Goal: Task Accomplishment & Management: Use online tool/utility

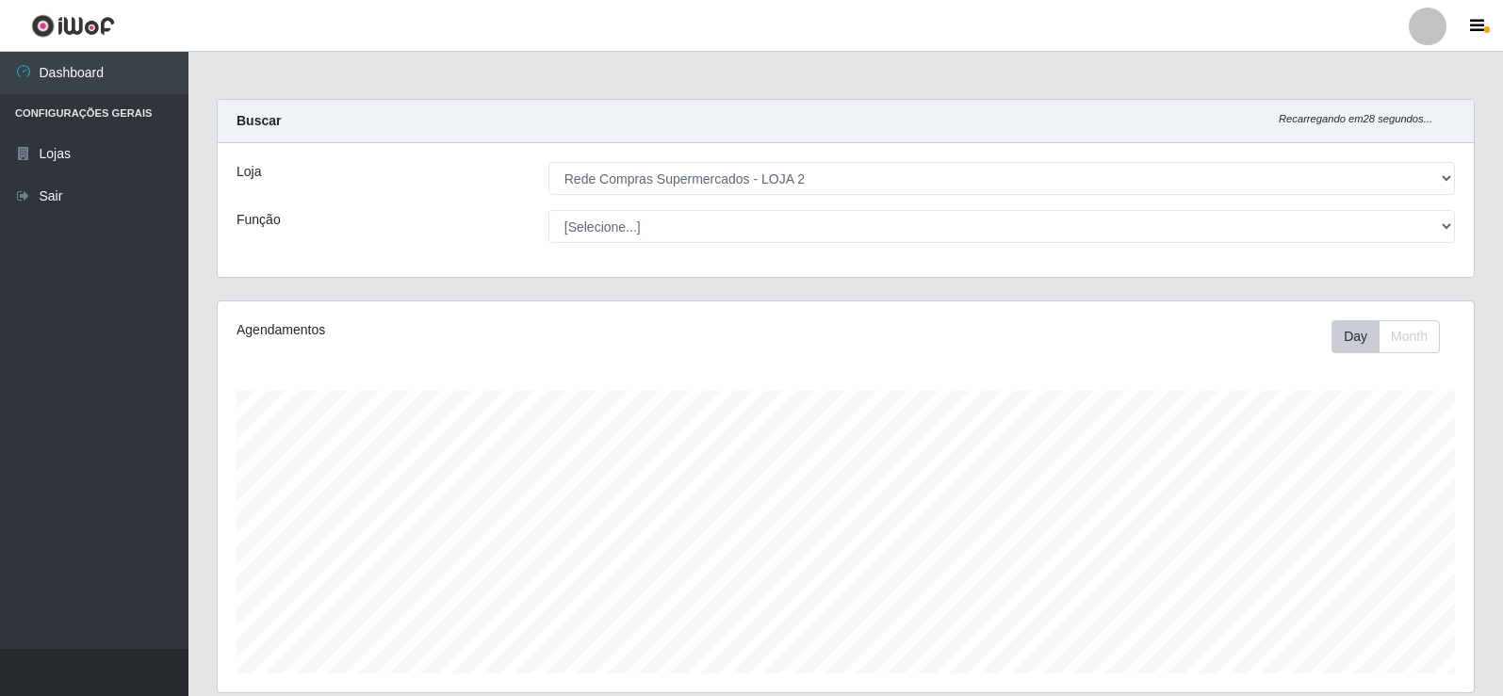
select select "161"
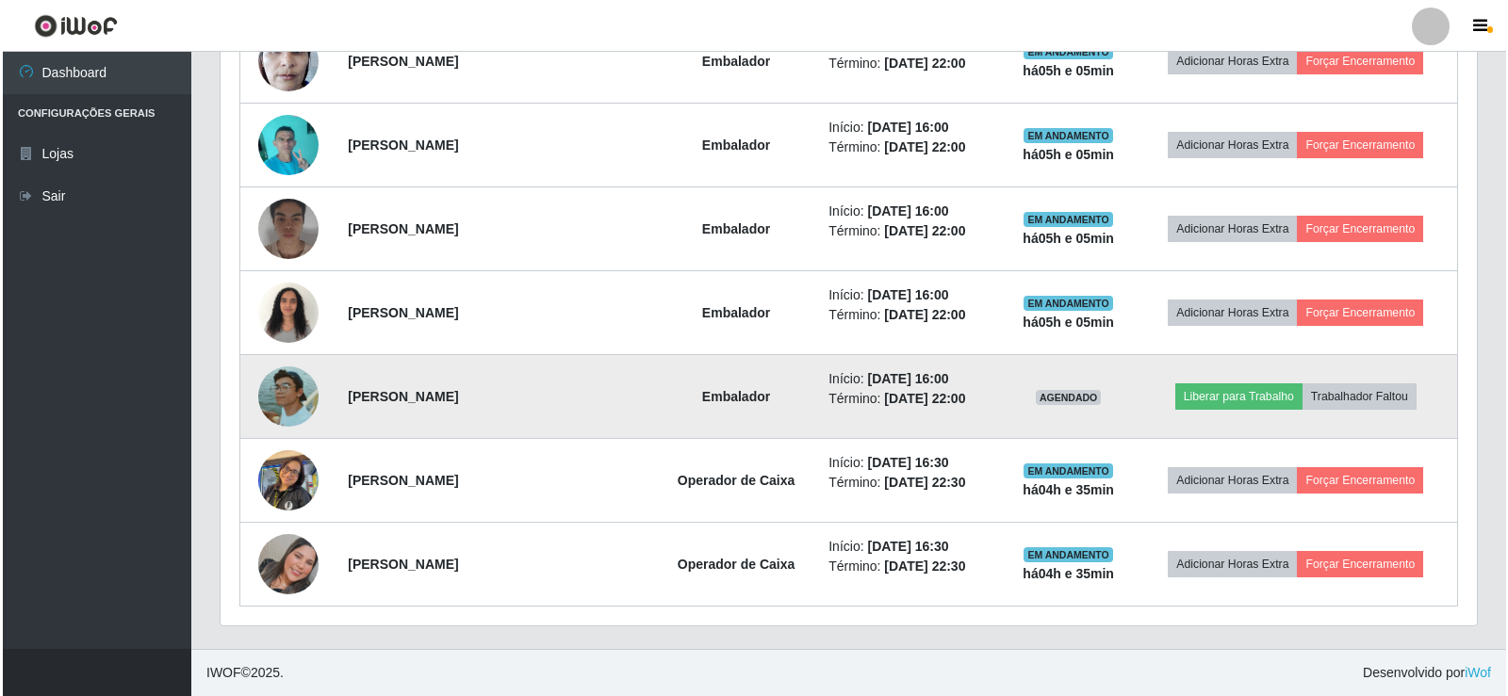
scroll to position [391, 1256]
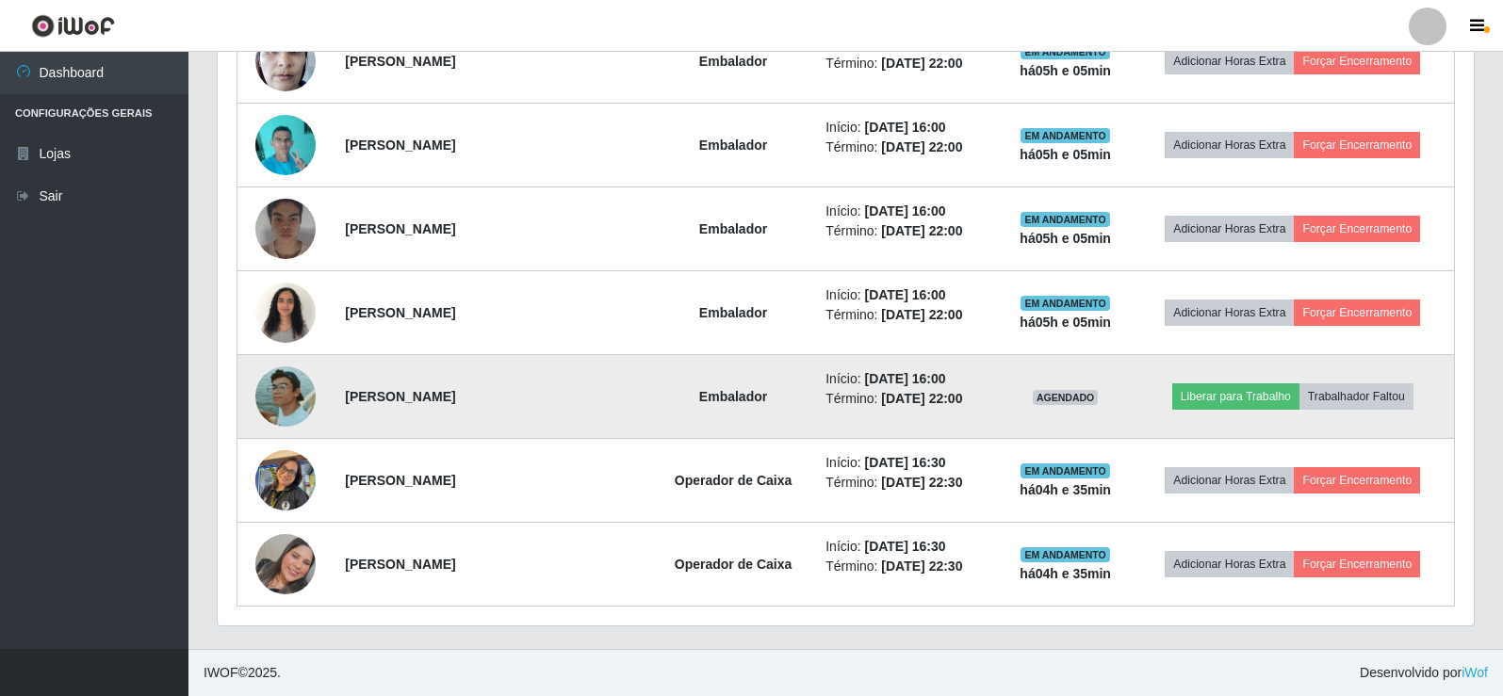
click at [278, 416] on img at bounding box center [285, 397] width 60 height 60
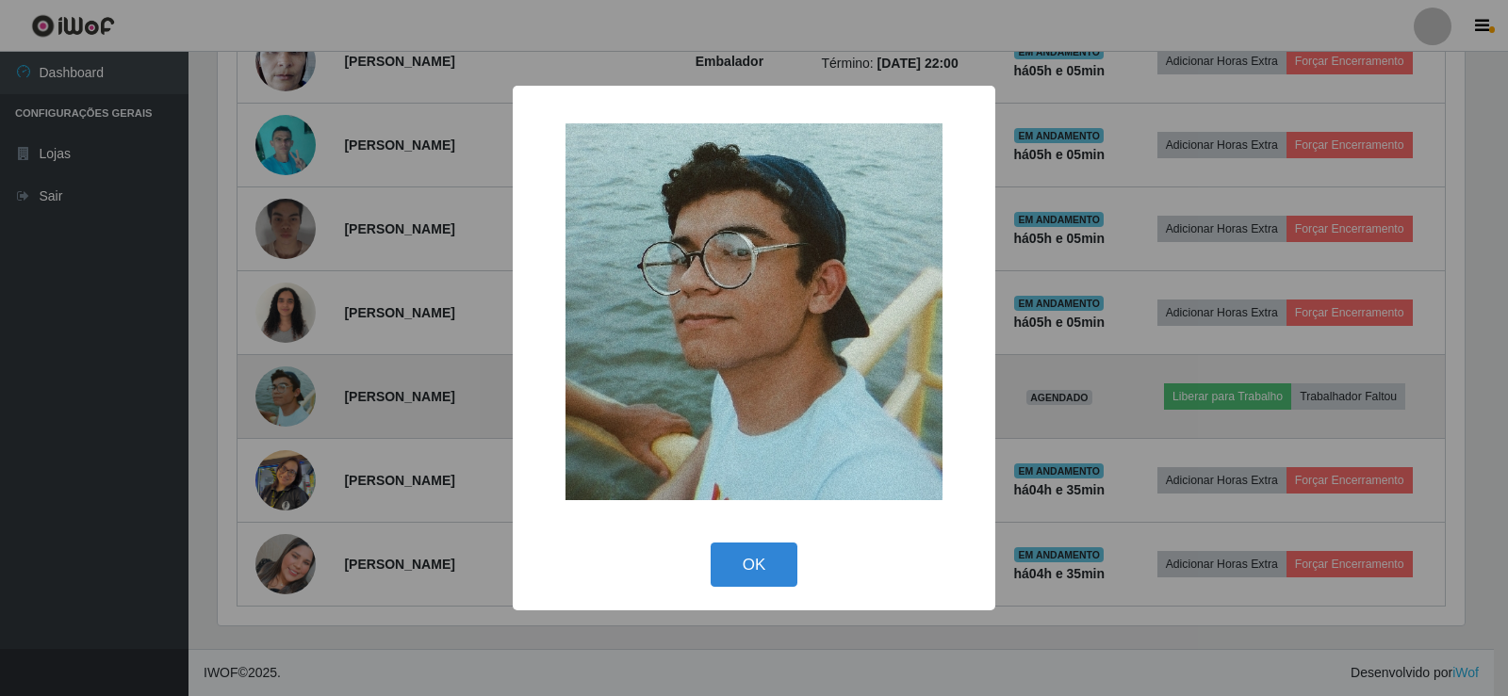
click at [278, 416] on div "× OK Cancel" at bounding box center [754, 348] width 1508 height 696
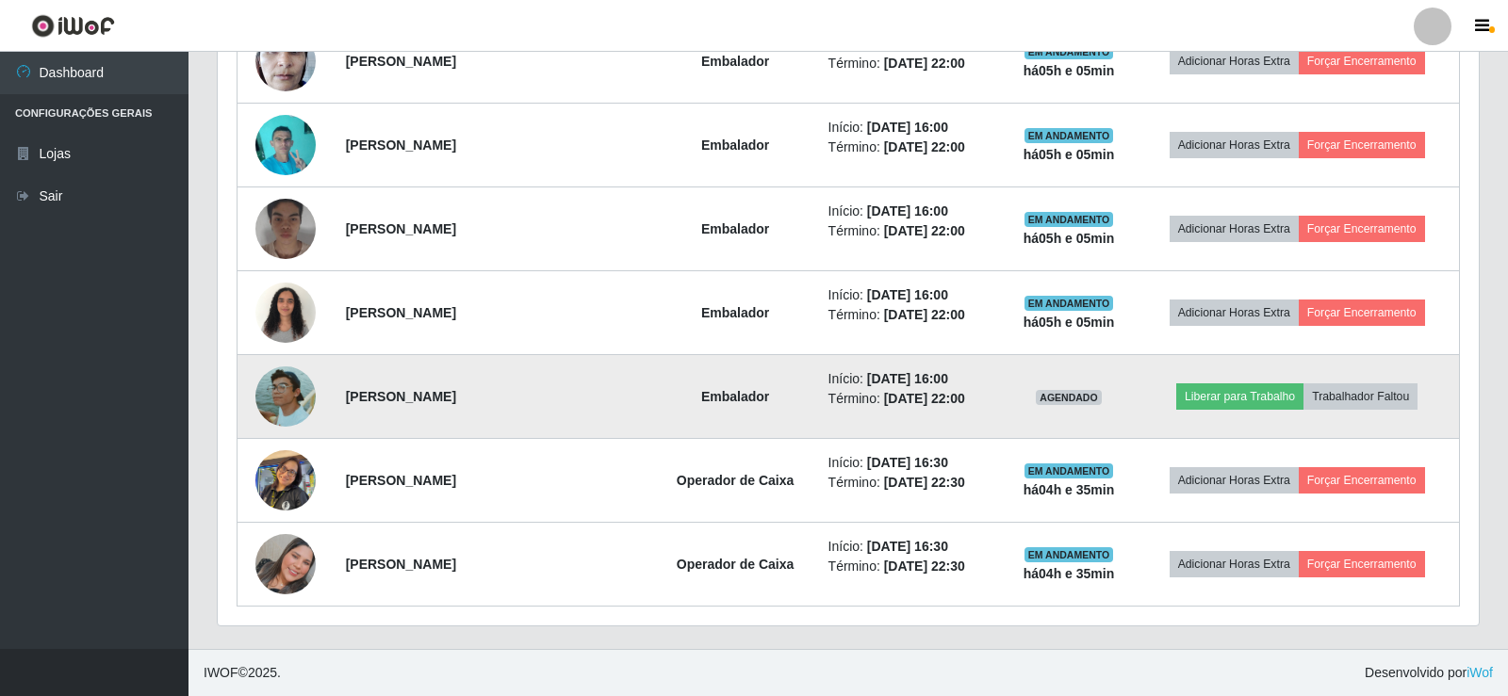
scroll to position [391, 1256]
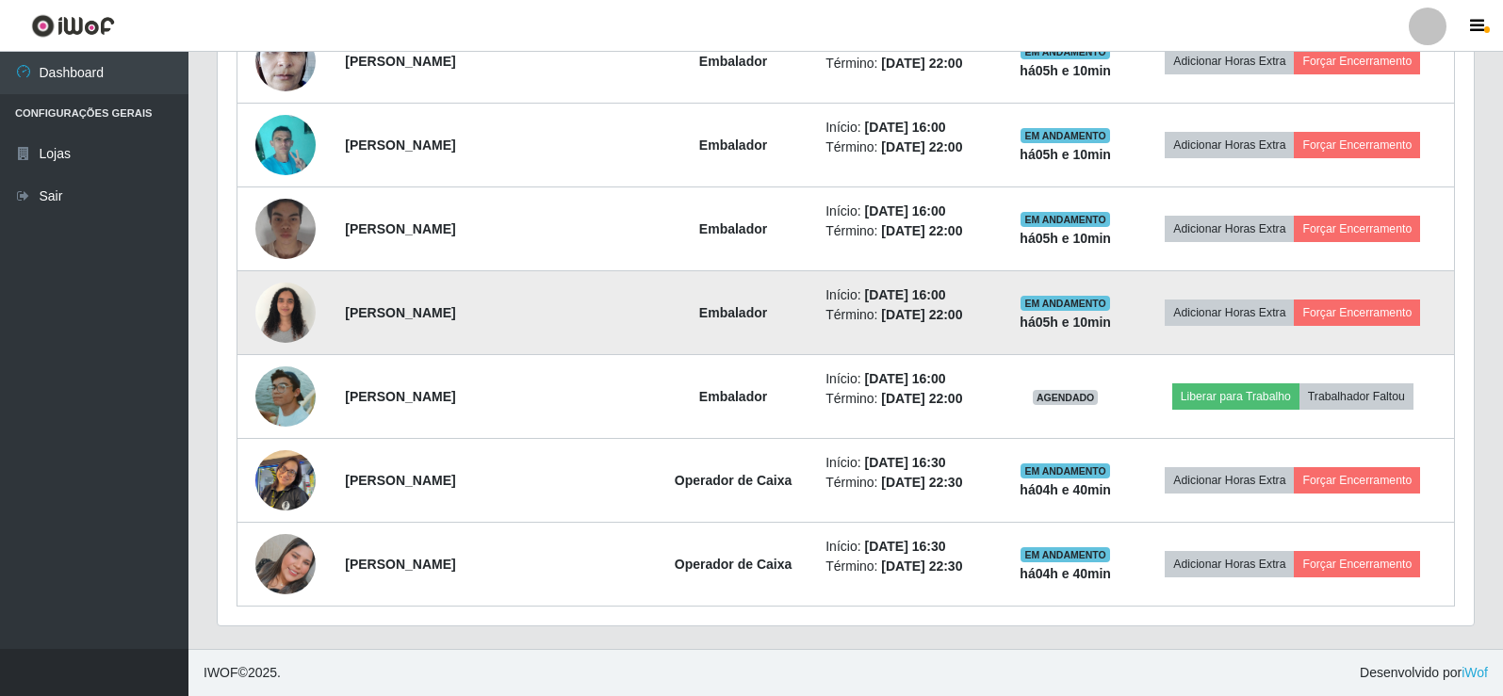
click at [269, 316] on img at bounding box center [285, 312] width 60 height 80
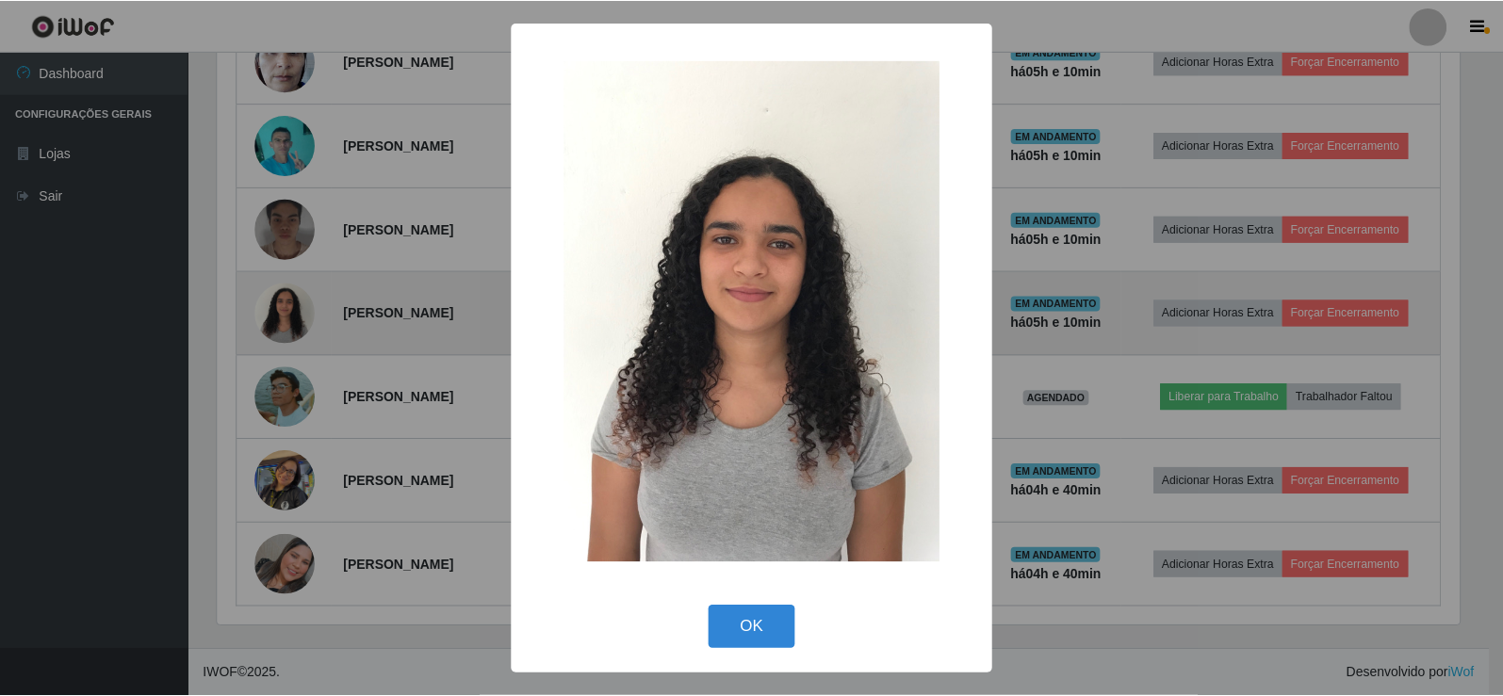
scroll to position [391, 1247]
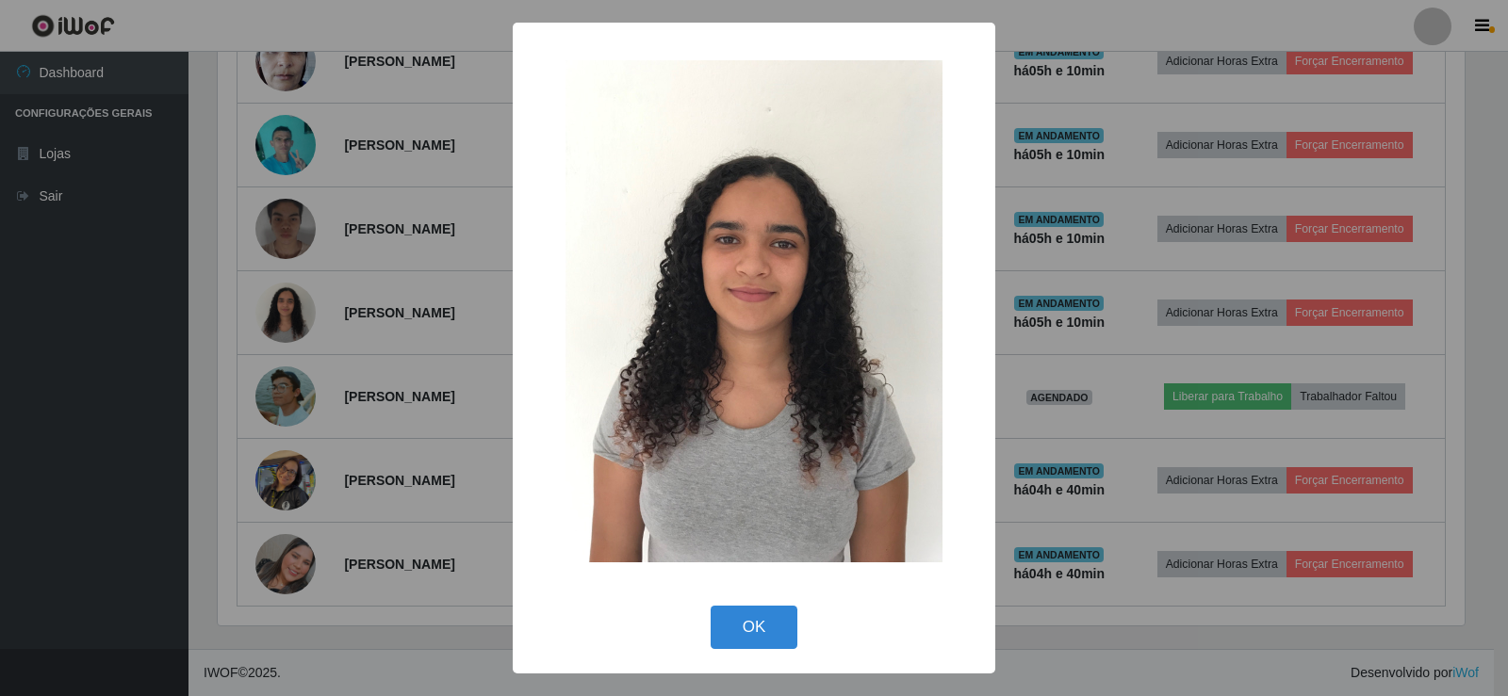
click at [269, 317] on div "× OK Cancel" at bounding box center [754, 348] width 1508 height 696
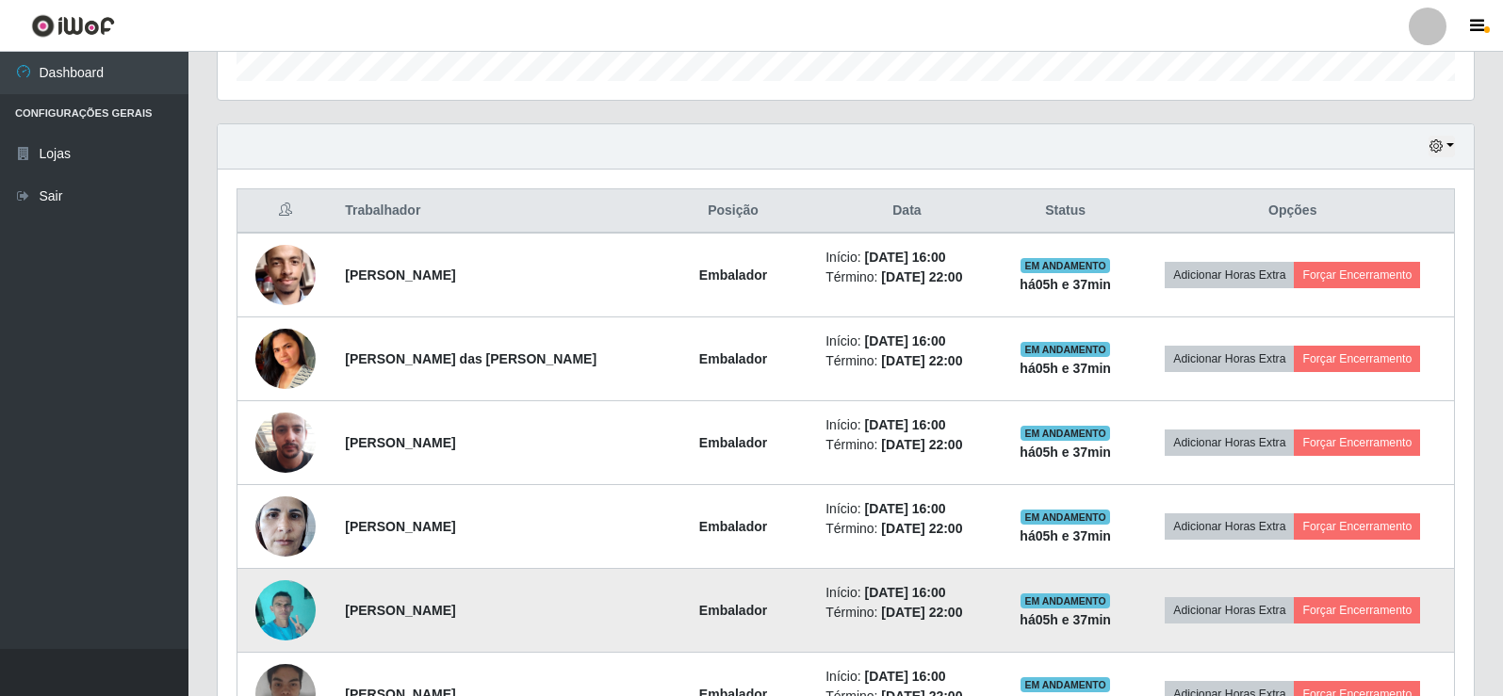
scroll to position [587, 0]
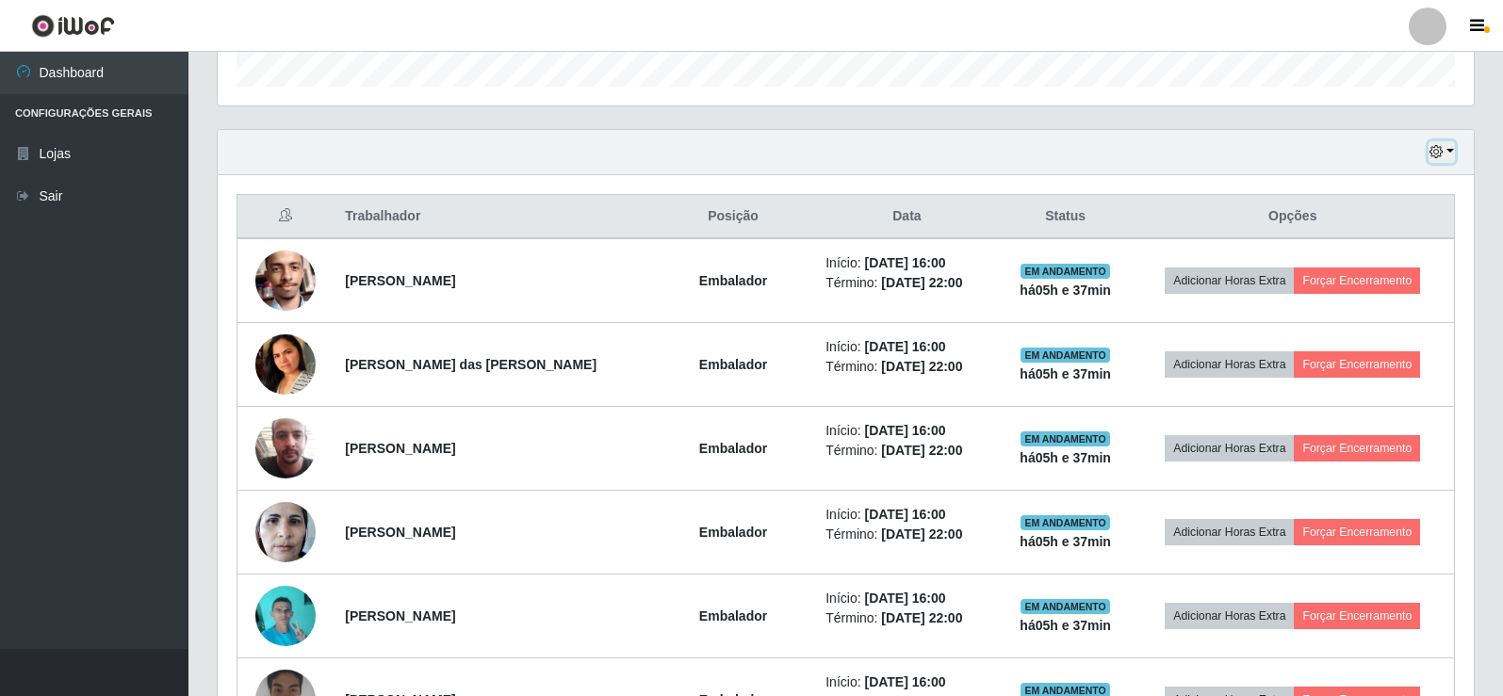
click at [1442, 156] on icon "button" at bounding box center [1435, 151] width 13 height 13
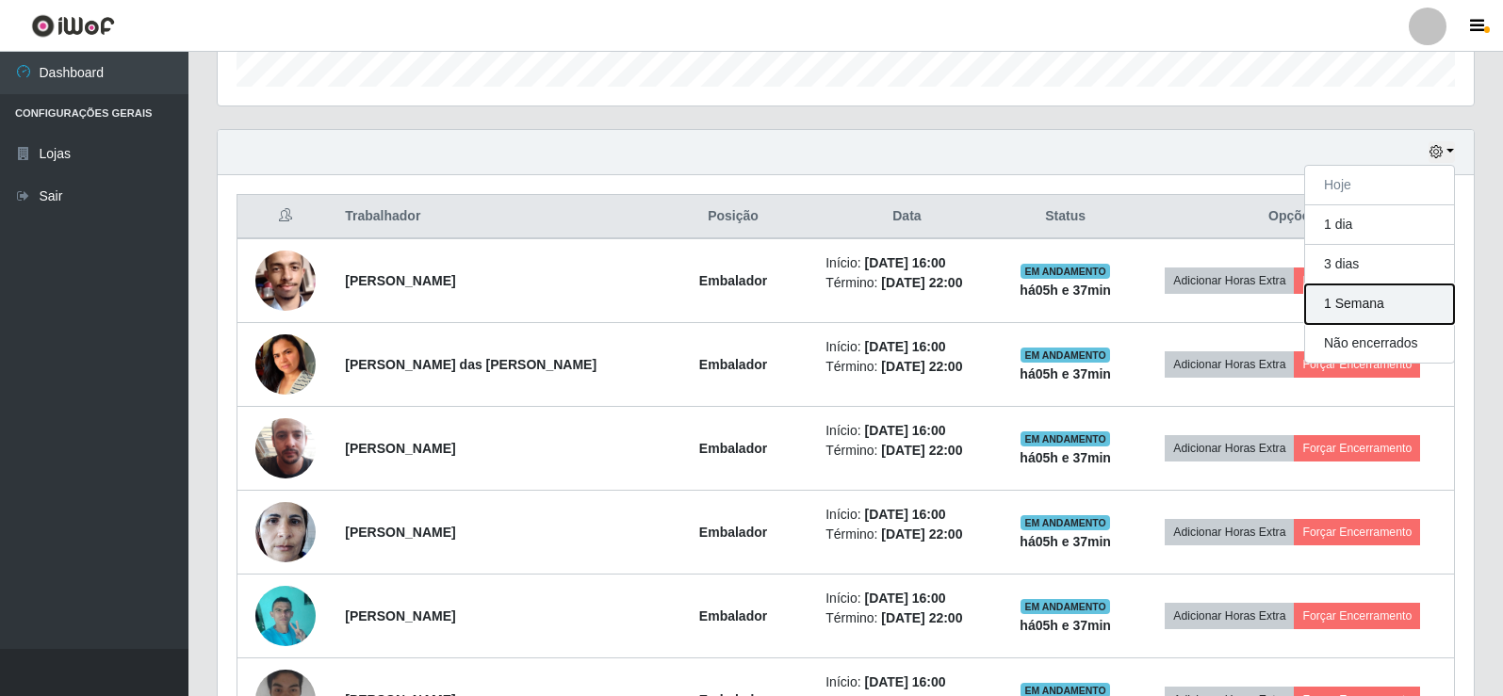
click at [1344, 314] on button "1 Semana" at bounding box center [1379, 305] width 149 height 40
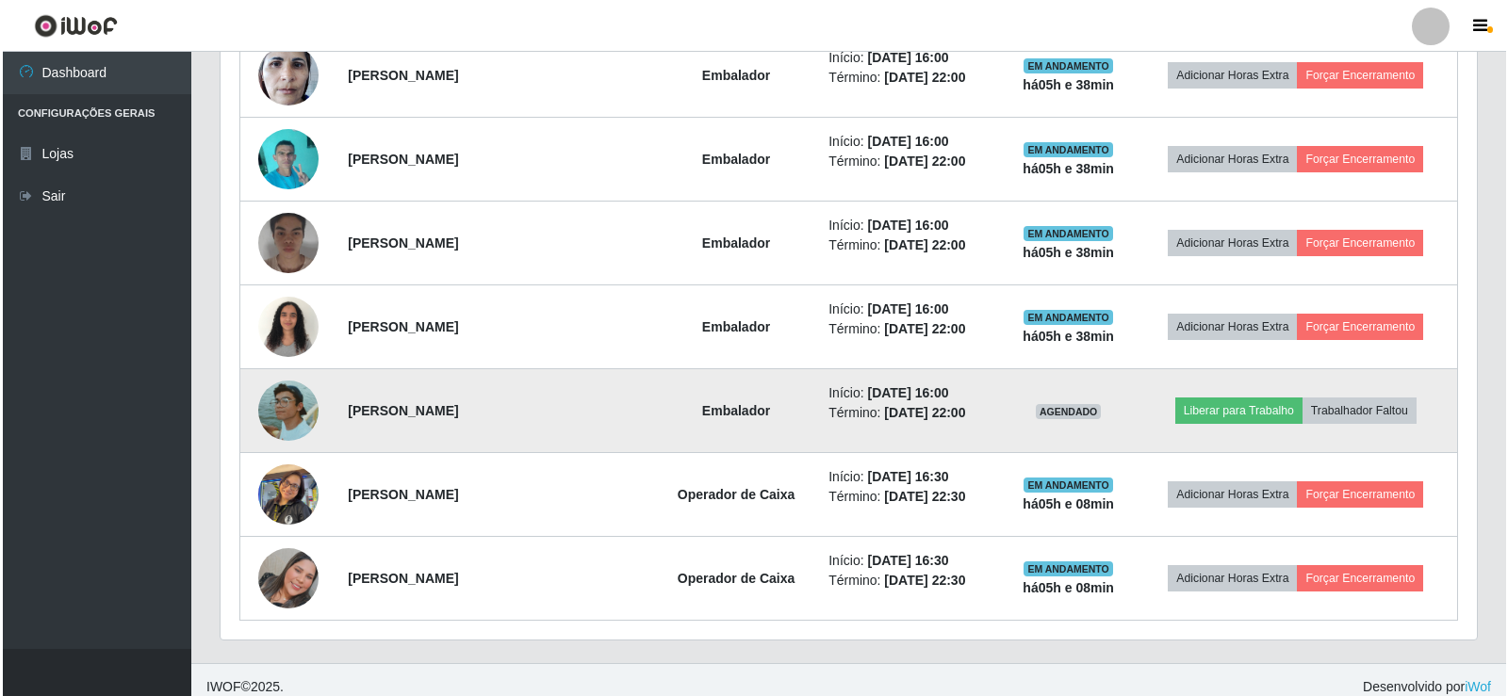
scroll to position [1058, 0]
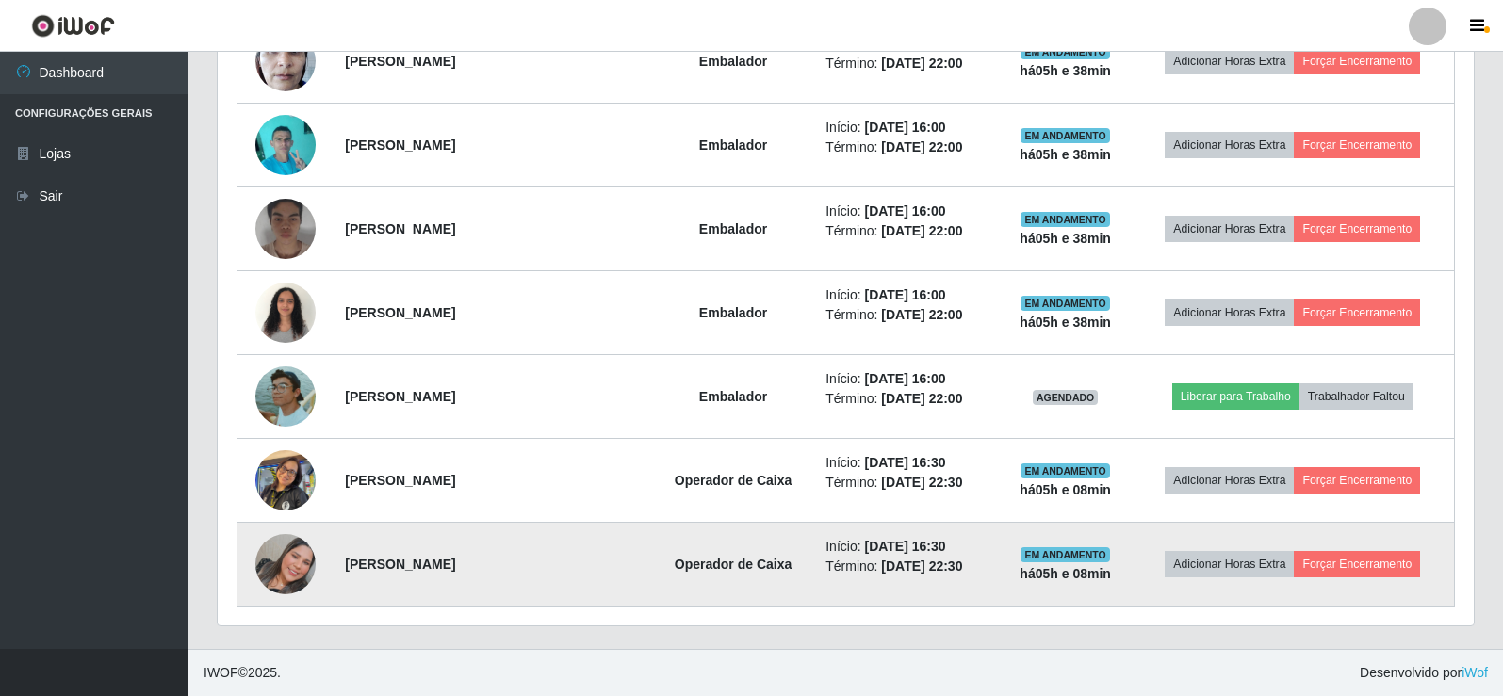
click at [286, 556] on img at bounding box center [285, 564] width 60 height 60
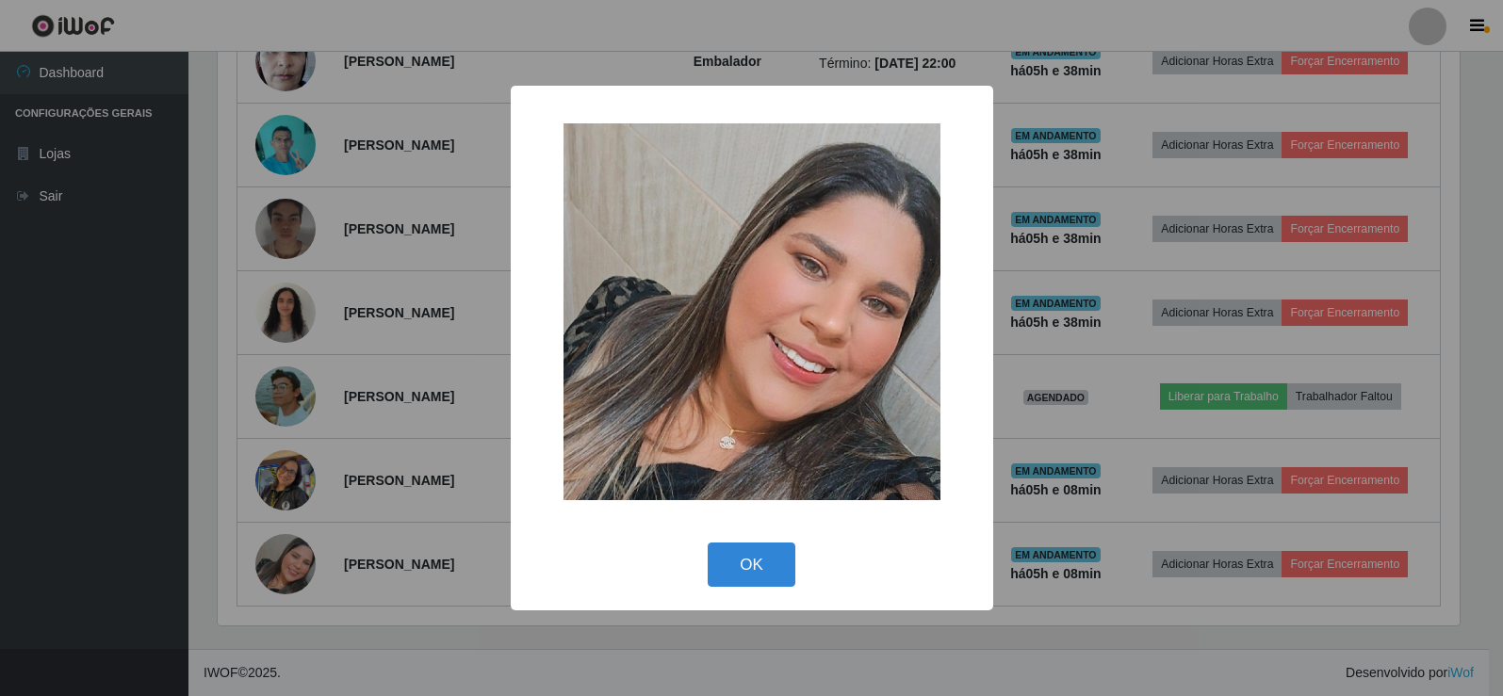
scroll to position [391, 1247]
click at [763, 562] on button "OK" at bounding box center [754, 565] width 88 height 44
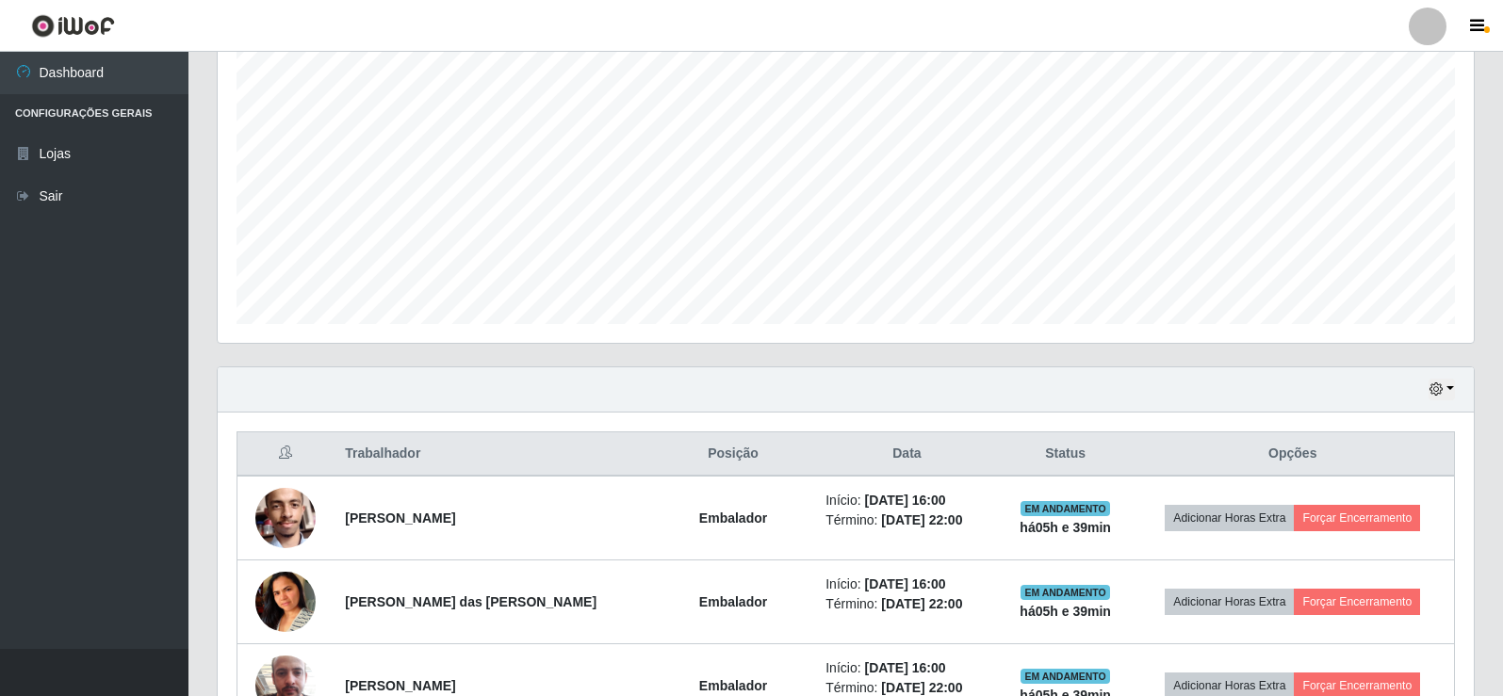
scroll to position [471, 0]
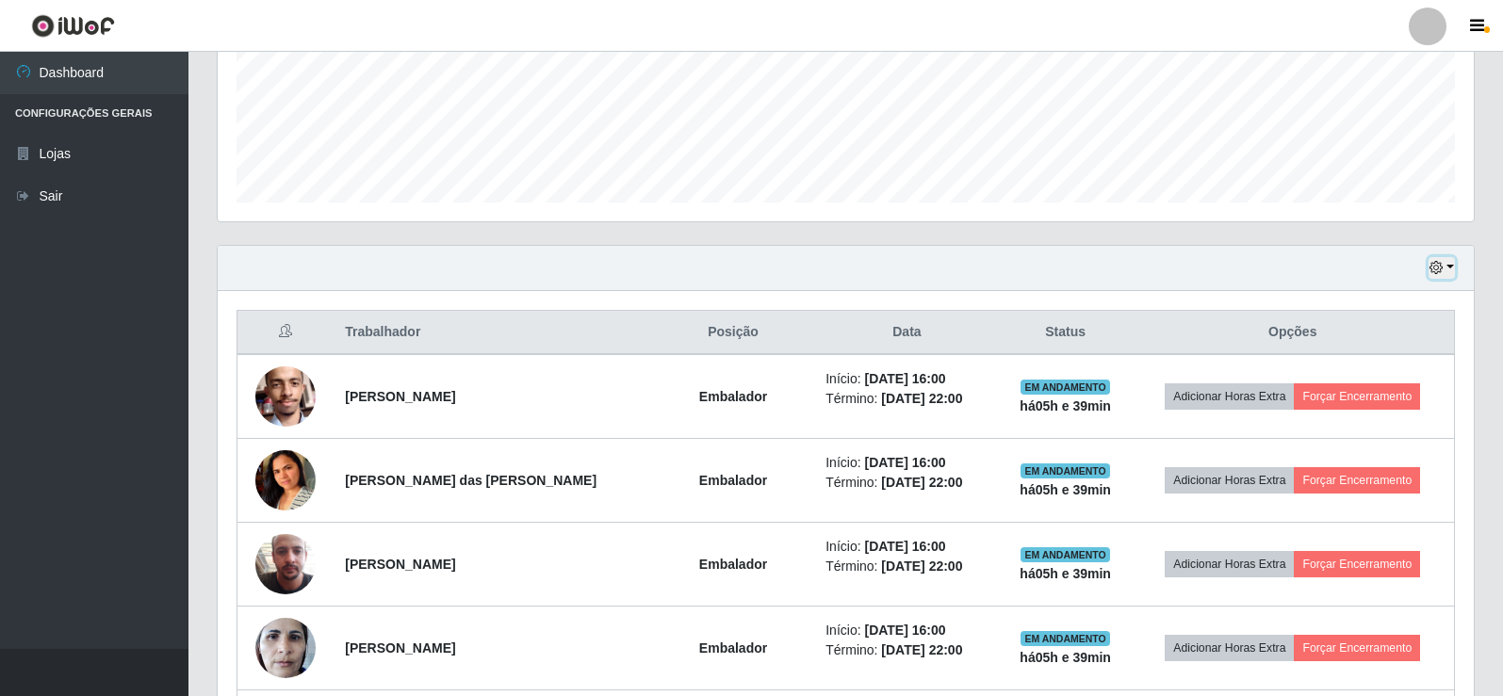
click at [1438, 270] on icon "button" at bounding box center [1435, 267] width 13 height 13
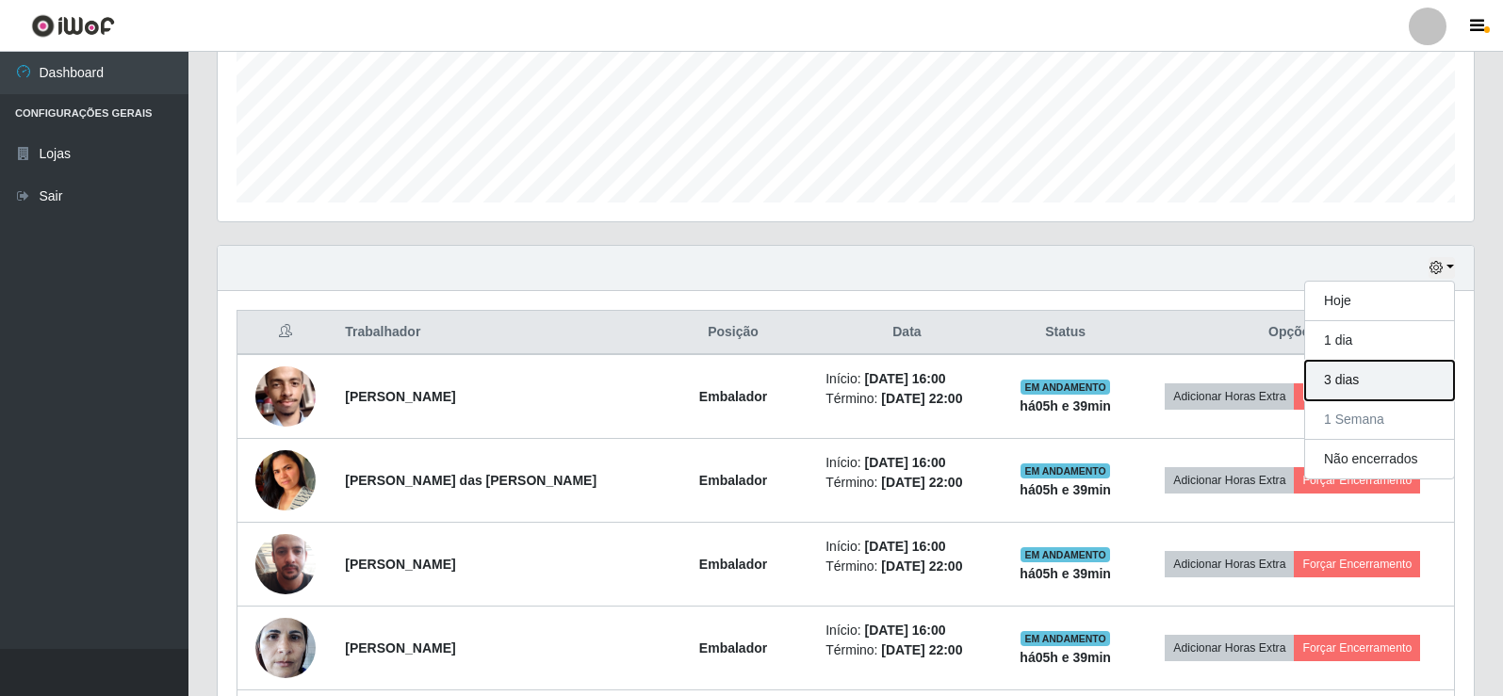
click at [1333, 383] on button "3 dias" at bounding box center [1379, 381] width 149 height 40
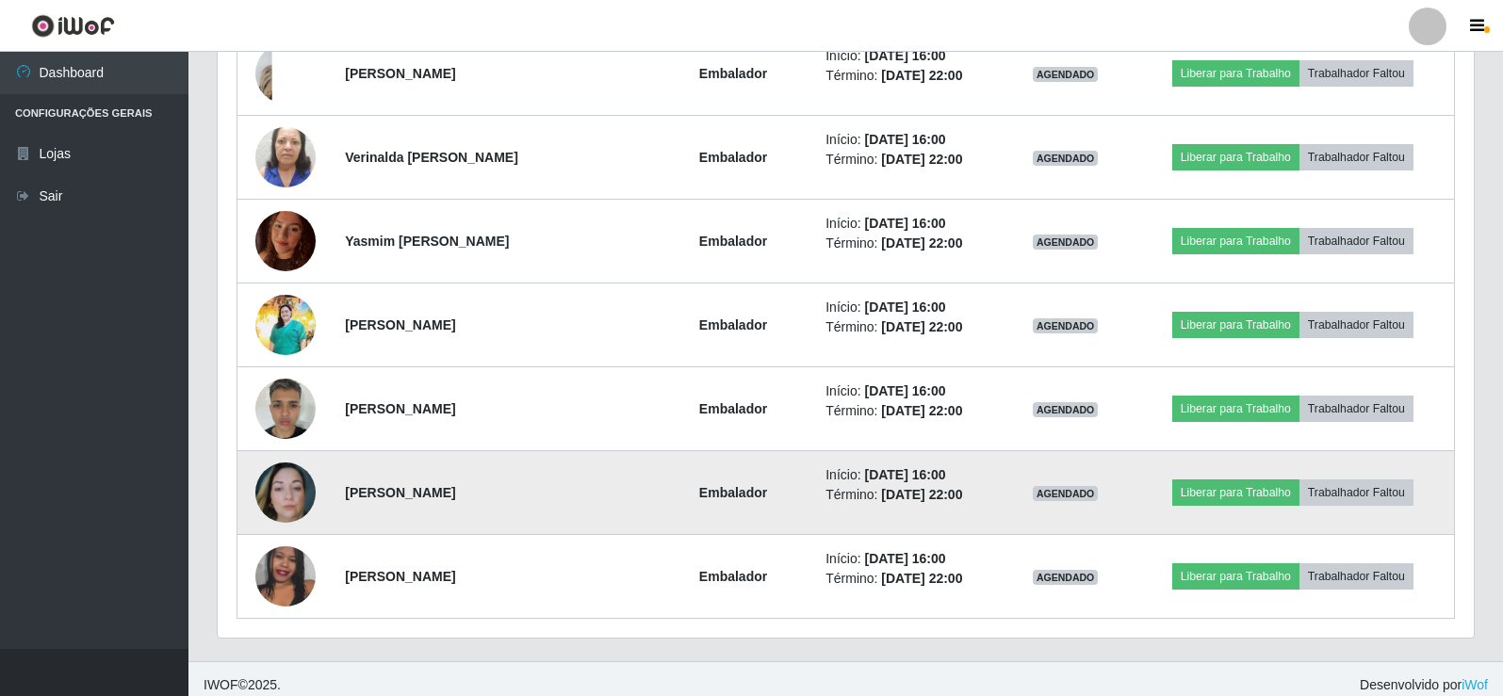
scroll to position [4240, 0]
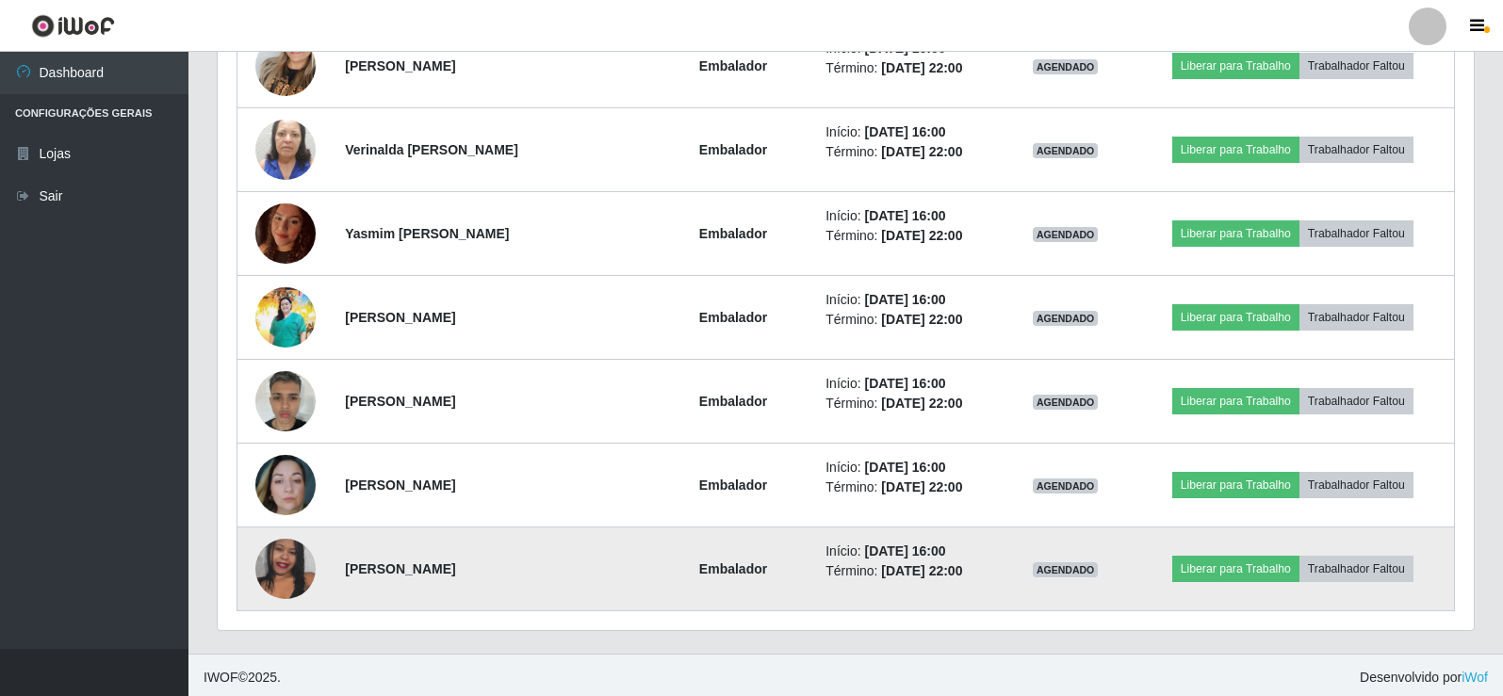
click at [290, 561] on img at bounding box center [285, 568] width 60 height 135
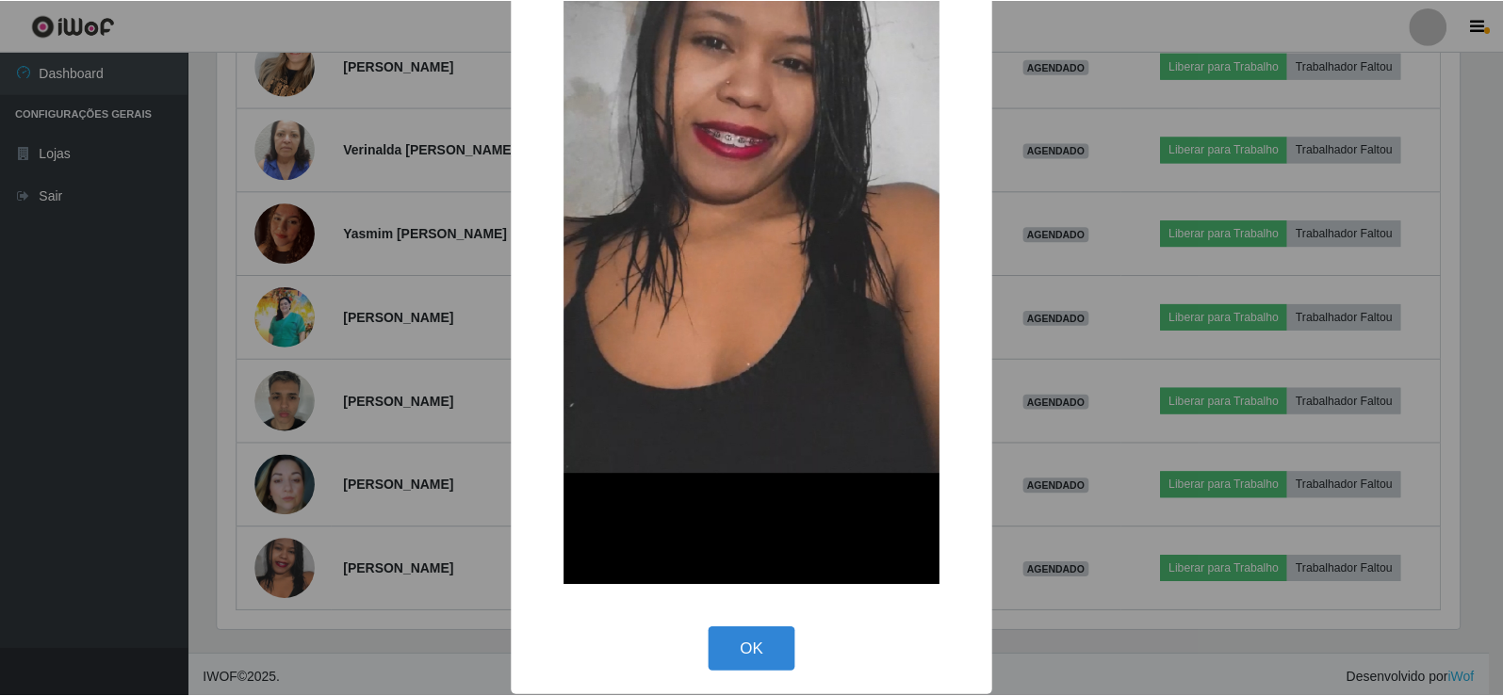
scroll to position [312, 0]
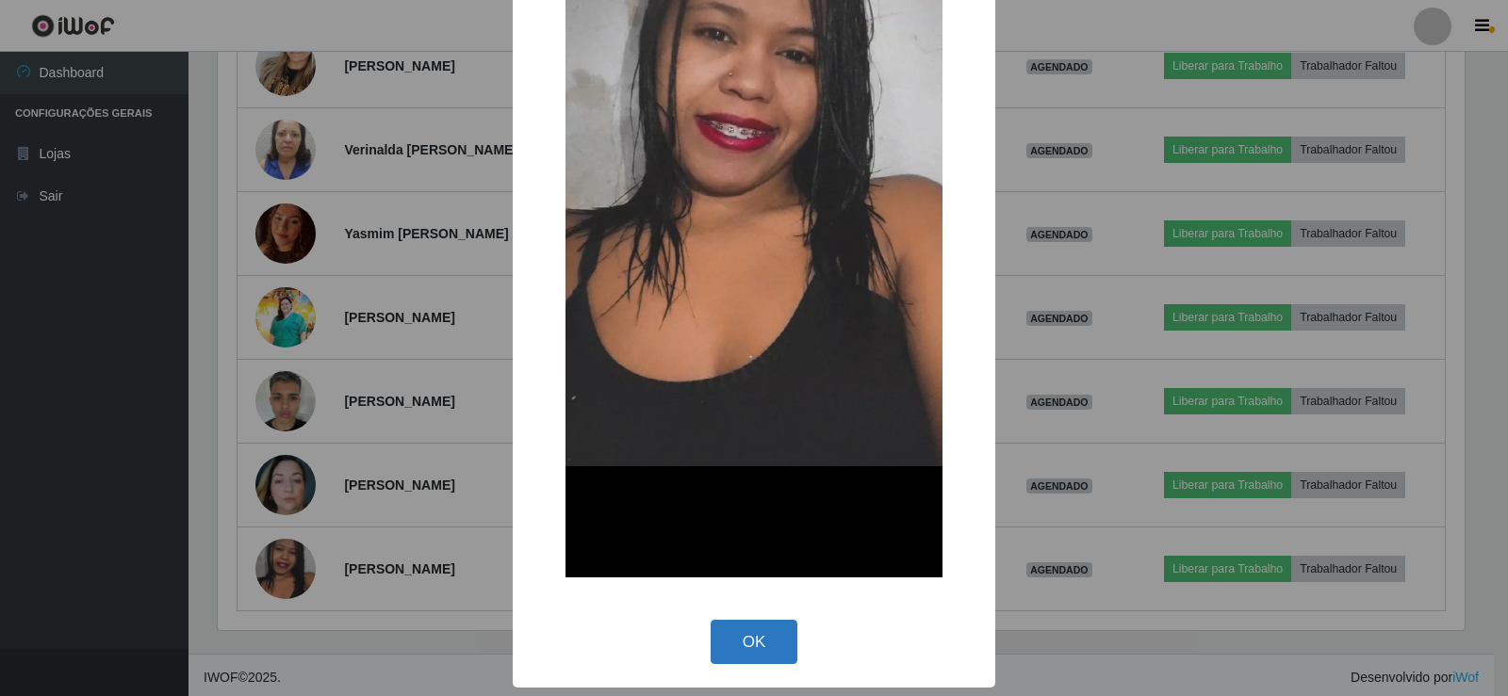
click at [745, 647] on button "OK" at bounding box center [754, 642] width 88 height 44
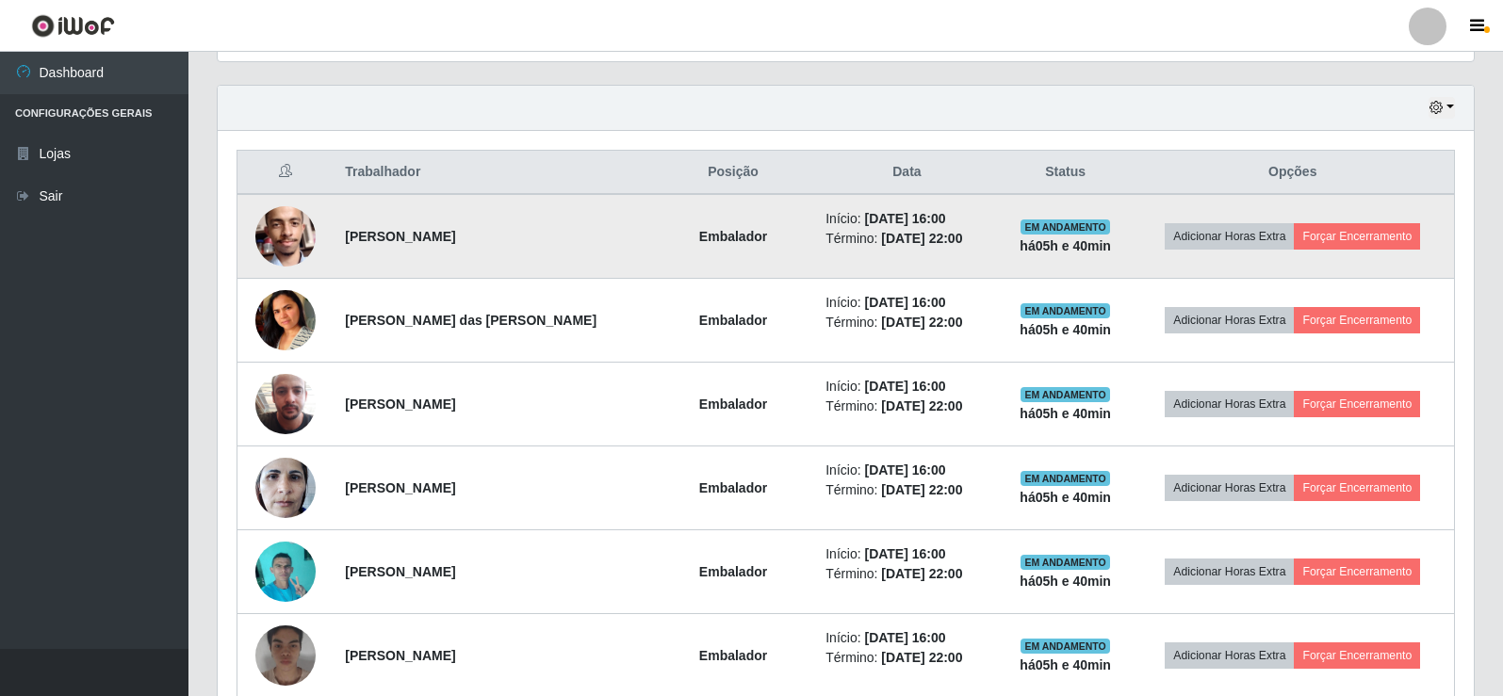
scroll to position [587, 0]
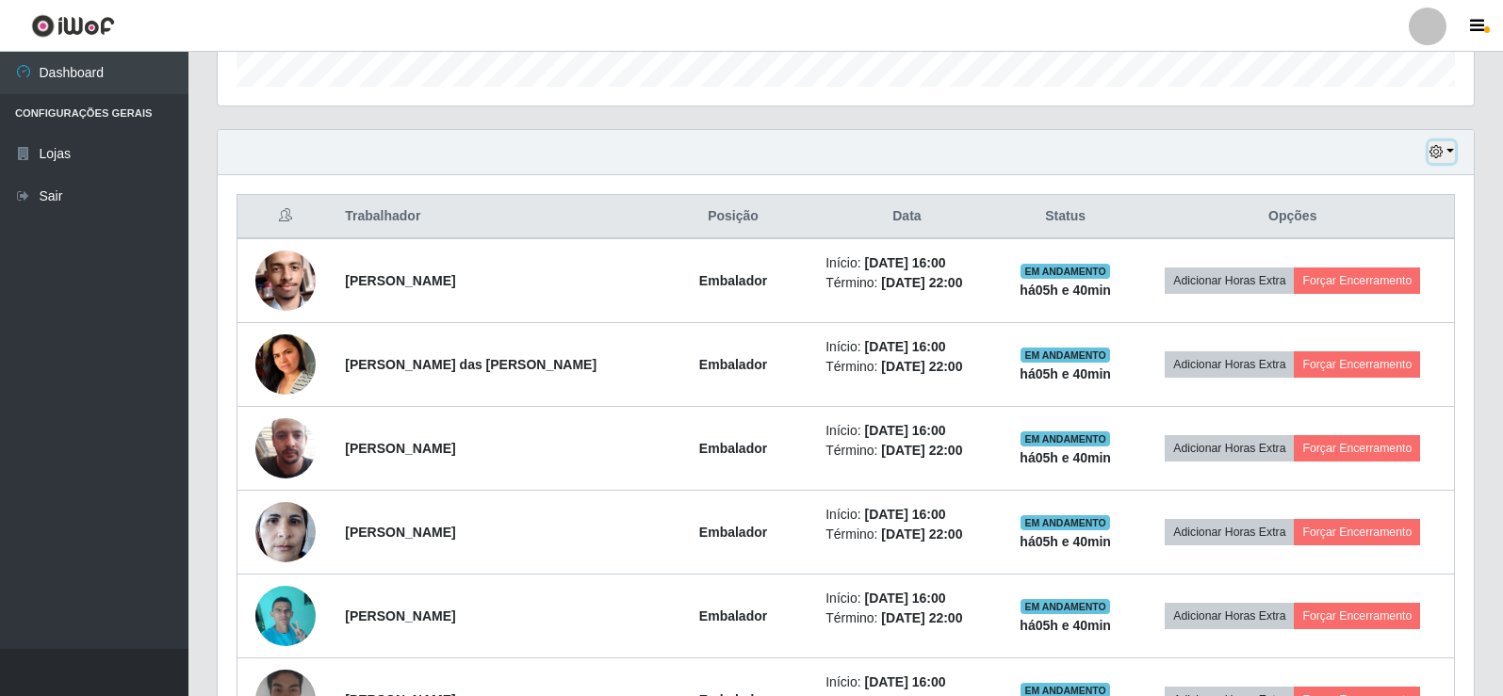
click at [1440, 153] on icon "button" at bounding box center [1435, 151] width 13 height 13
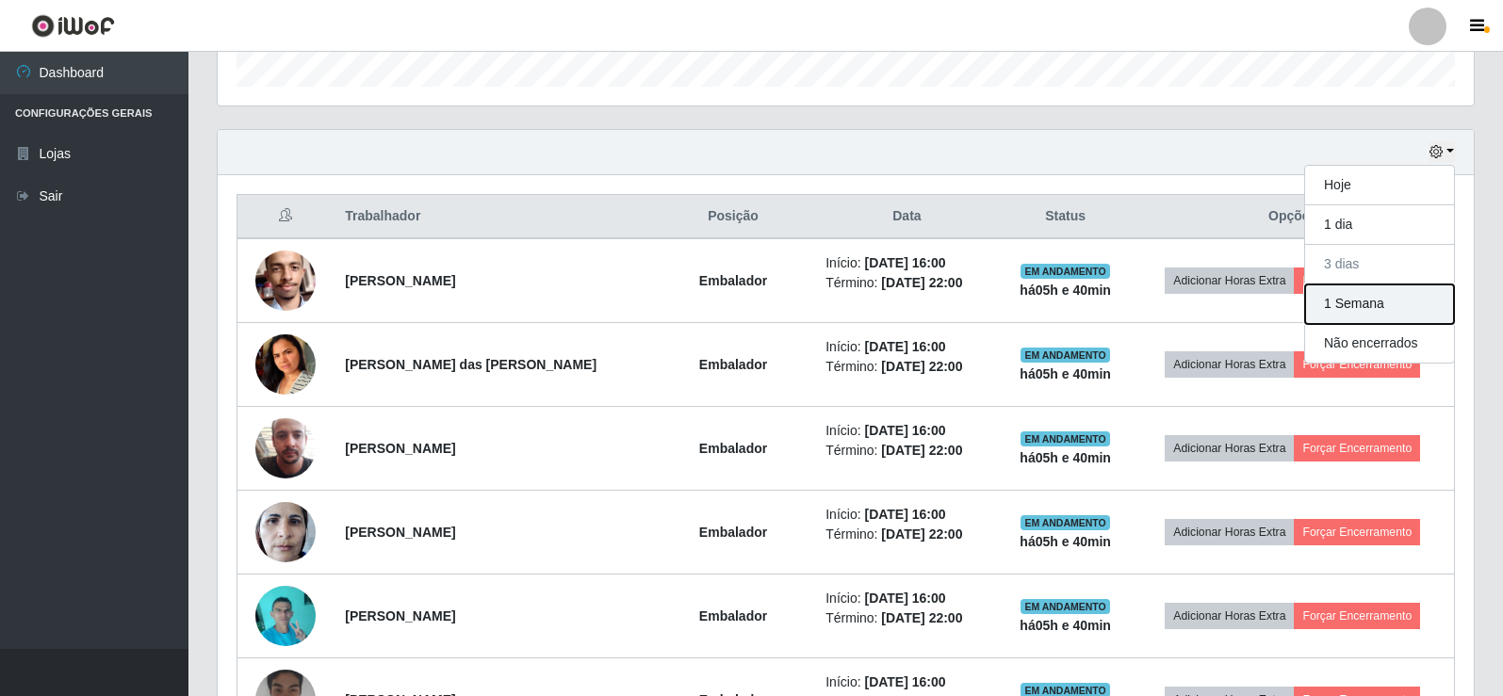
click at [1380, 319] on button "1 Semana" at bounding box center [1379, 305] width 149 height 40
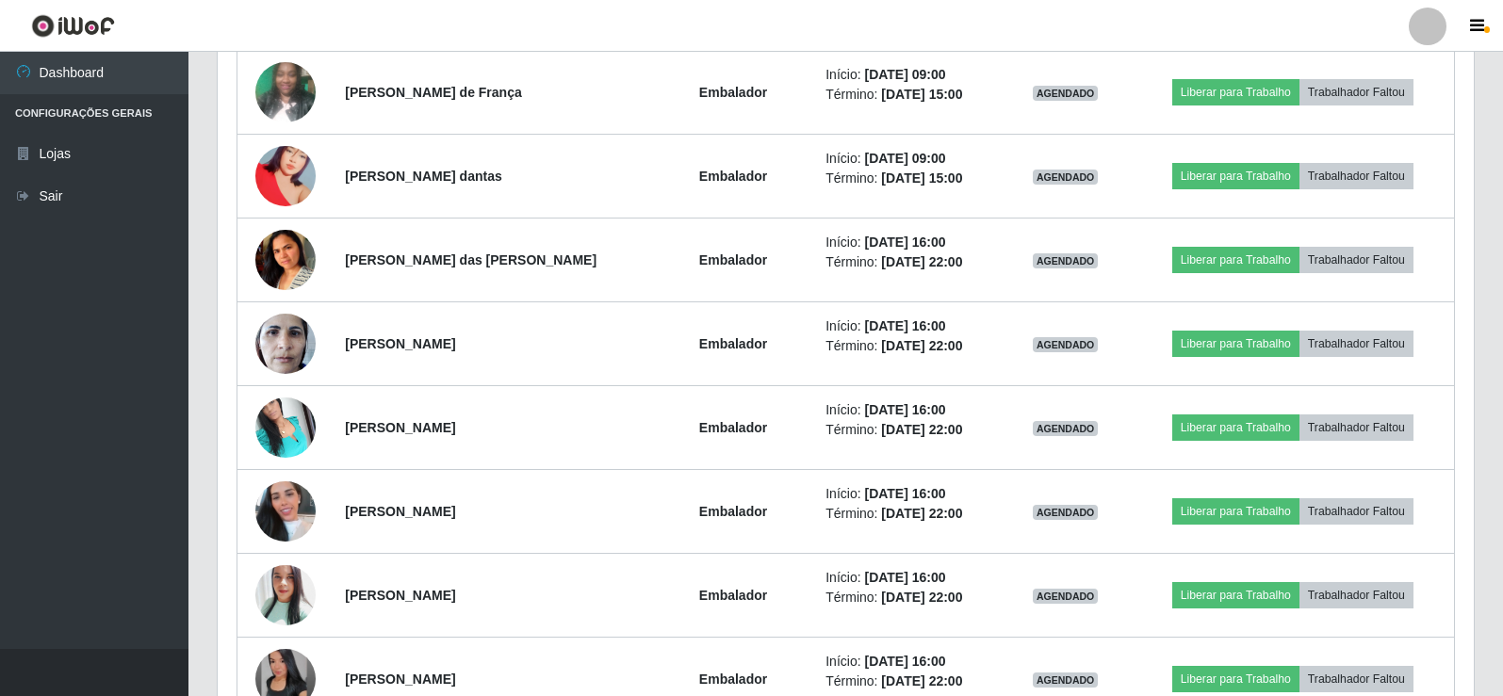
scroll to position [8270, 0]
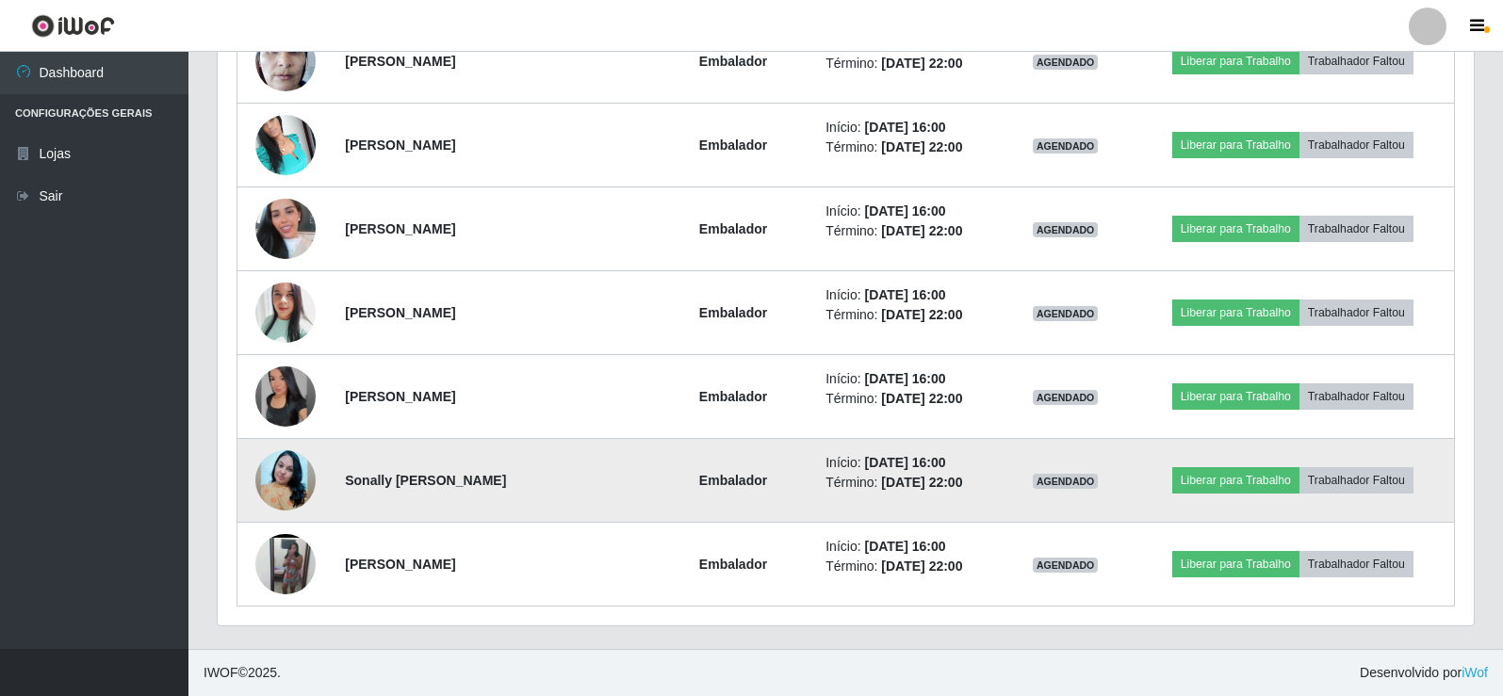
click at [277, 473] on img at bounding box center [285, 480] width 60 height 107
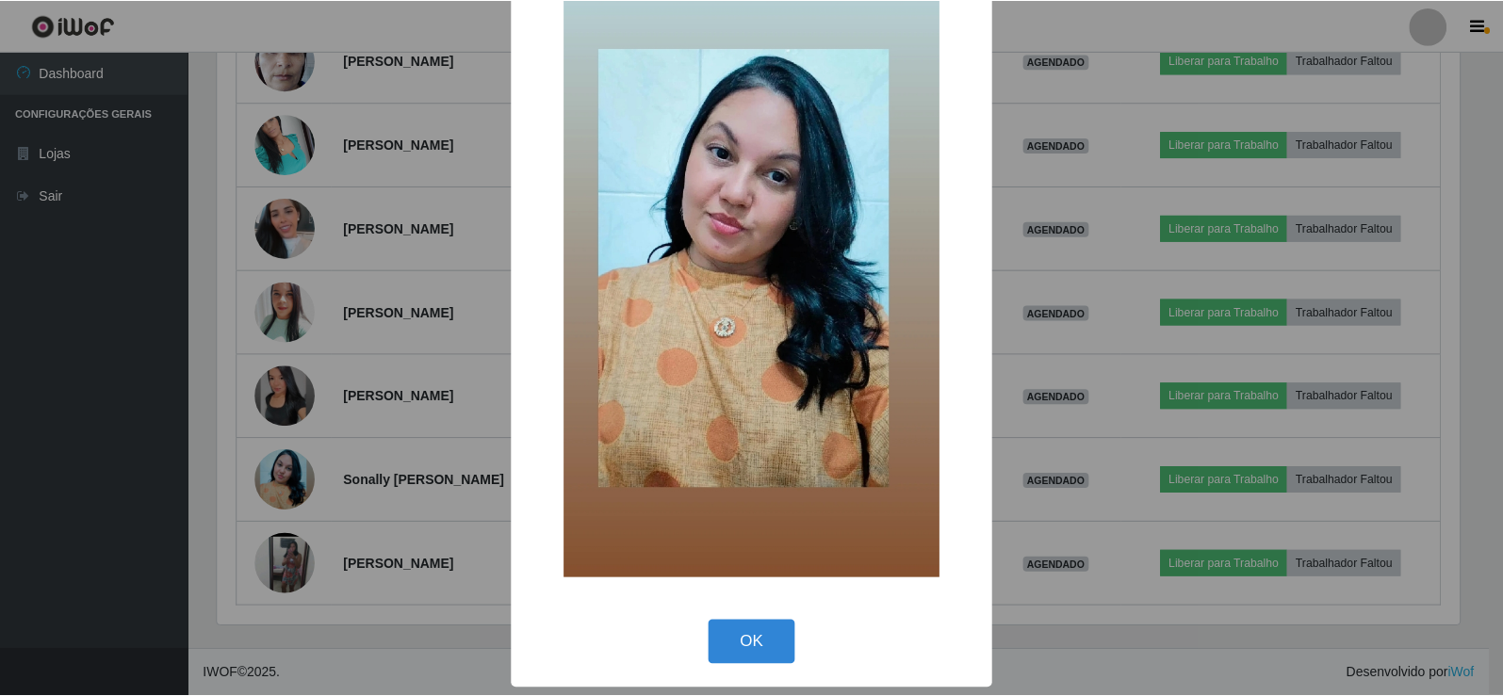
scroll to position [139, 0]
click at [751, 639] on button "OK" at bounding box center [754, 642] width 88 height 44
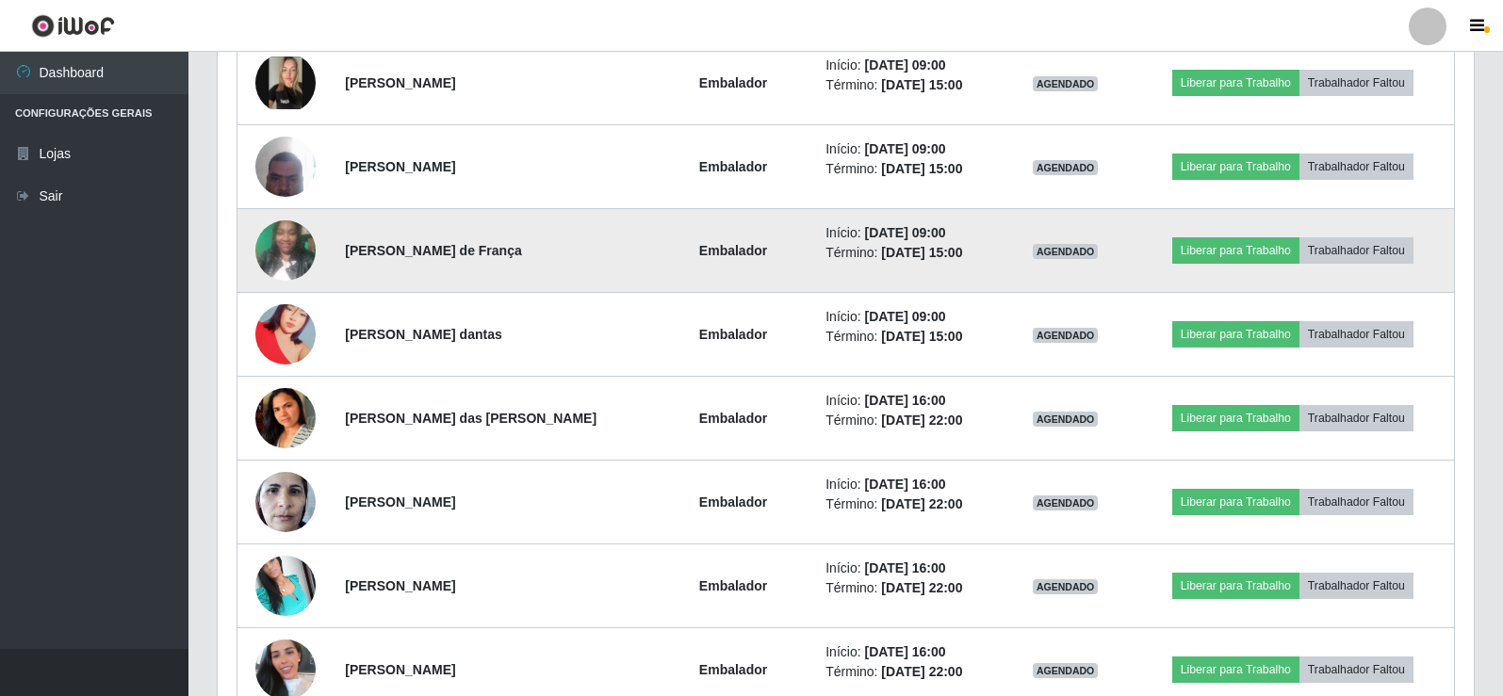
scroll to position [7799, 0]
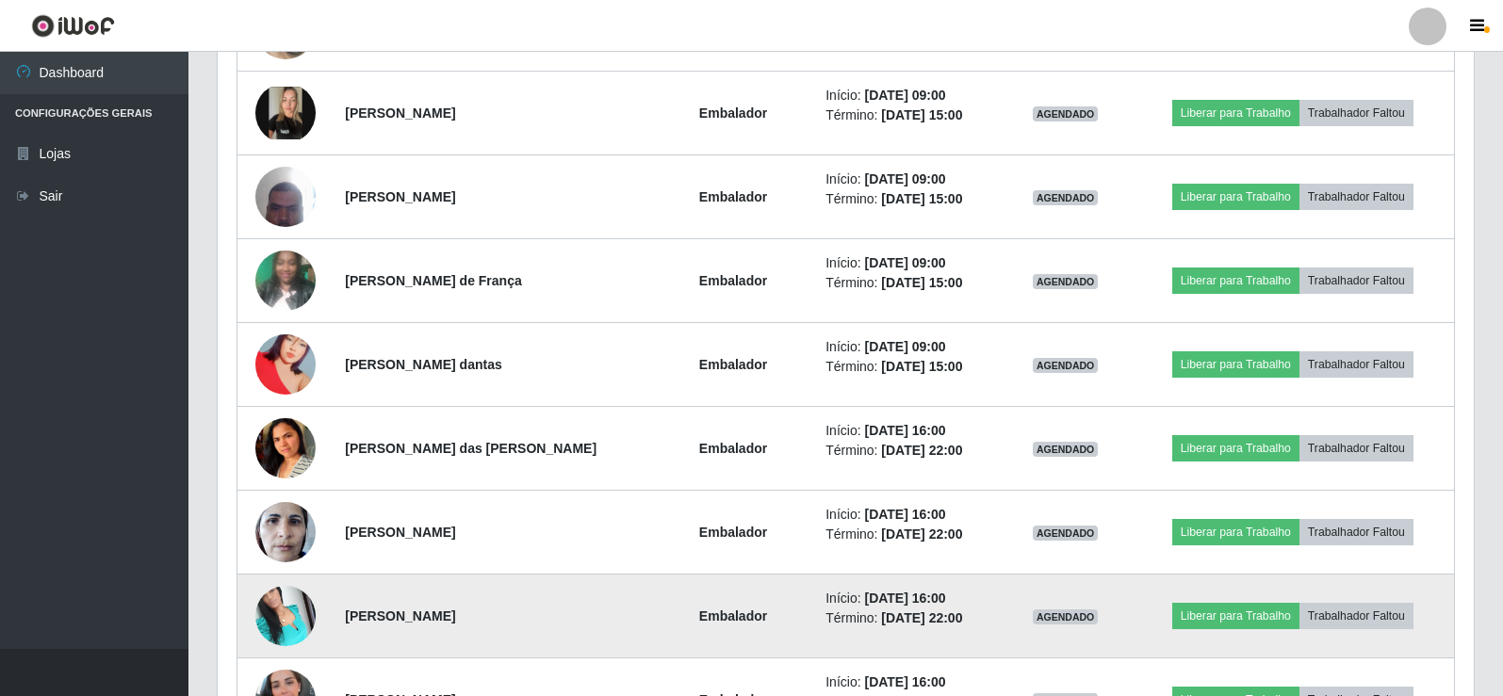
click at [277, 626] on img at bounding box center [285, 616] width 60 height 80
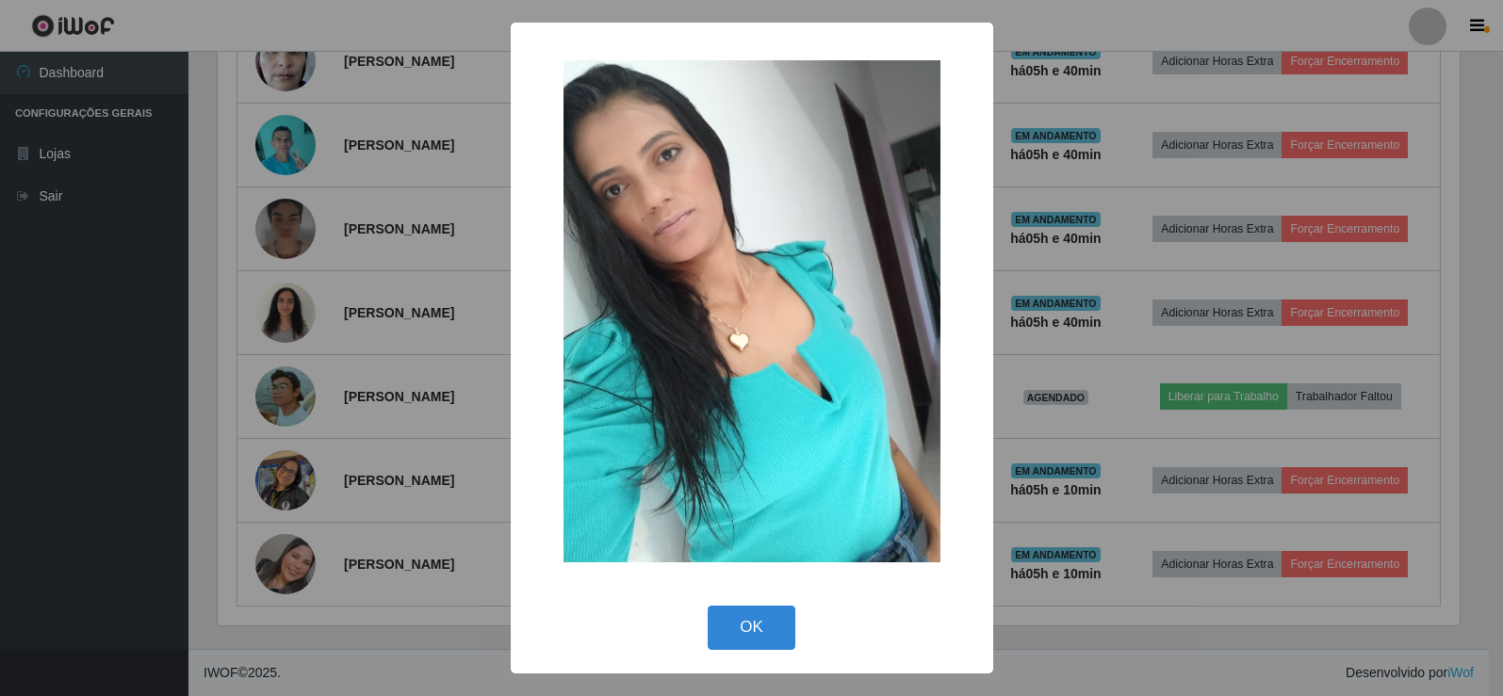
scroll to position [1058, 0]
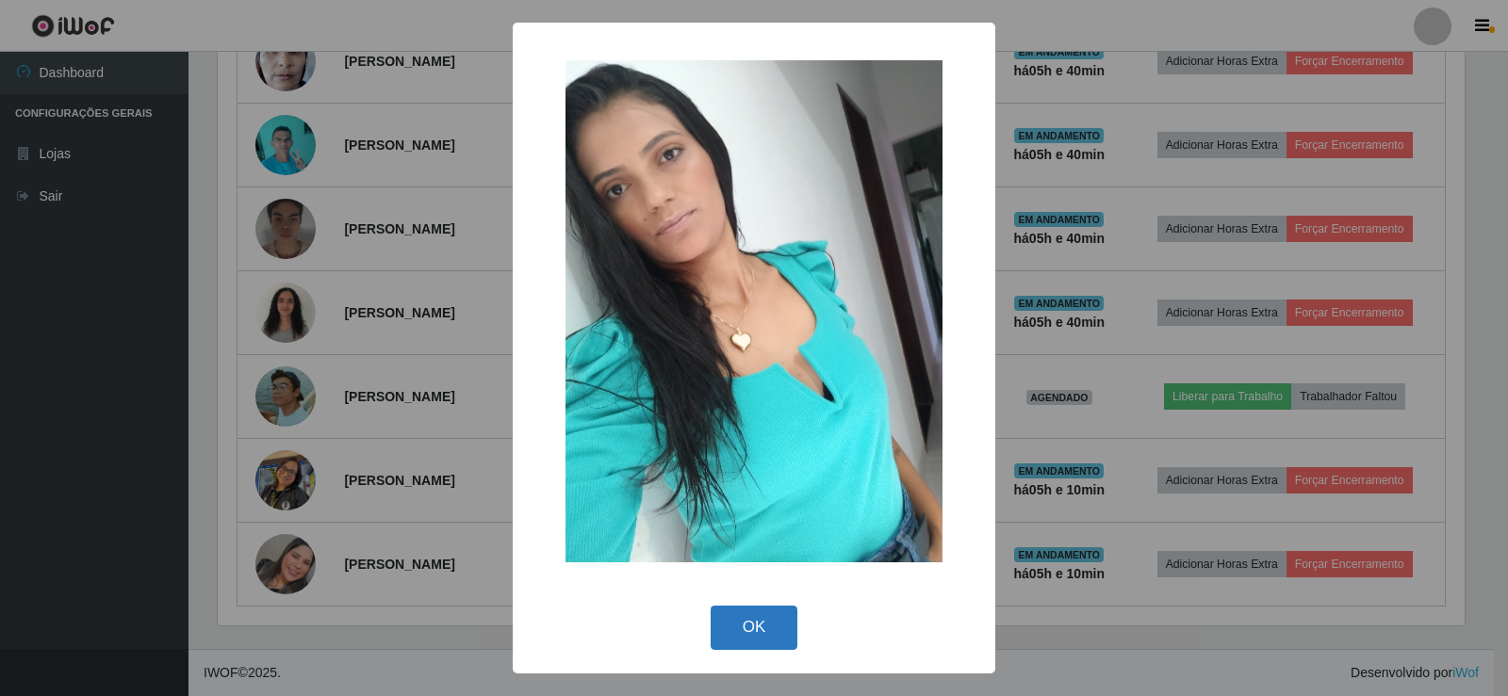
click at [762, 628] on button "OK" at bounding box center [754, 628] width 88 height 44
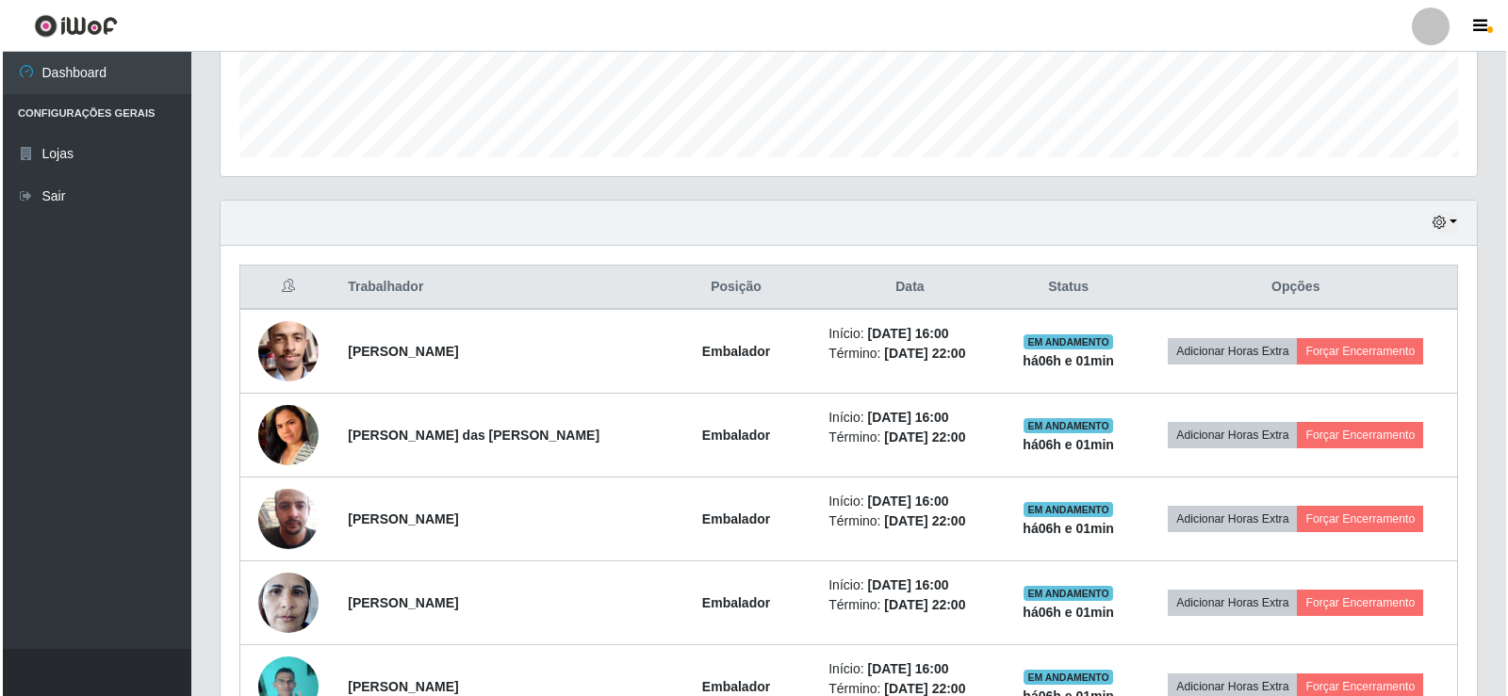
scroll to position [471, 0]
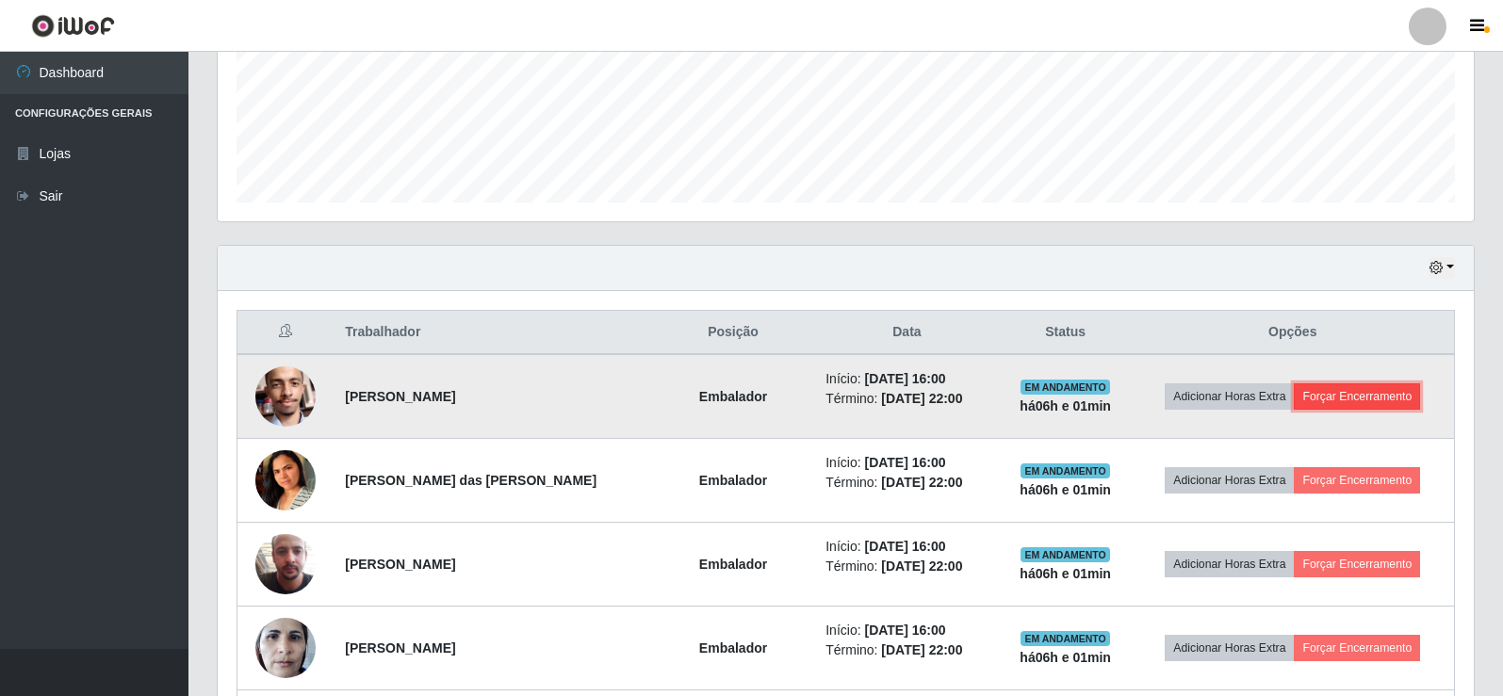
click at [1386, 393] on button "Forçar Encerramento" at bounding box center [1357, 396] width 126 height 26
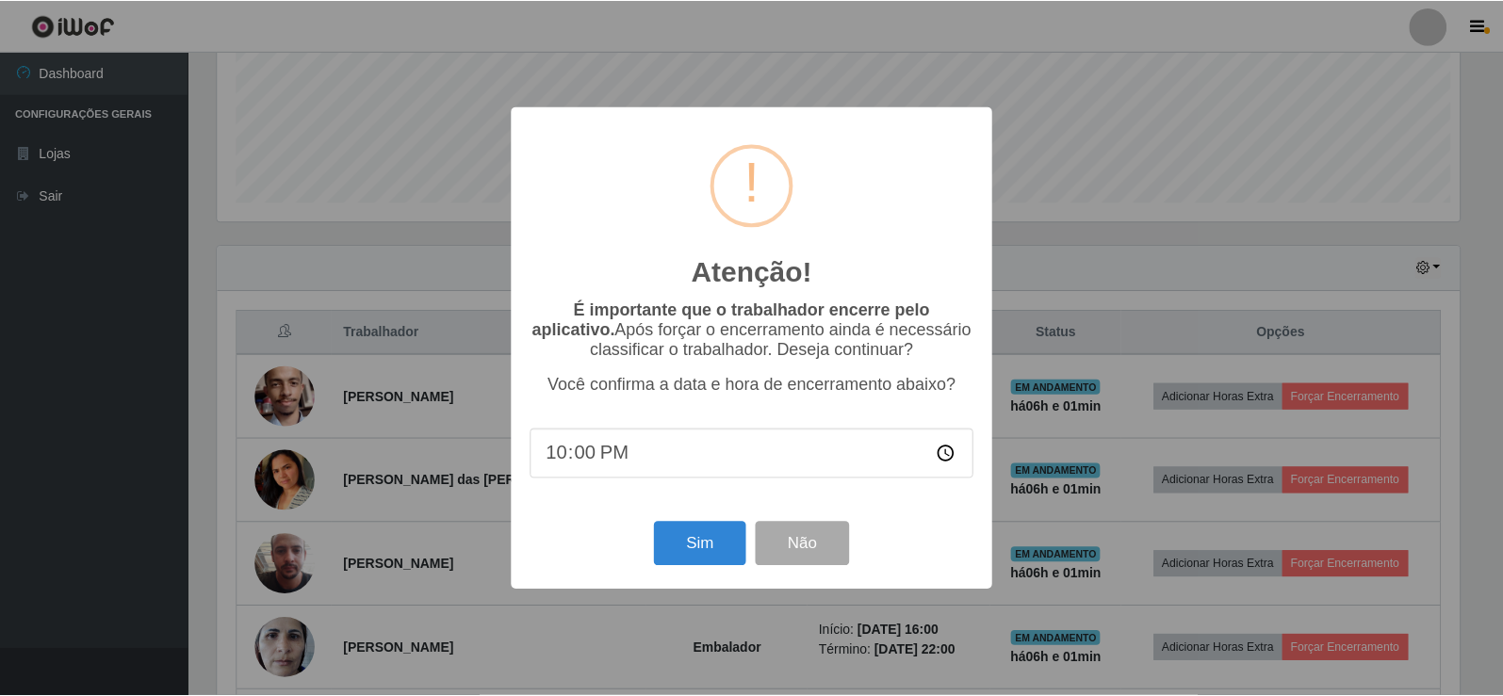
scroll to position [391, 1247]
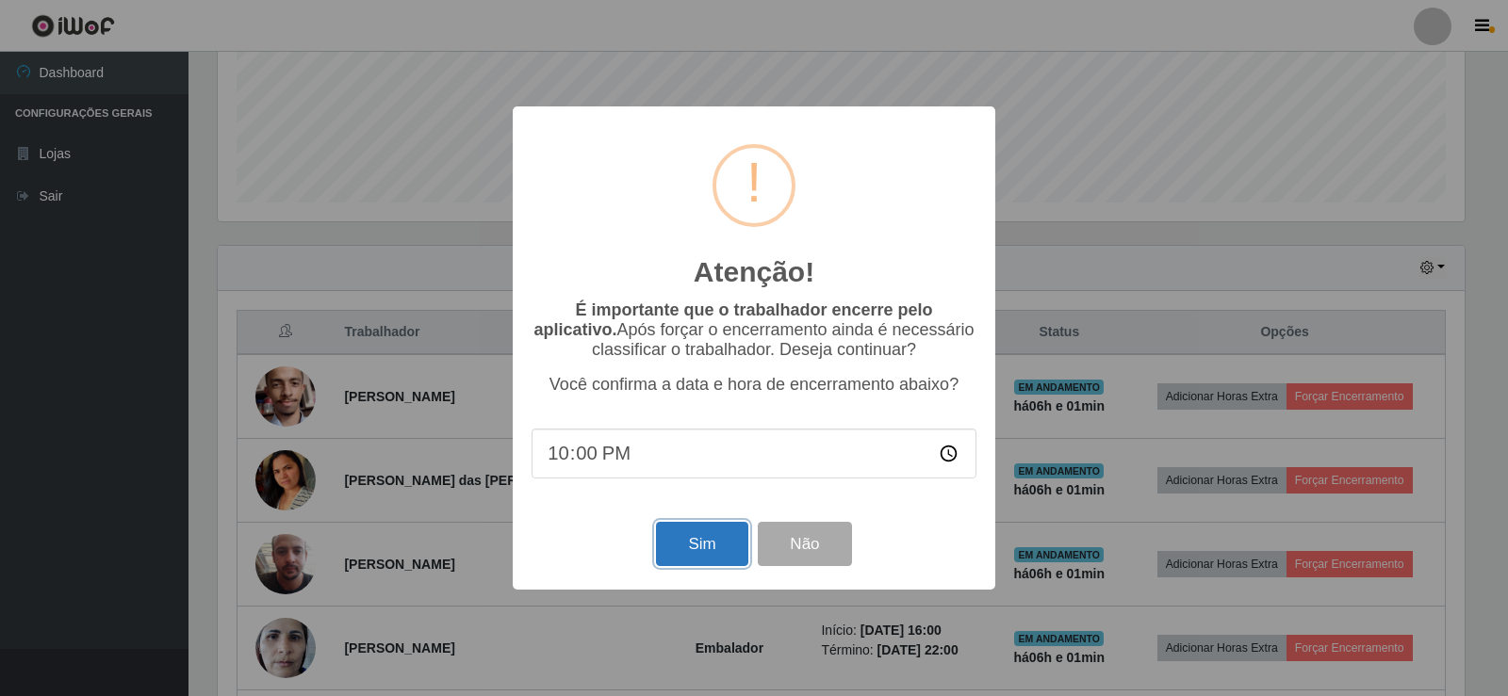
click at [681, 539] on button "Sim" at bounding box center [701, 544] width 91 height 44
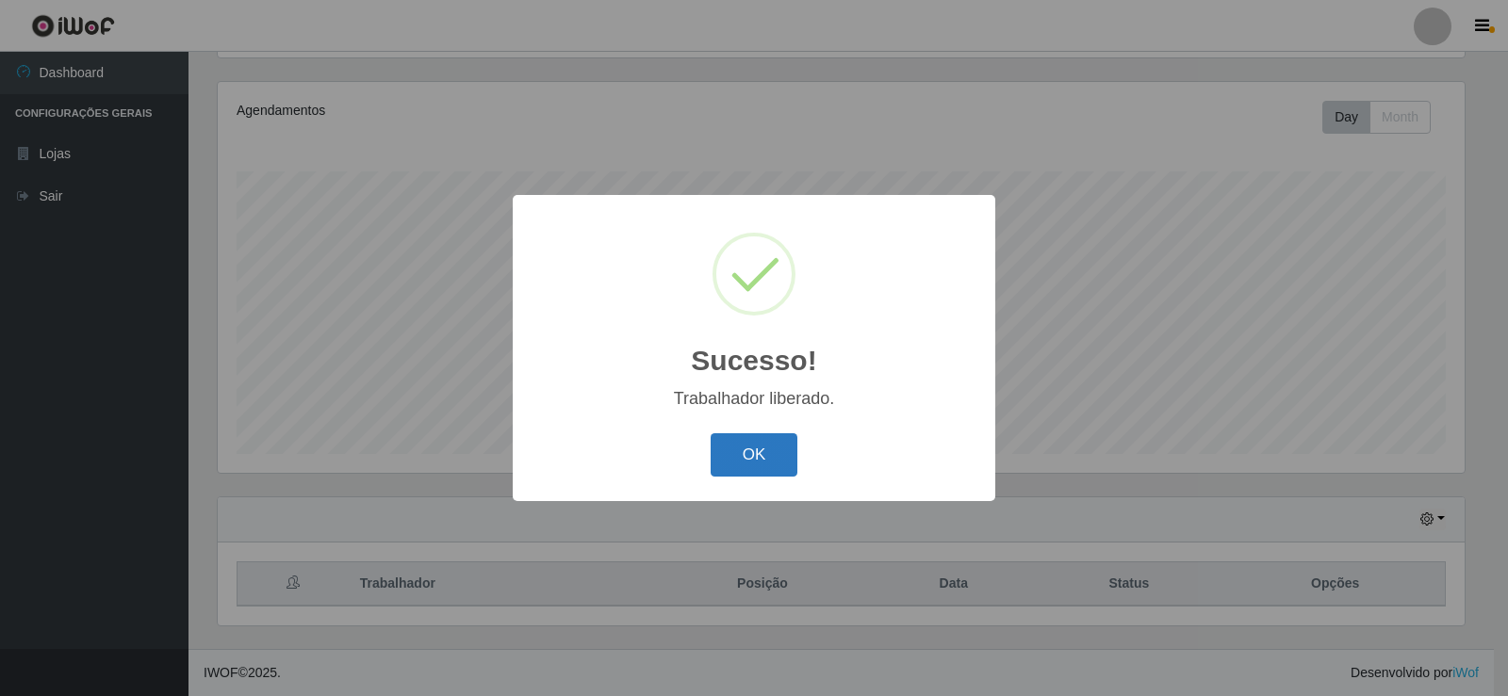
click at [750, 462] on button "OK" at bounding box center [754, 455] width 88 height 44
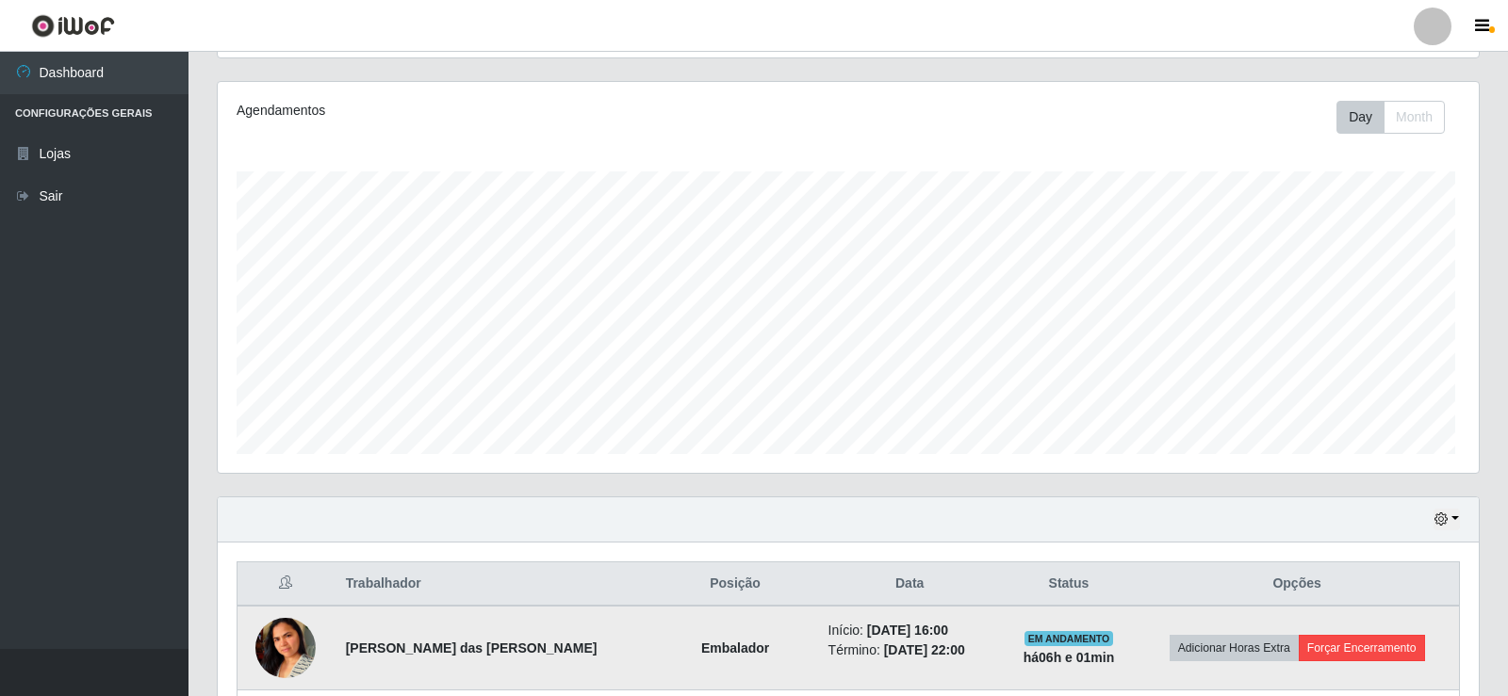
scroll to position [391, 1256]
click at [1342, 642] on button "Forçar Encerramento" at bounding box center [1357, 648] width 126 height 26
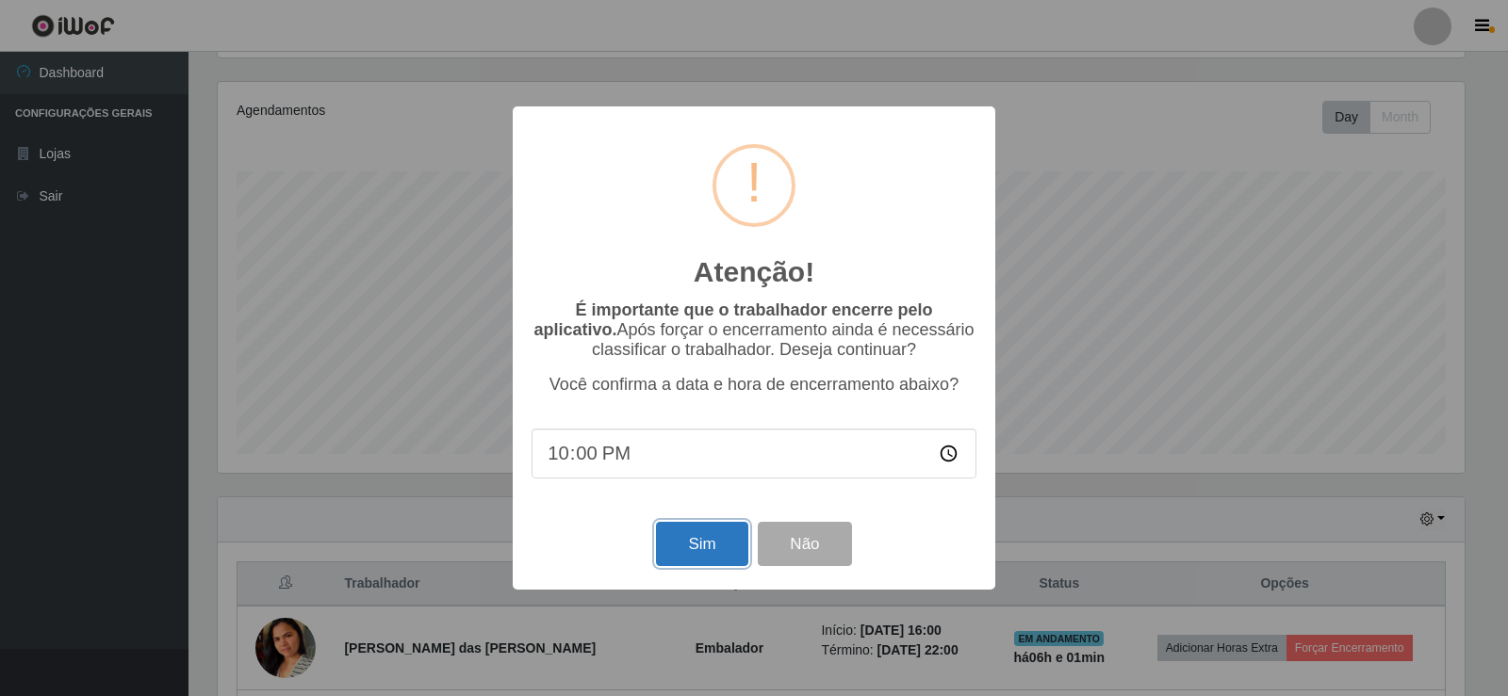
click at [675, 536] on button "Sim" at bounding box center [701, 544] width 91 height 44
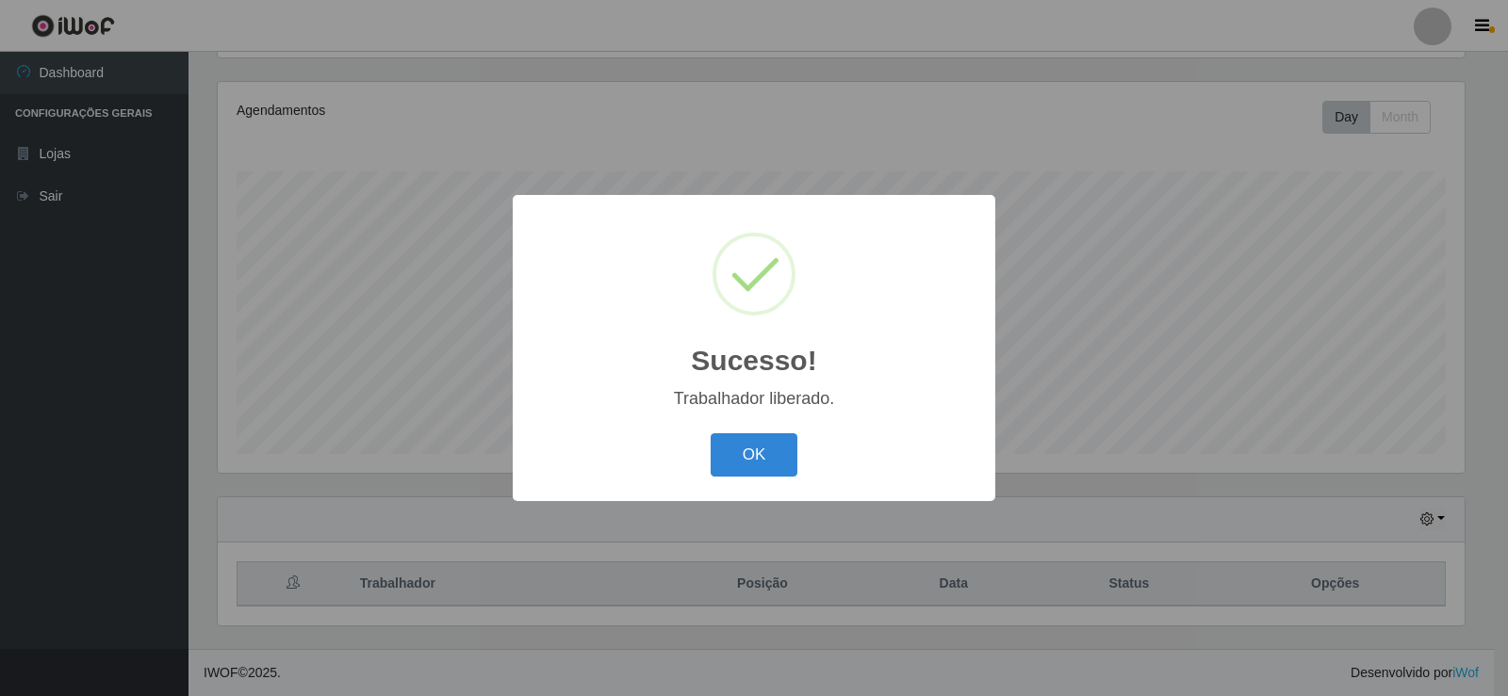
click at [710, 433] on button "OK" at bounding box center [754, 455] width 88 height 44
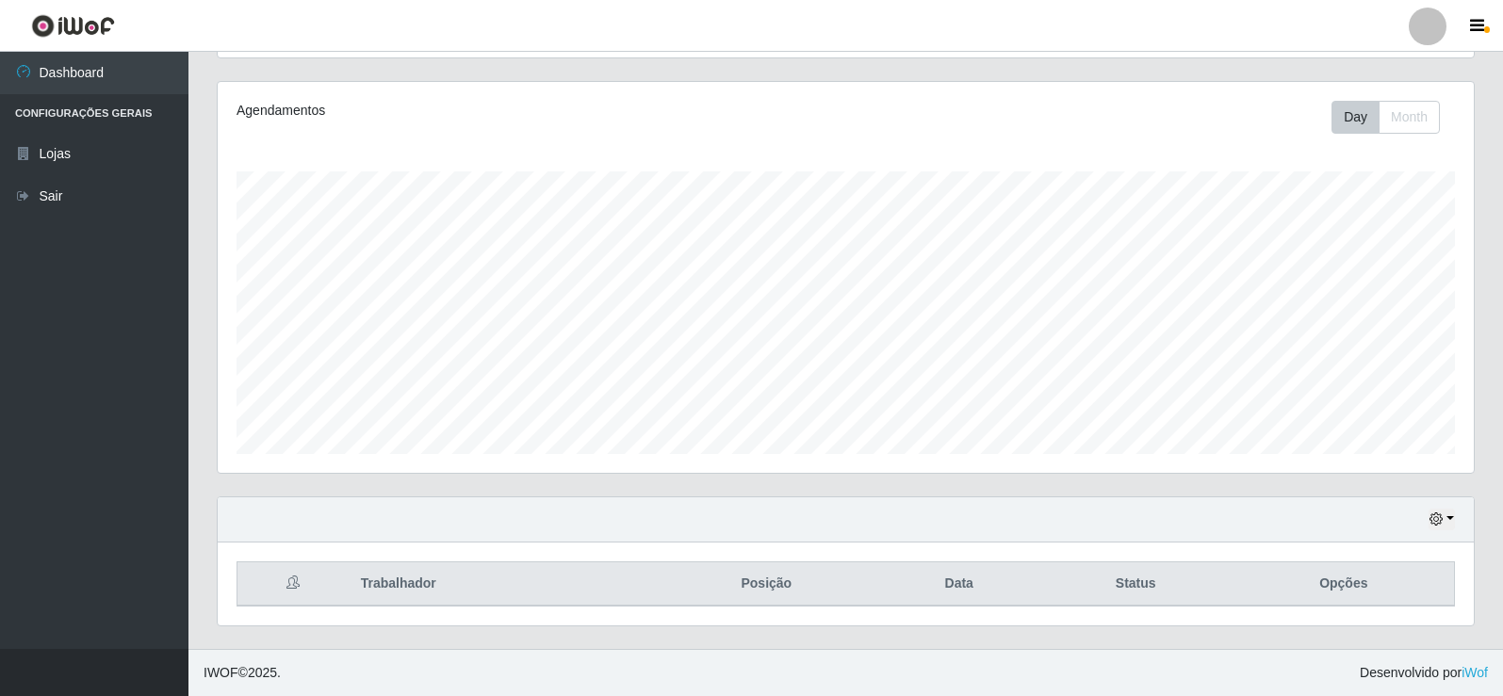
scroll to position [391, 1256]
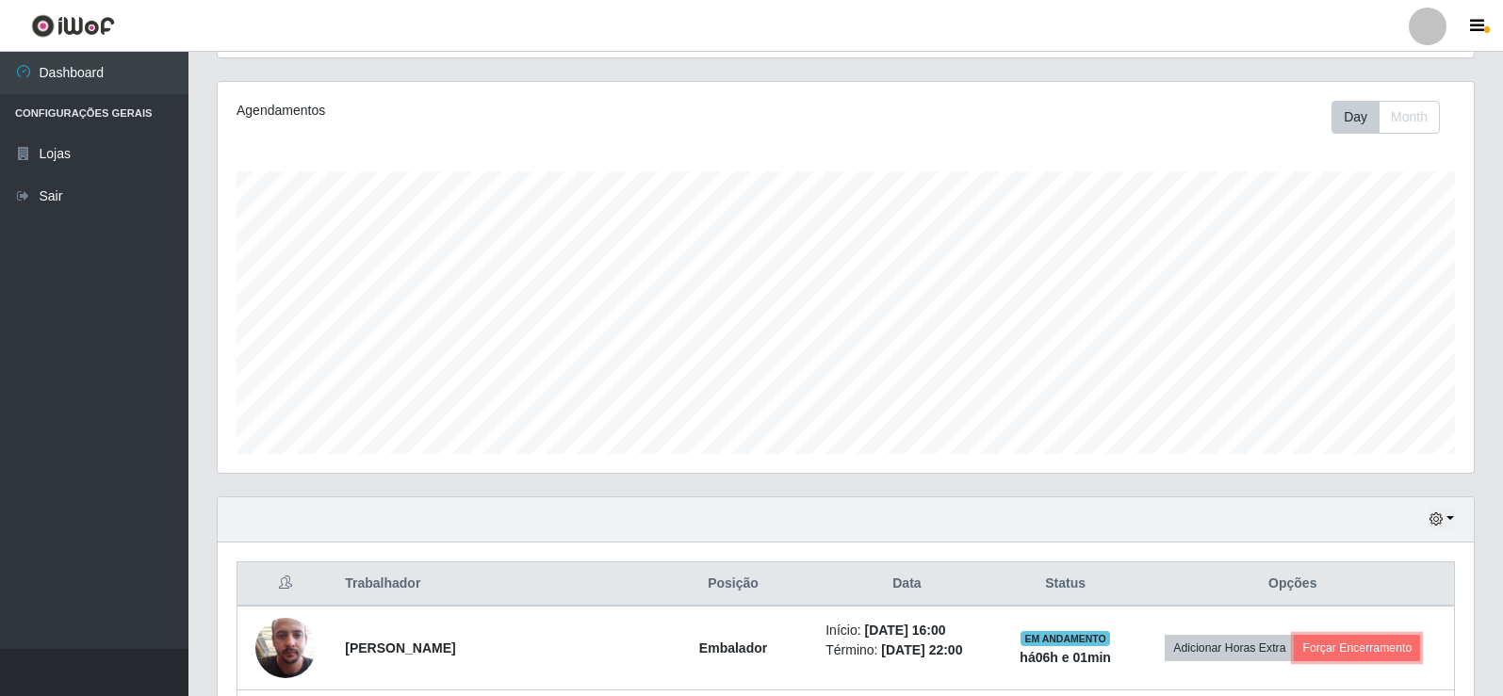
click at [1391, 639] on button "Forçar Encerramento" at bounding box center [1357, 648] width 126 height 26
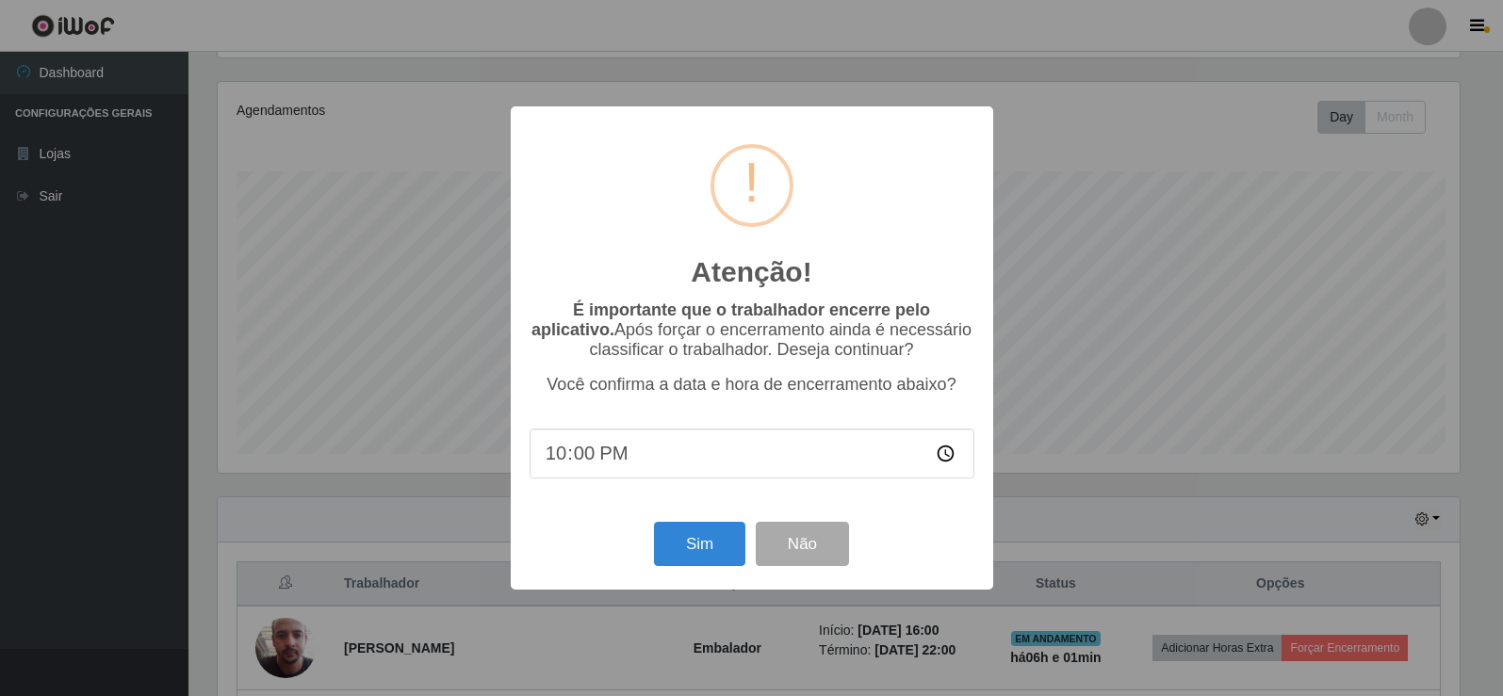
scroll to position [391, 1247]
click at [694, 562] on button "Sim" at bounding box center [701, 544] width 91 height 44
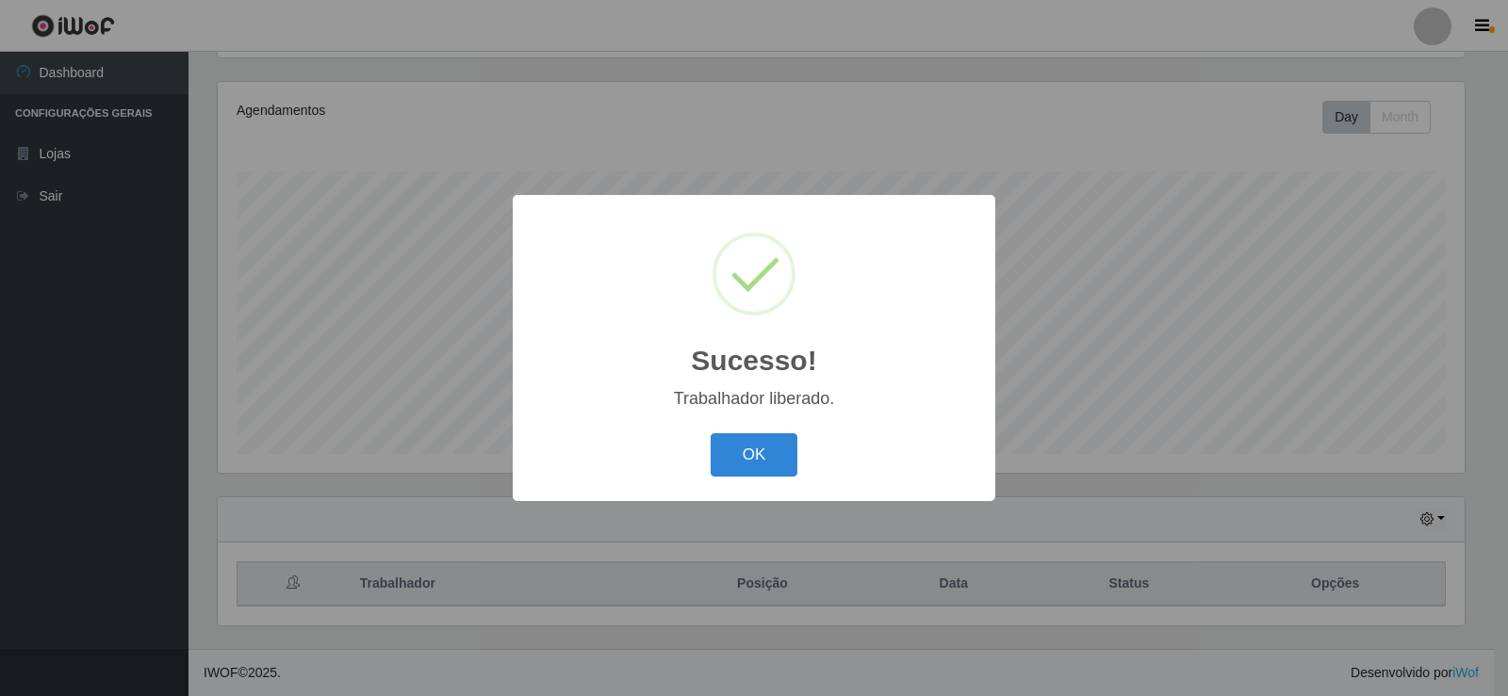
click at [710, 433] on button "OK" at bounding box center [754, 455] width 88 height 44
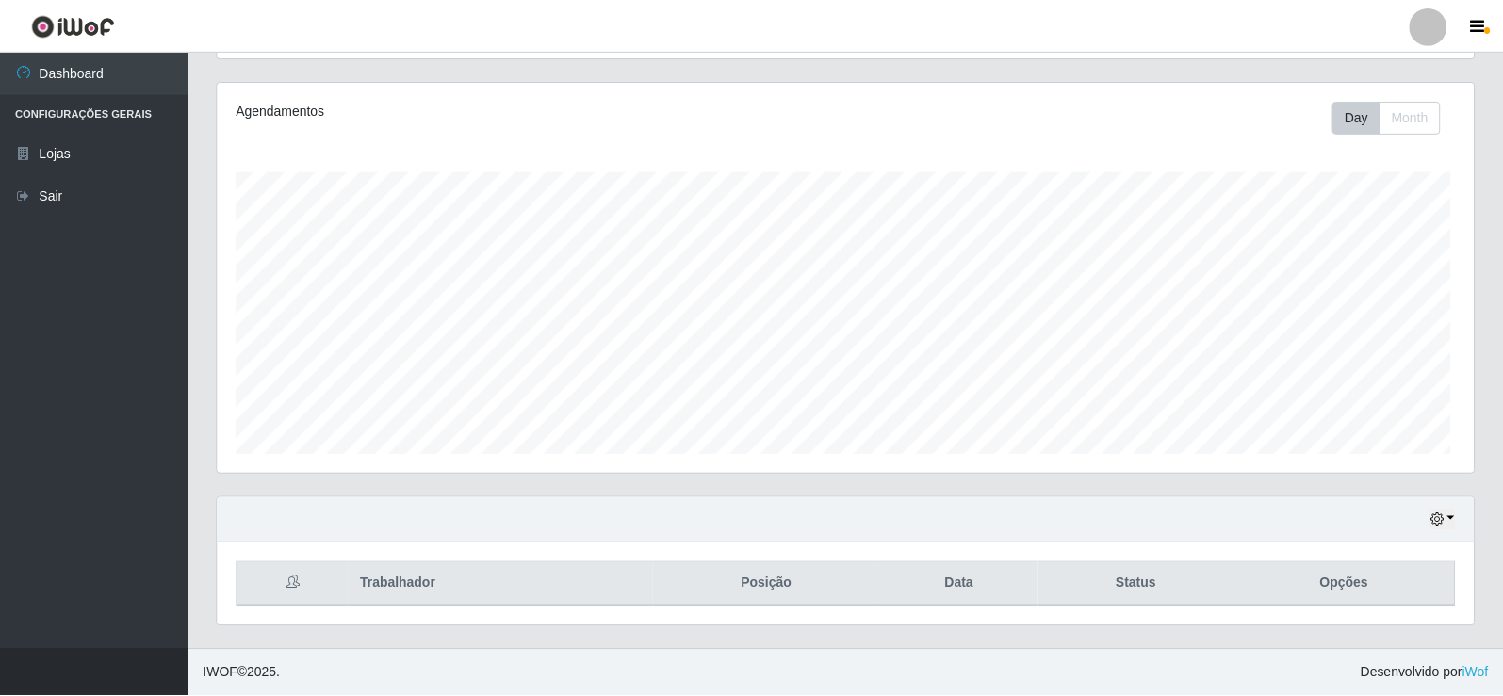
scroll to position [391, 1256]
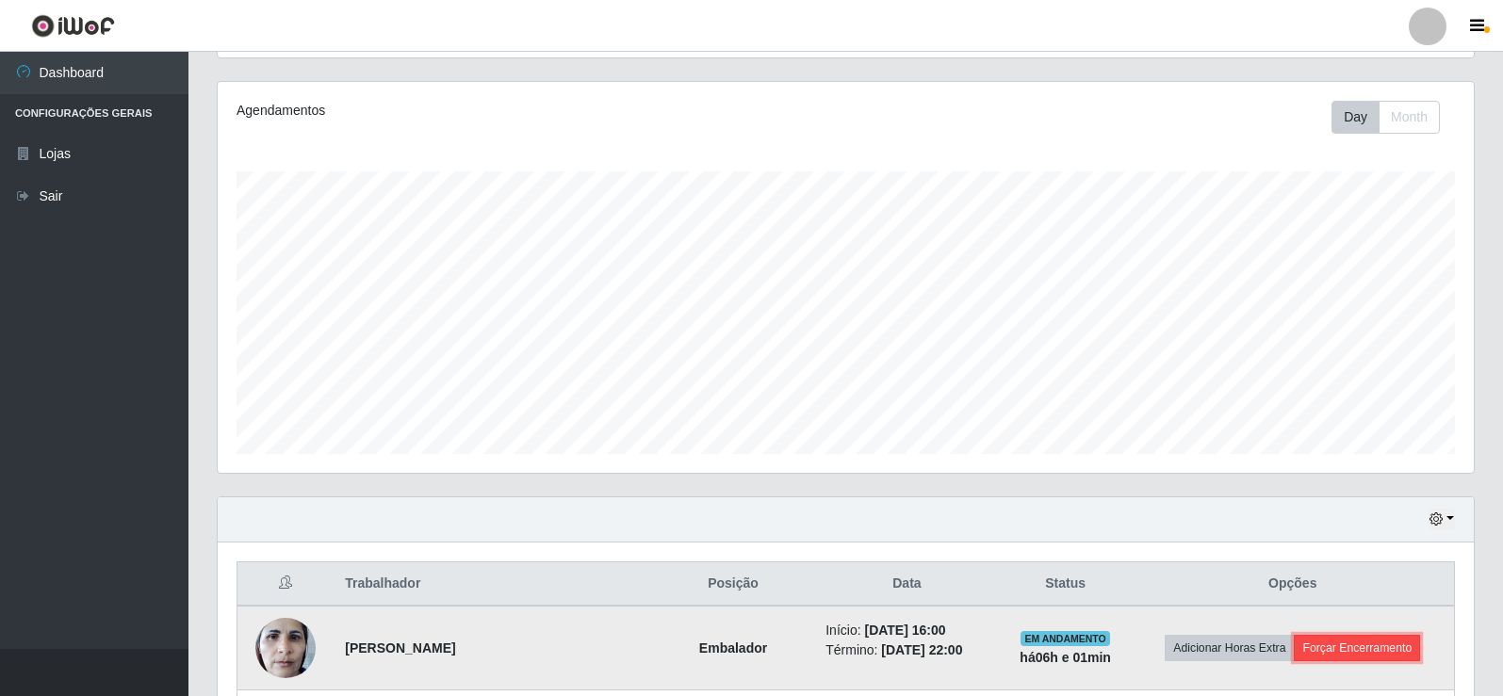
click at [1371, 648] on button "Forçar Encerramento" at bounding box center [1357, 648] width 126 height 26
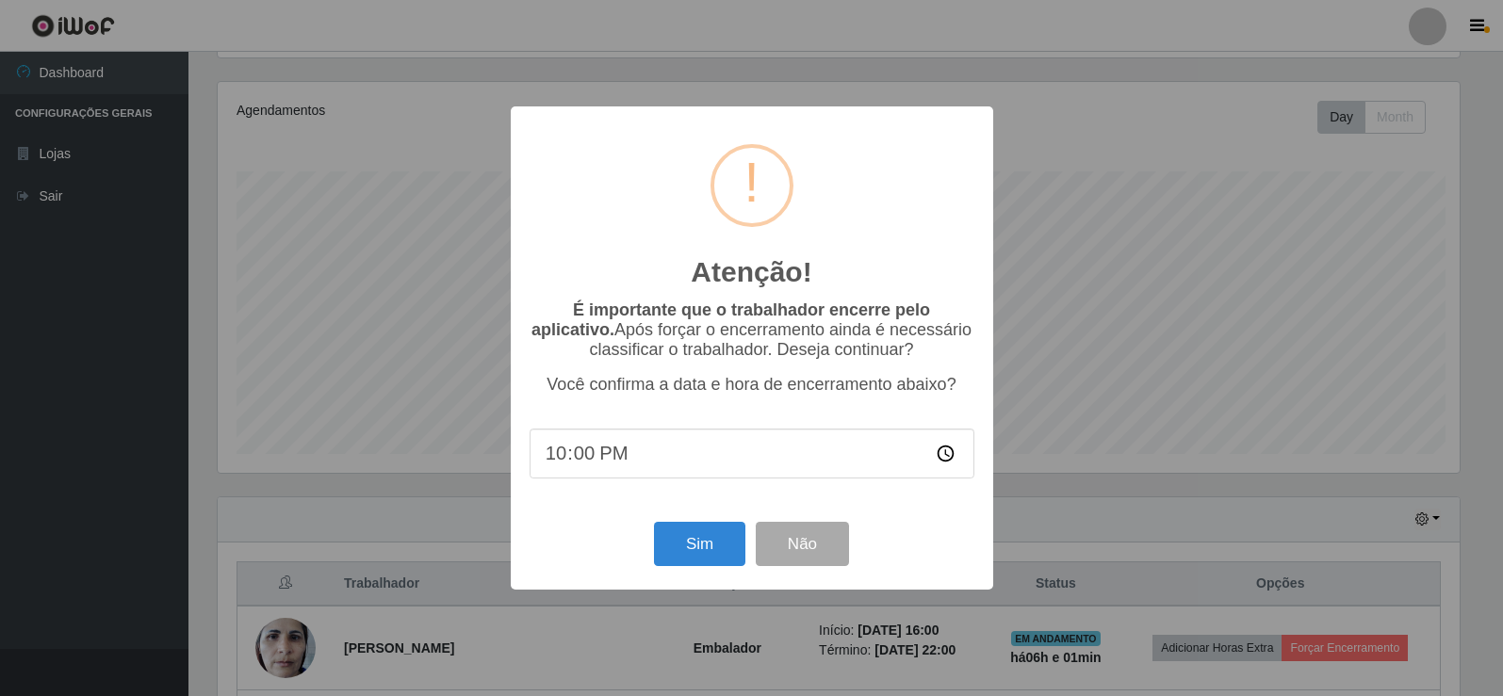
scroll to position [391, 1247]
click at [700, 540] on button "Sim" at bounding box center [701, 544] width 91 height 44
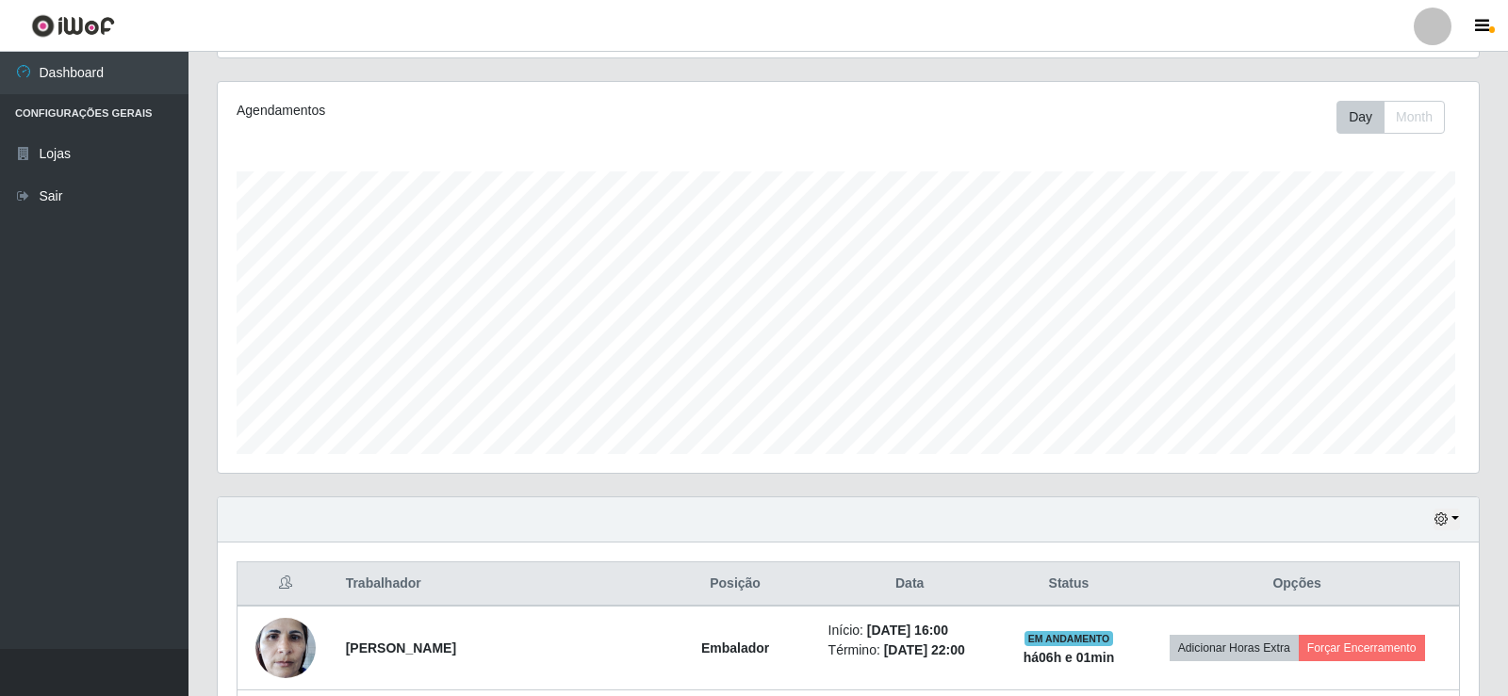
scroll to position [0, 0]
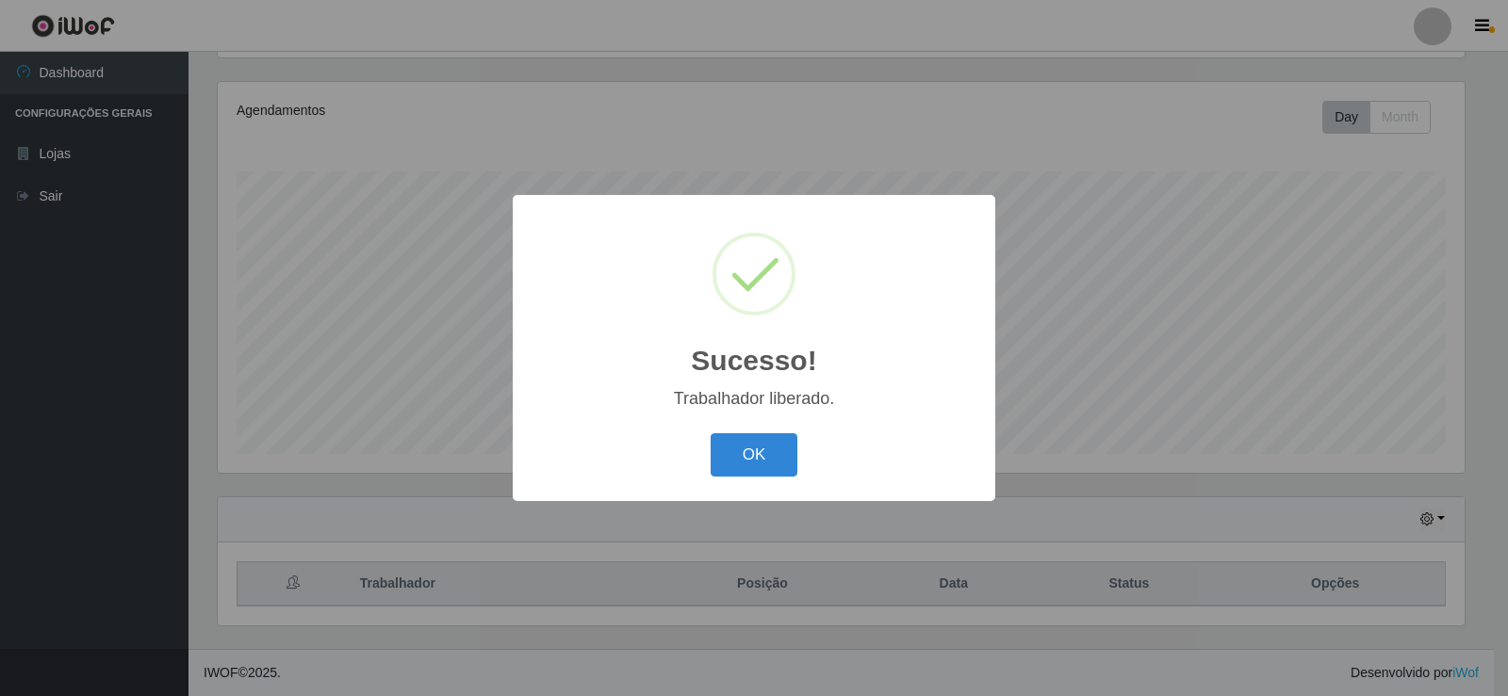
click at [710, 433] on button "OK" at bounding box center [754, 455] width 88 height 44
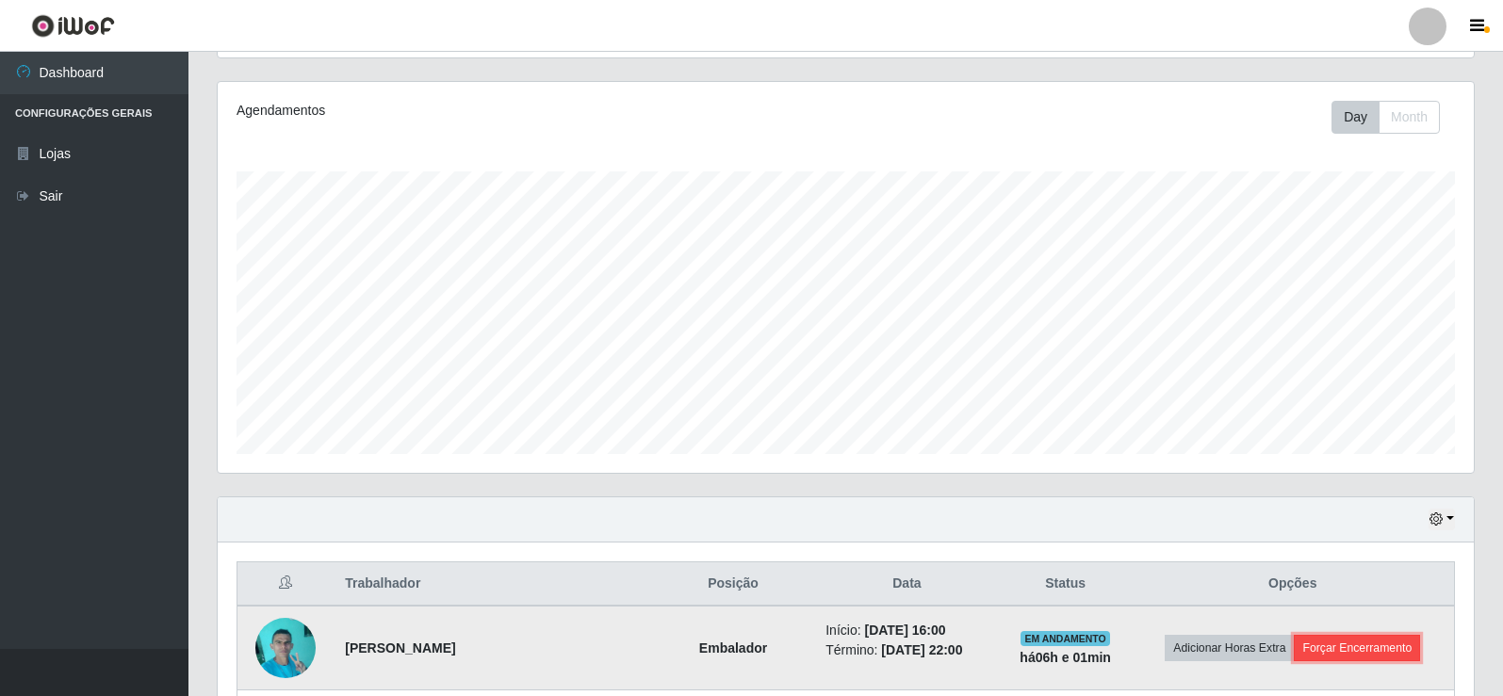
click at [1349, 651] on button "Forçar Encerramento" at bounding box center [1357, 648] width 126 height 26
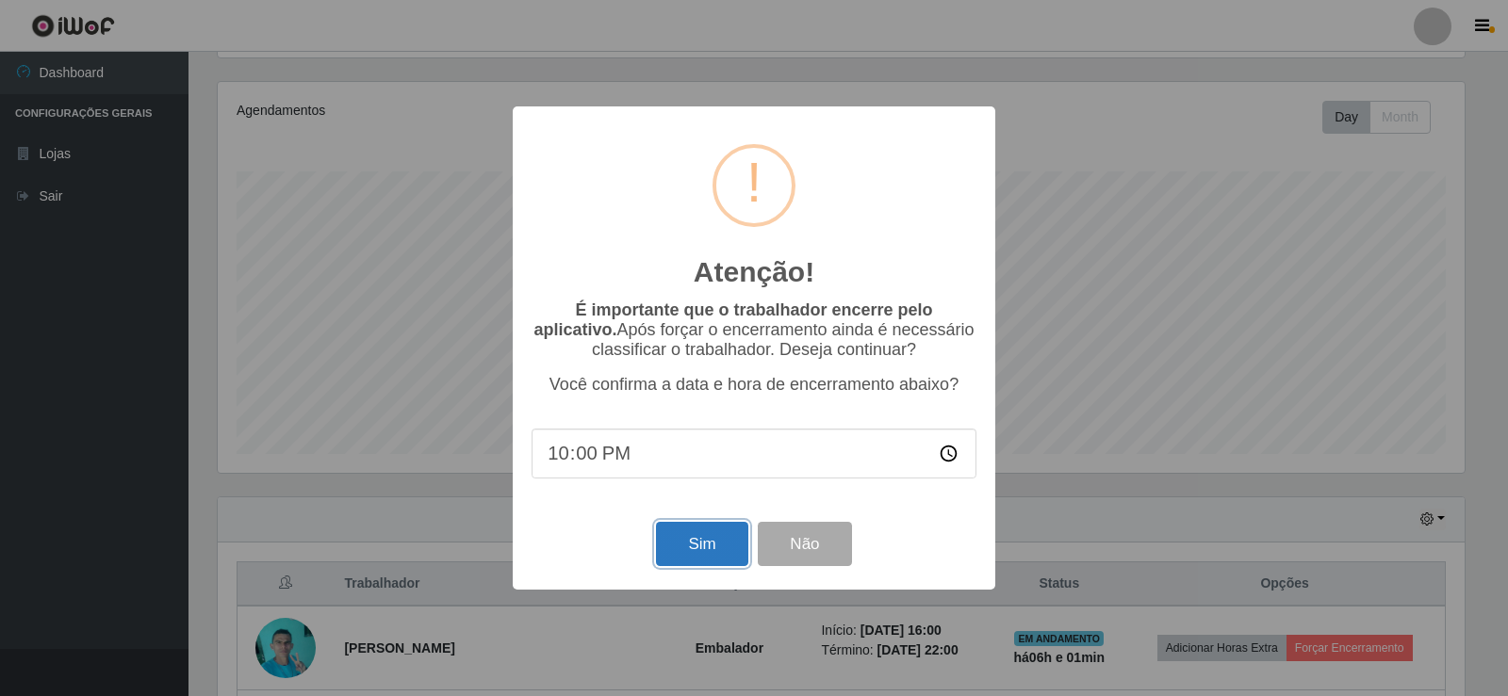
click at [680, 536] on button "Sim" at bounding box center [701, 544] width 91 height 44
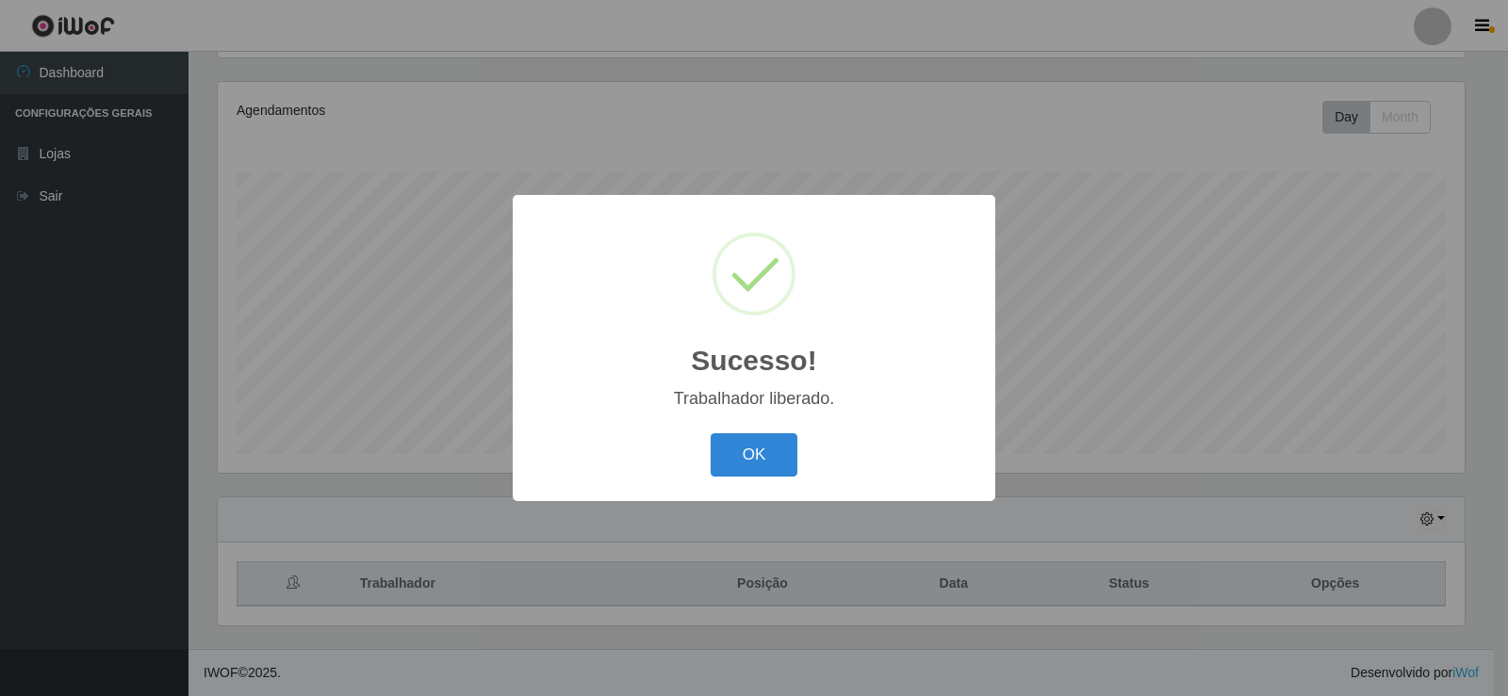
click at [710, 433] on button "OK" at bounding box center [754, 455] width 88 height 44
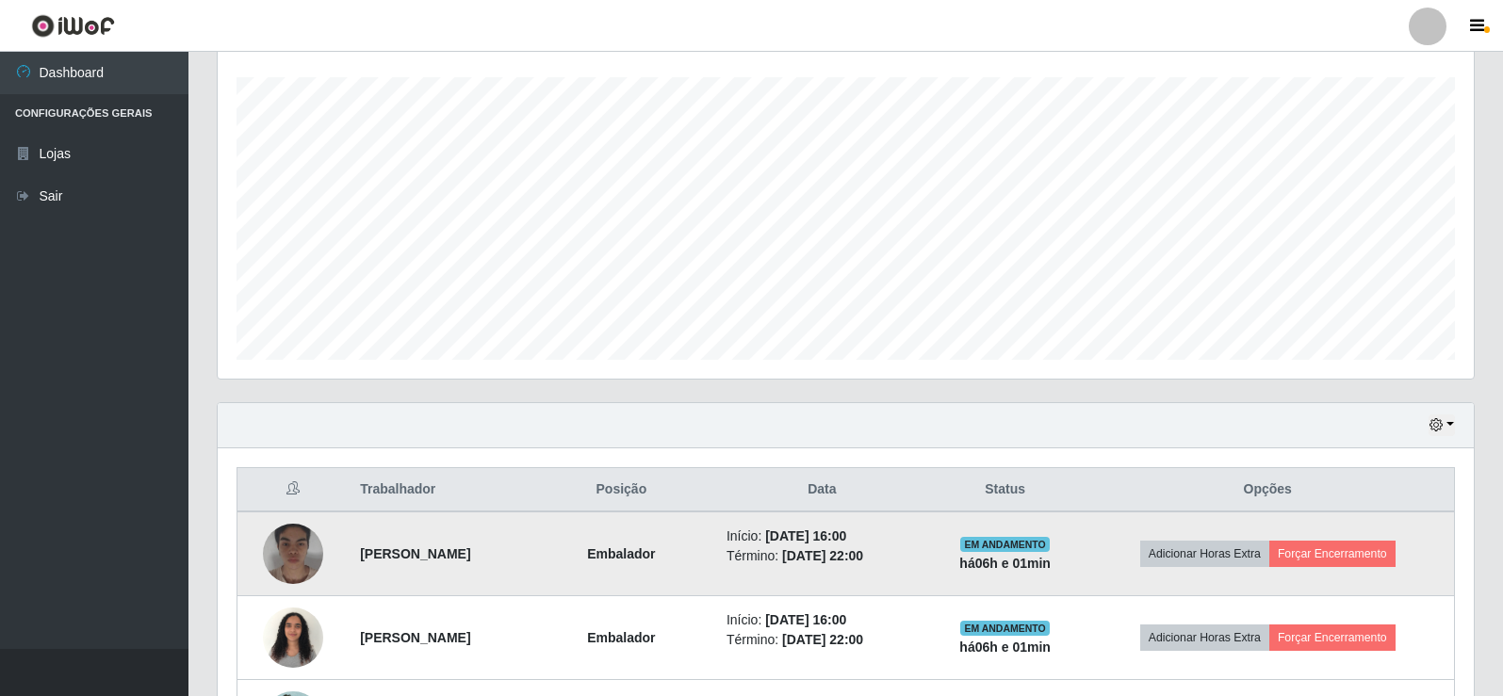
click at [281, 551] on img at bounding box center [293, 553] width 60 height 75
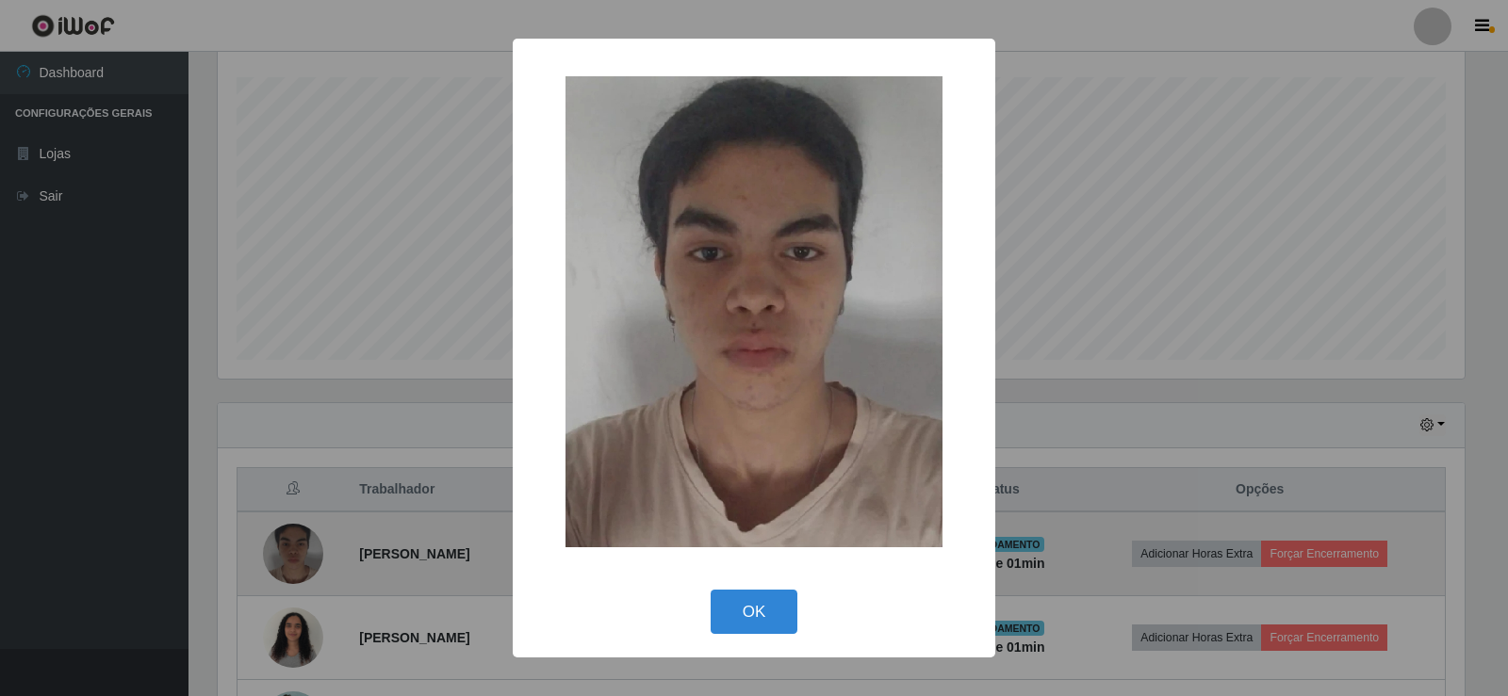
click at [281, 551] on div "× OK Cancel" at bounding box center [754, 348] width 1508 height 696
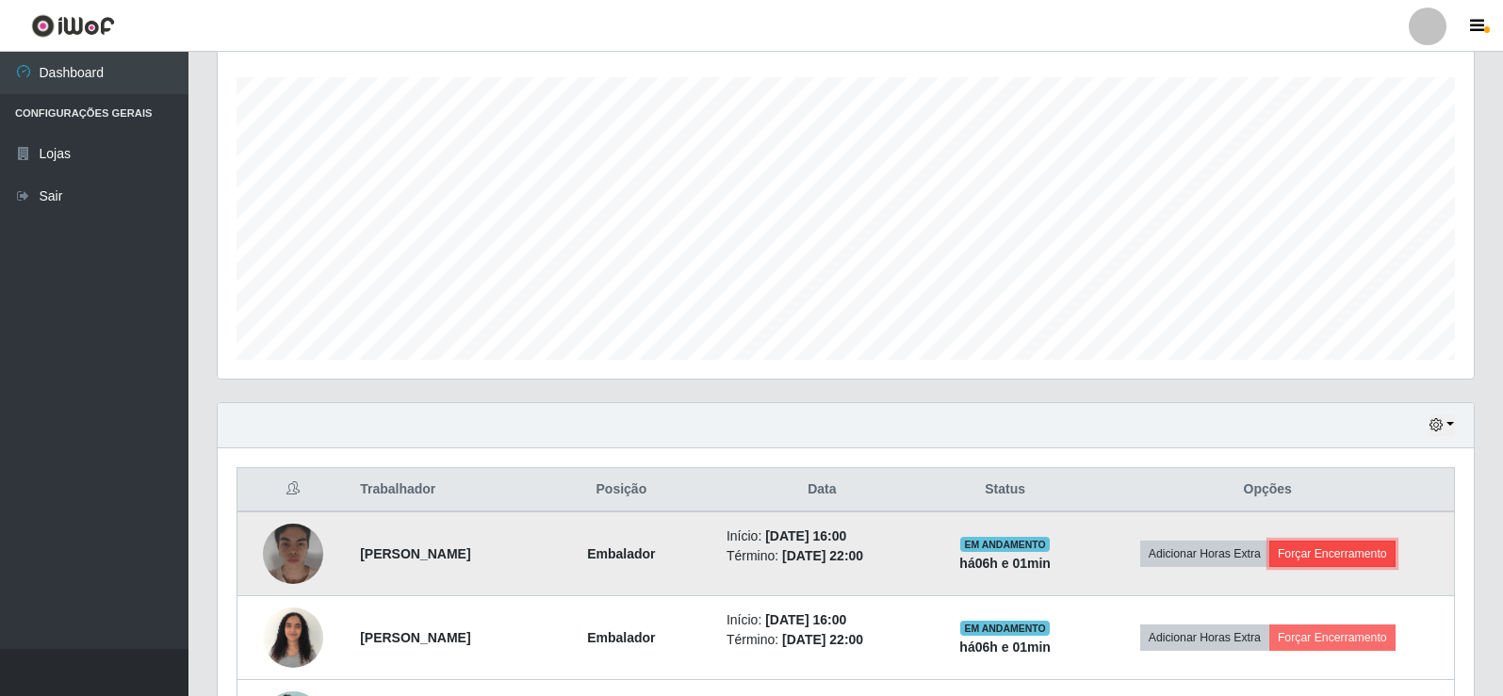
click at [1349, 551] on button "Forçar Encerramento" at bounding box center [1332, 554] width 126 height 26
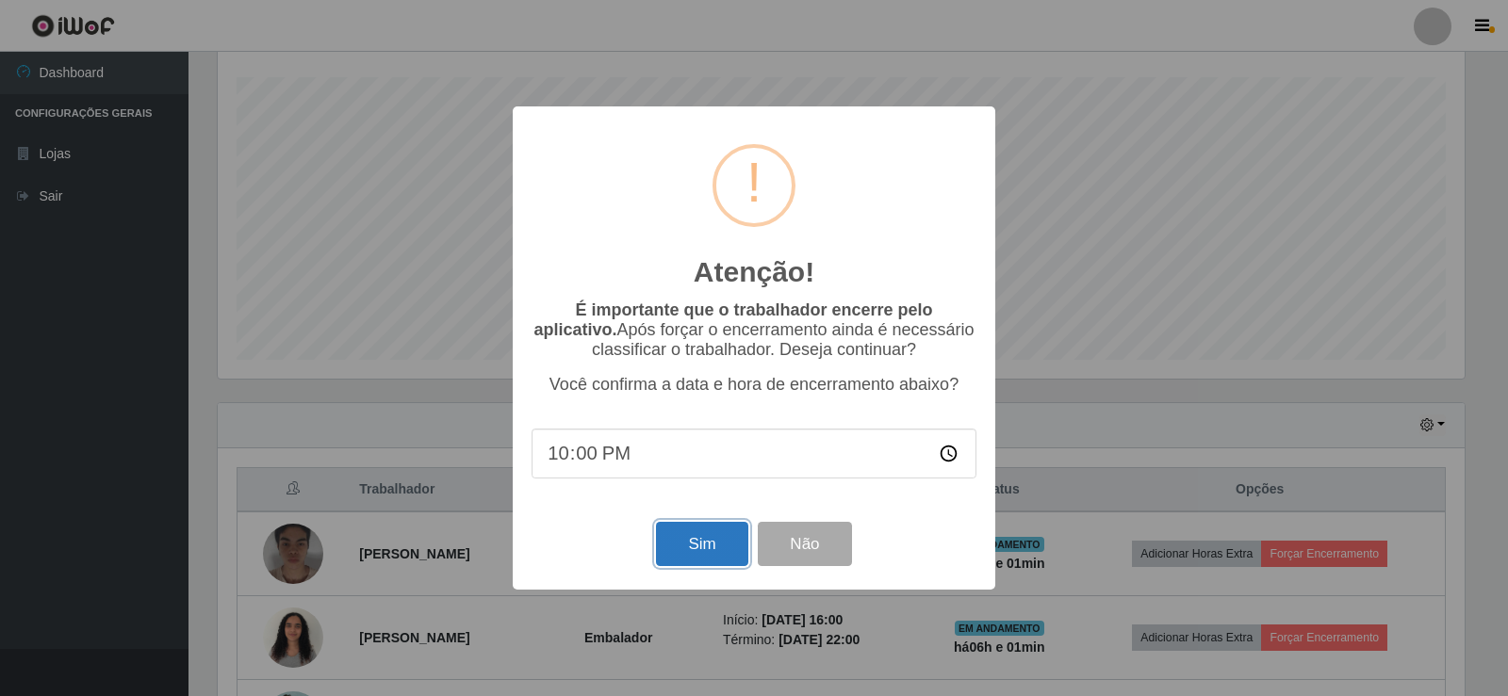
click at [687, 544] on button "Sim" at bounding box center [701, 544] width 91 height 44
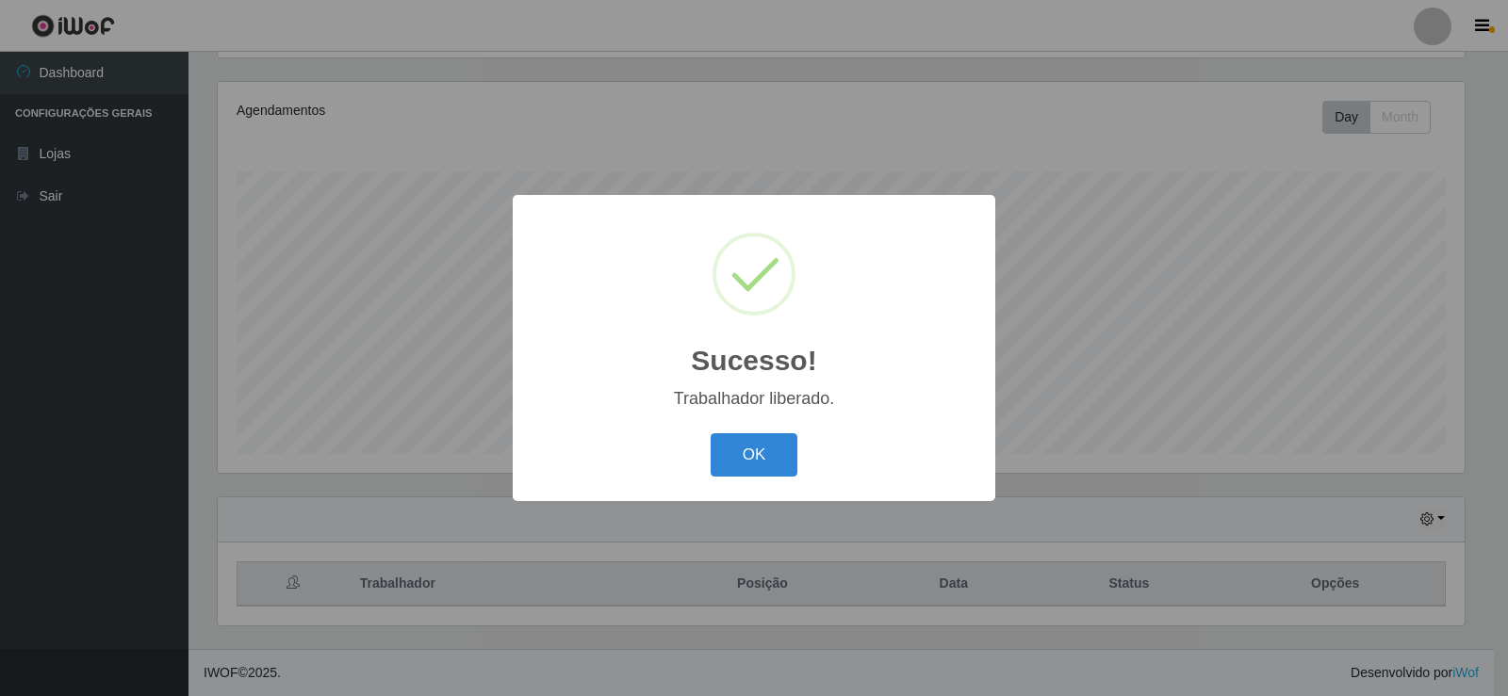
click at [710, 433] on button "OK" at bounding box center [754, 455] width 88 height 44
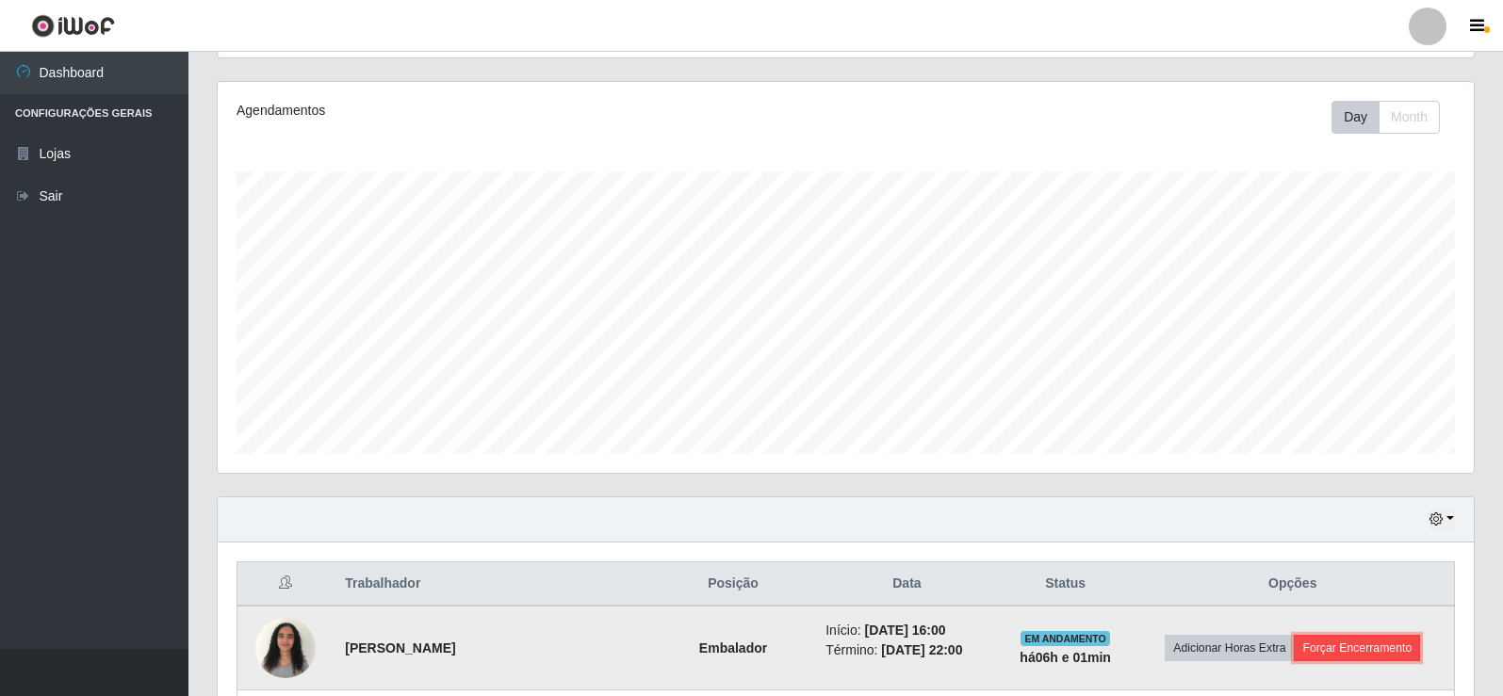
click at [1371, 655] on button "Forçar Encerramento" at bounding box center [1357, 648] width 126 height 26
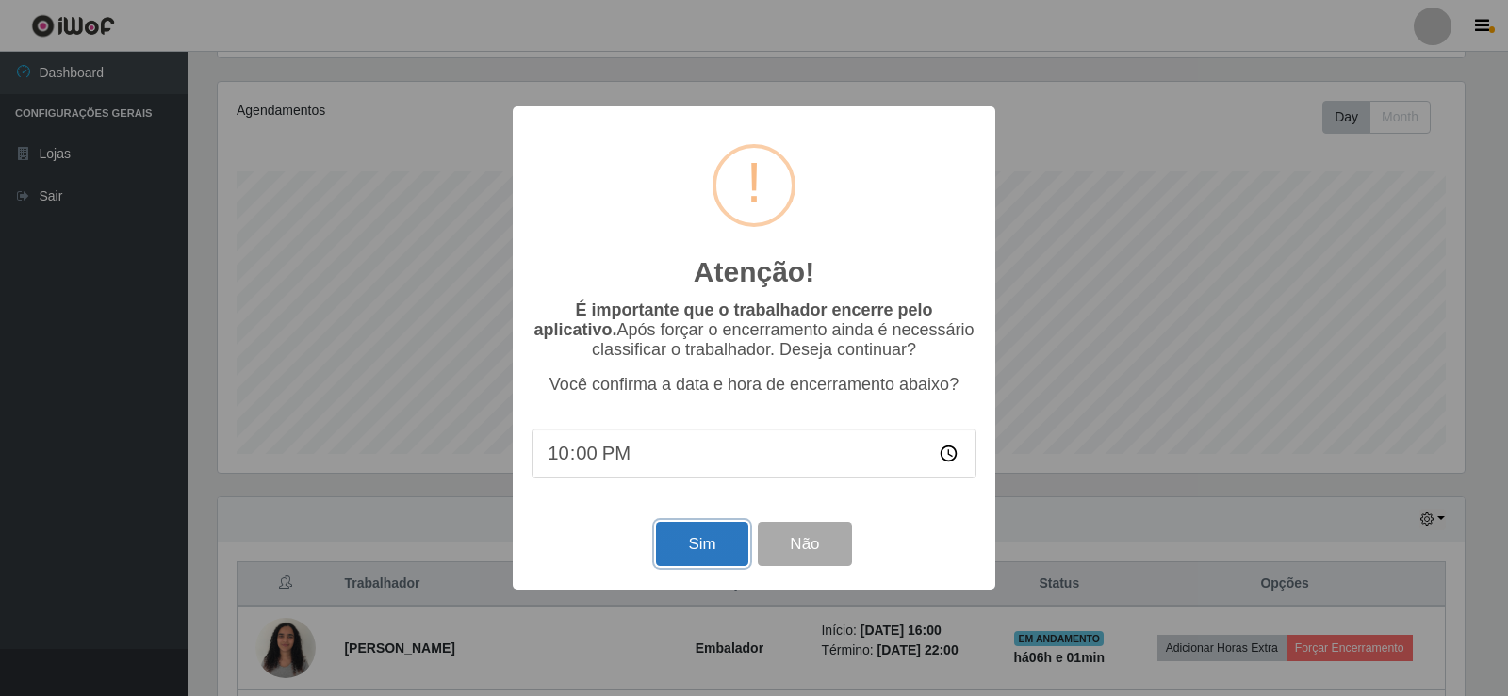
click at [709, 556] on button "Sim" at bounding box center [701, 544] width 91 height 44
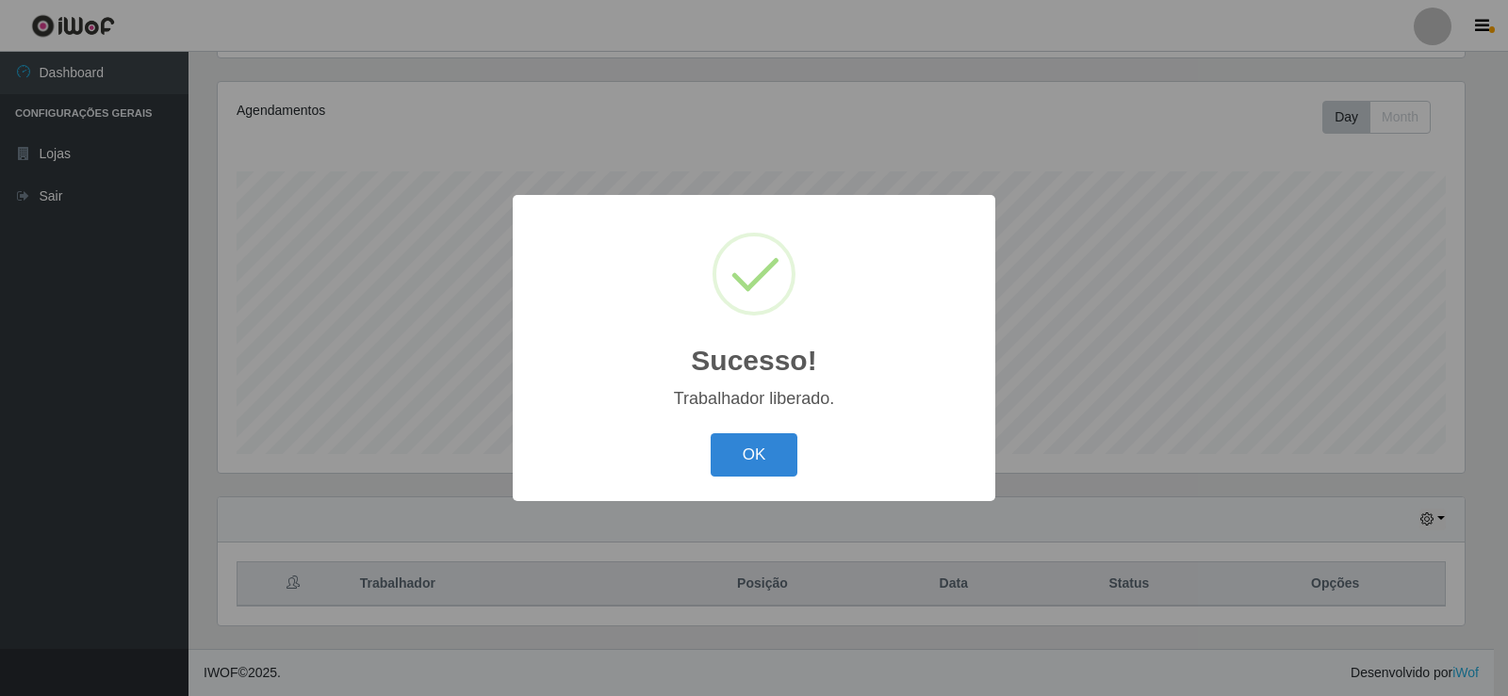
click at [710, 433] on button "OK" at bounding box center [754, 455] width 88 height 44
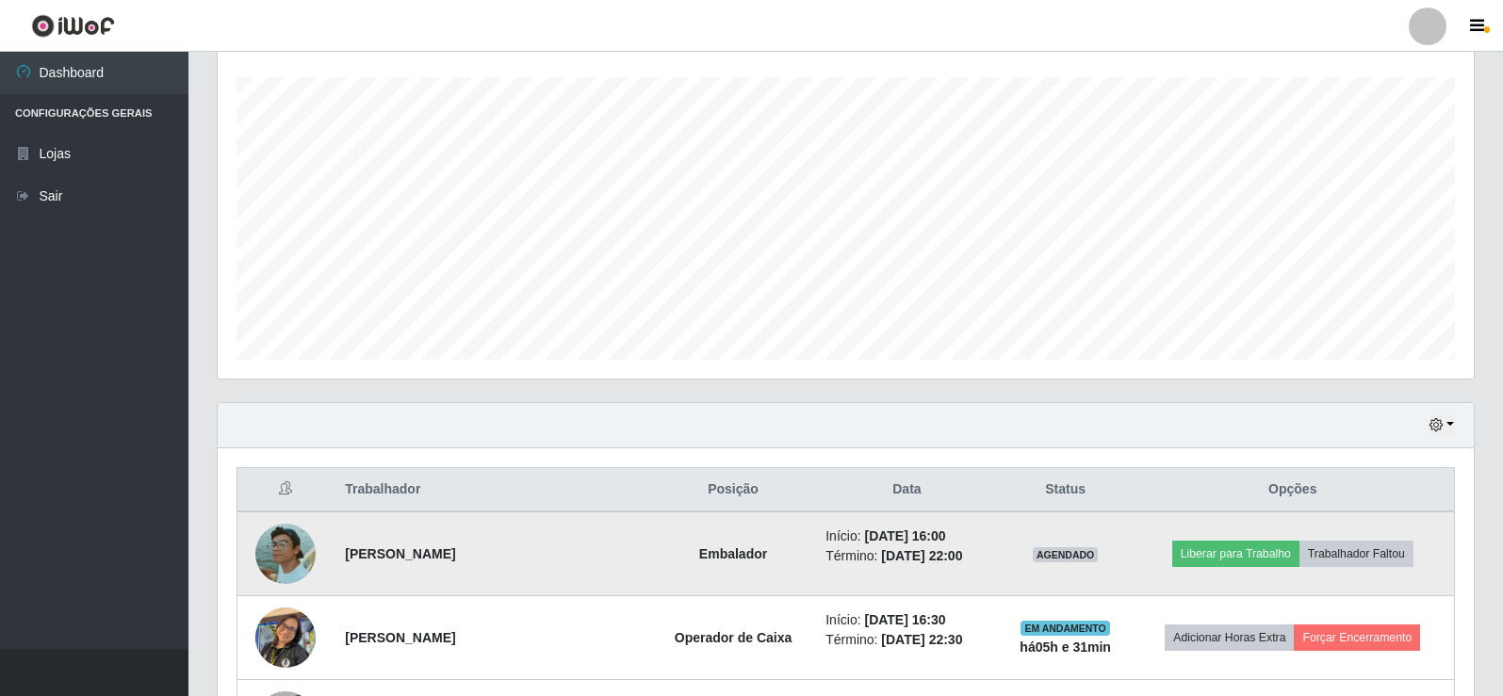
click at [276, 548] on img at bounding box center [285, 554] width 60 height 60
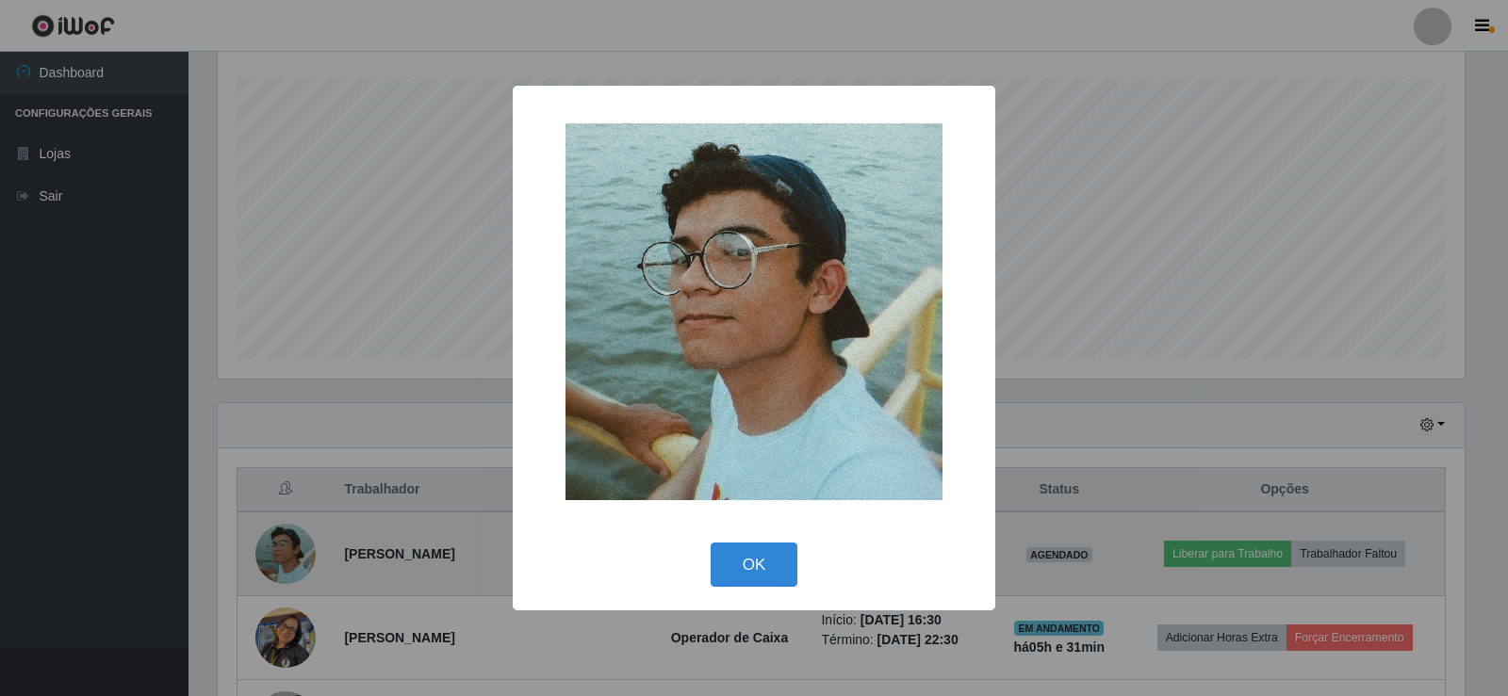
click at [276, 548] on div "× OK Cancel" at bounding box center [754, 348] width 1508 height 696
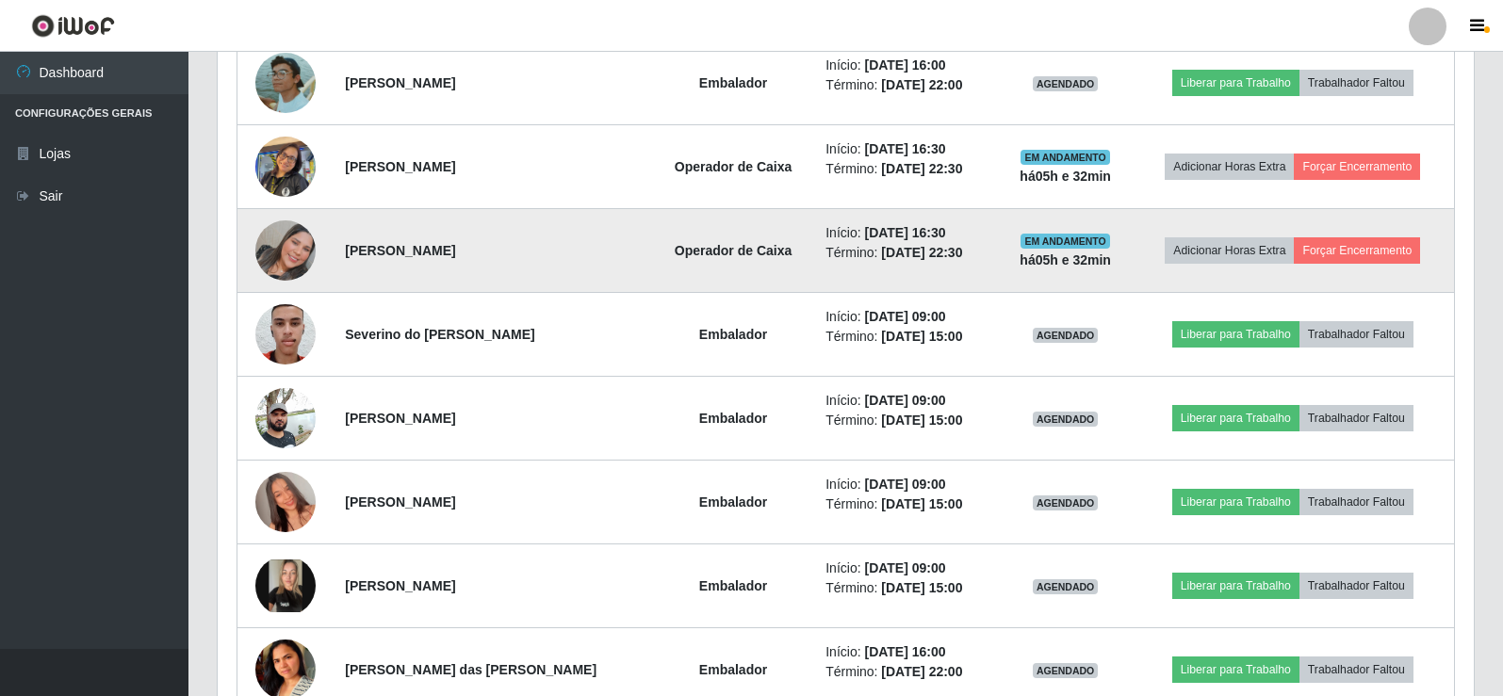
click at [277, 250] on img at bounding box center [285, 250] width 60 height 60
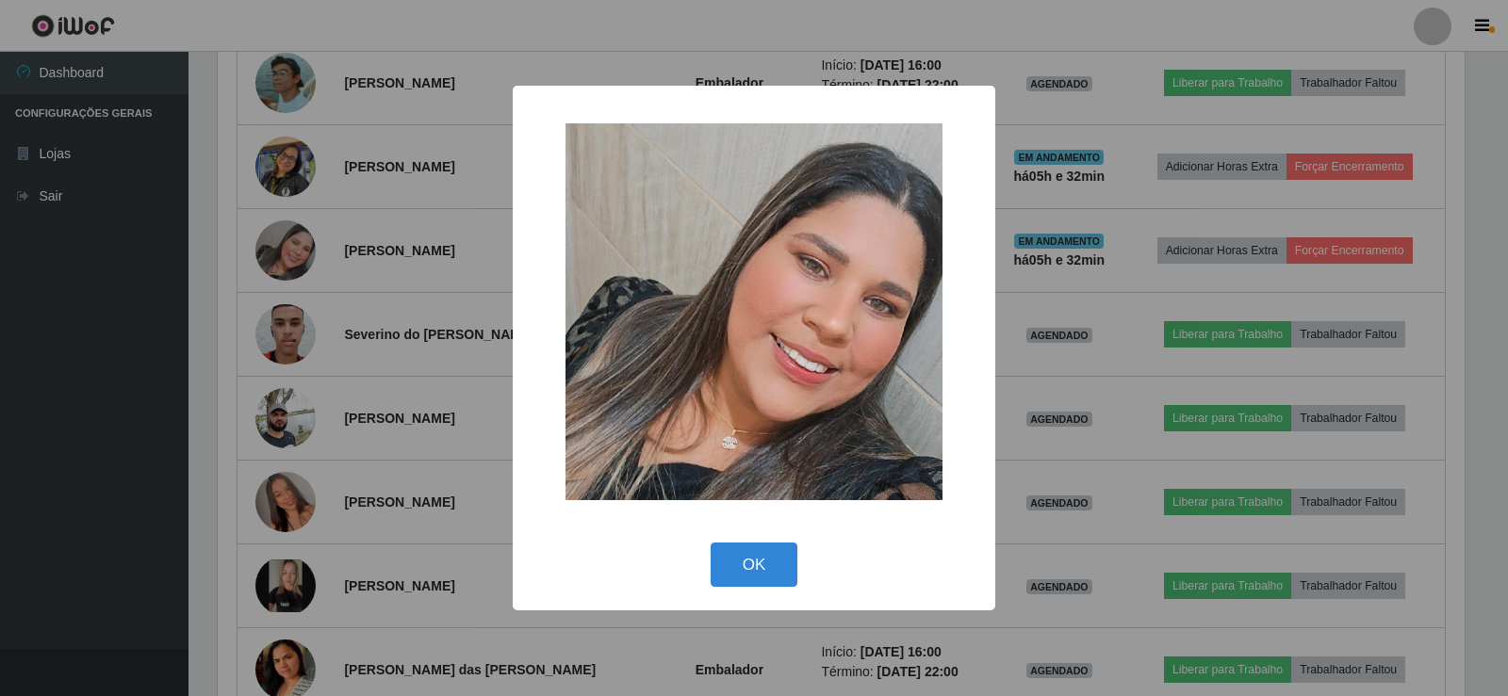
click at [285, 181] on div "× OK Cancel" at bounding box center [754, 348] width 1508 height 696
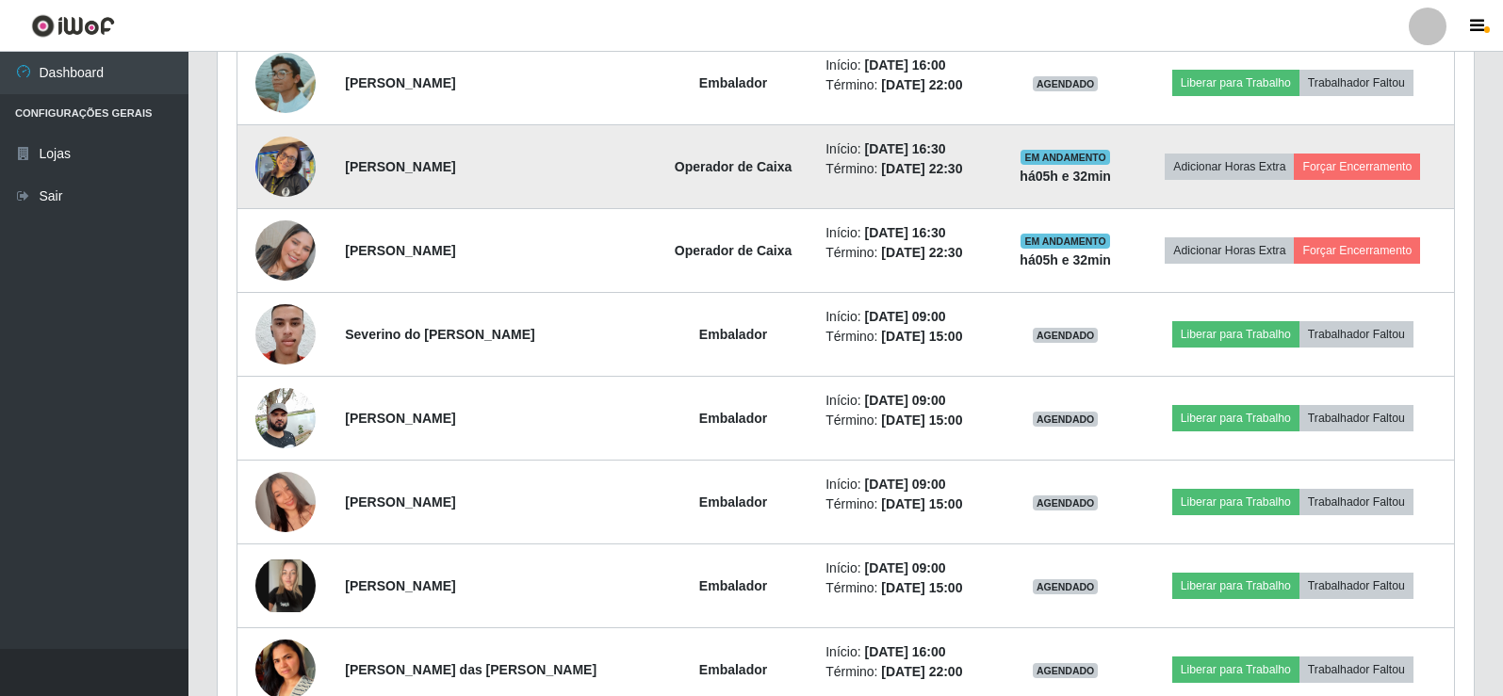
click at [284, 162] on img at bounding box center [285, 166] width 60 height 80
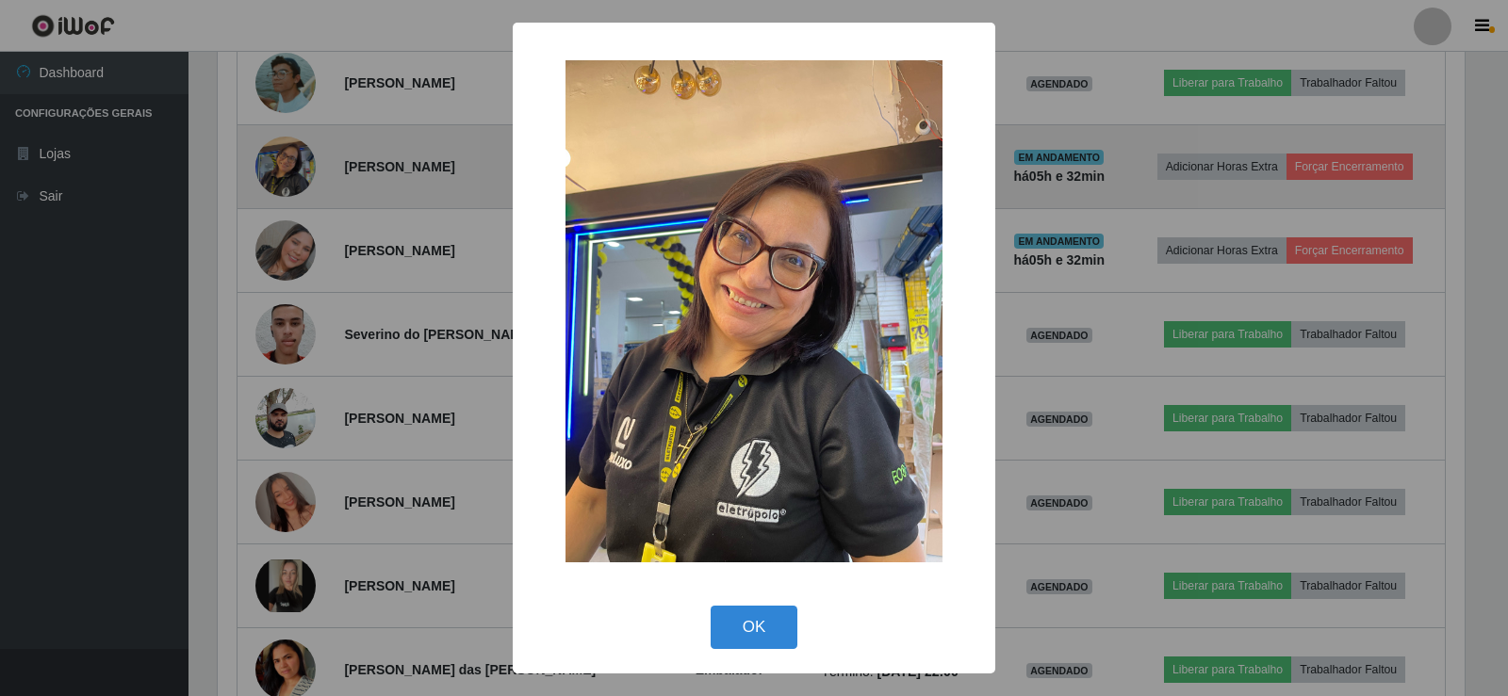
click at [284, 162] on div "× OK Cancel" at bounding box center [754, 348] width 1508 height 696
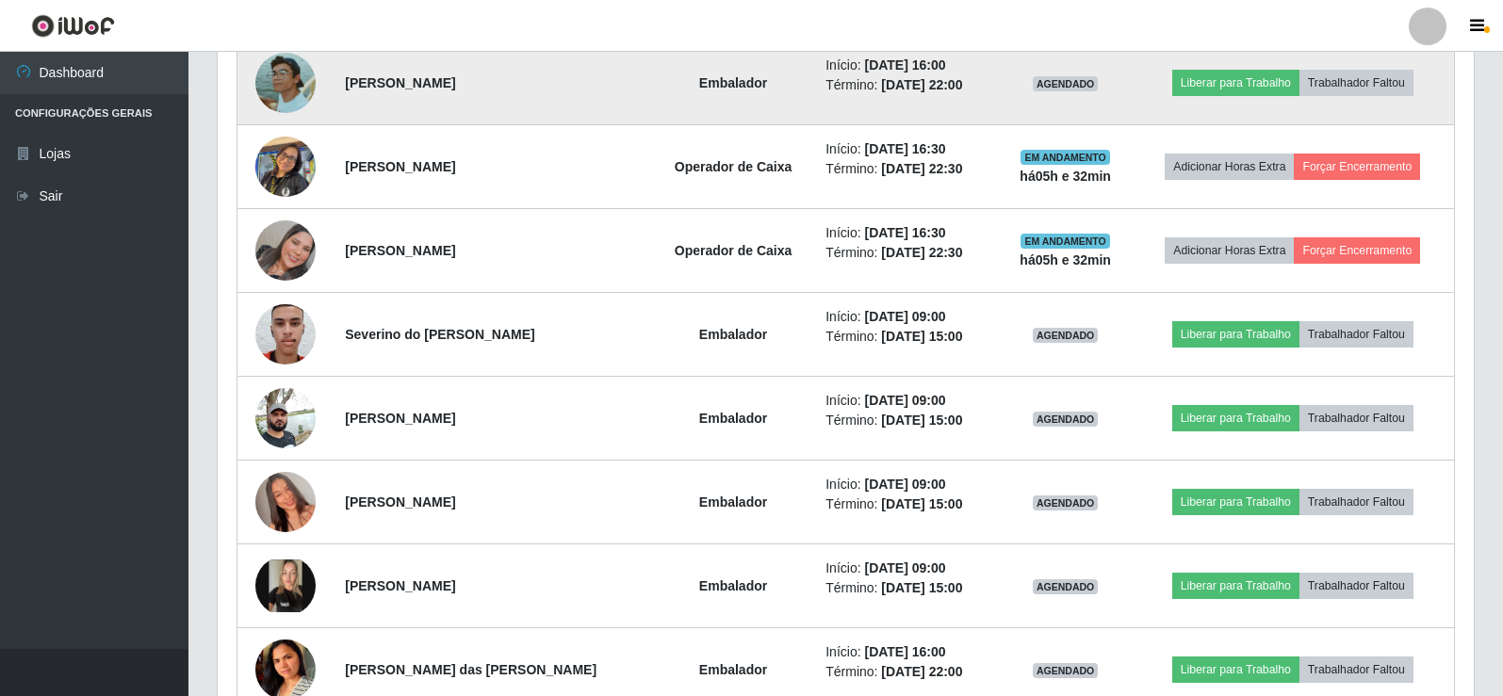
click at [286, 106] on img at bounding box center [285, 83] width 60 height 60
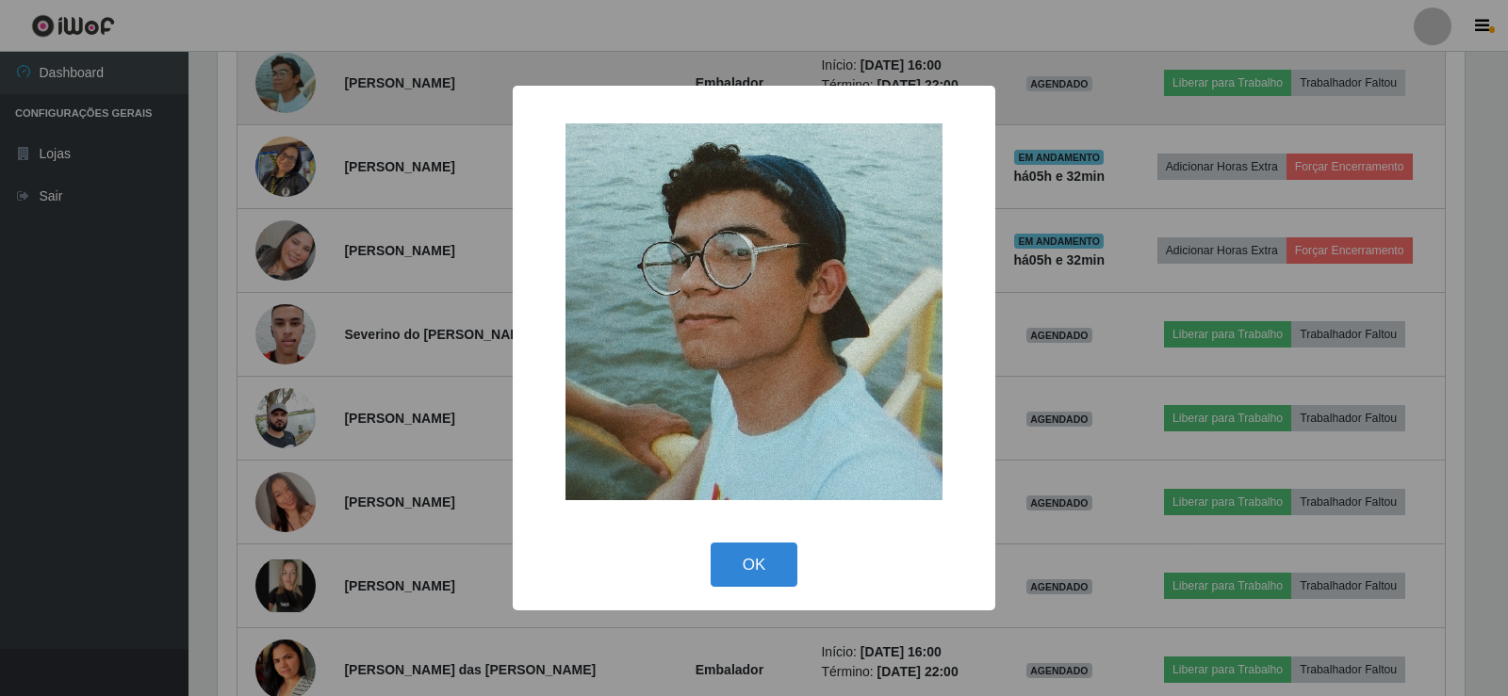
click at [286, 106] on div "× OK Cancel" at bounding box center [754, 348] width 1508 height 696
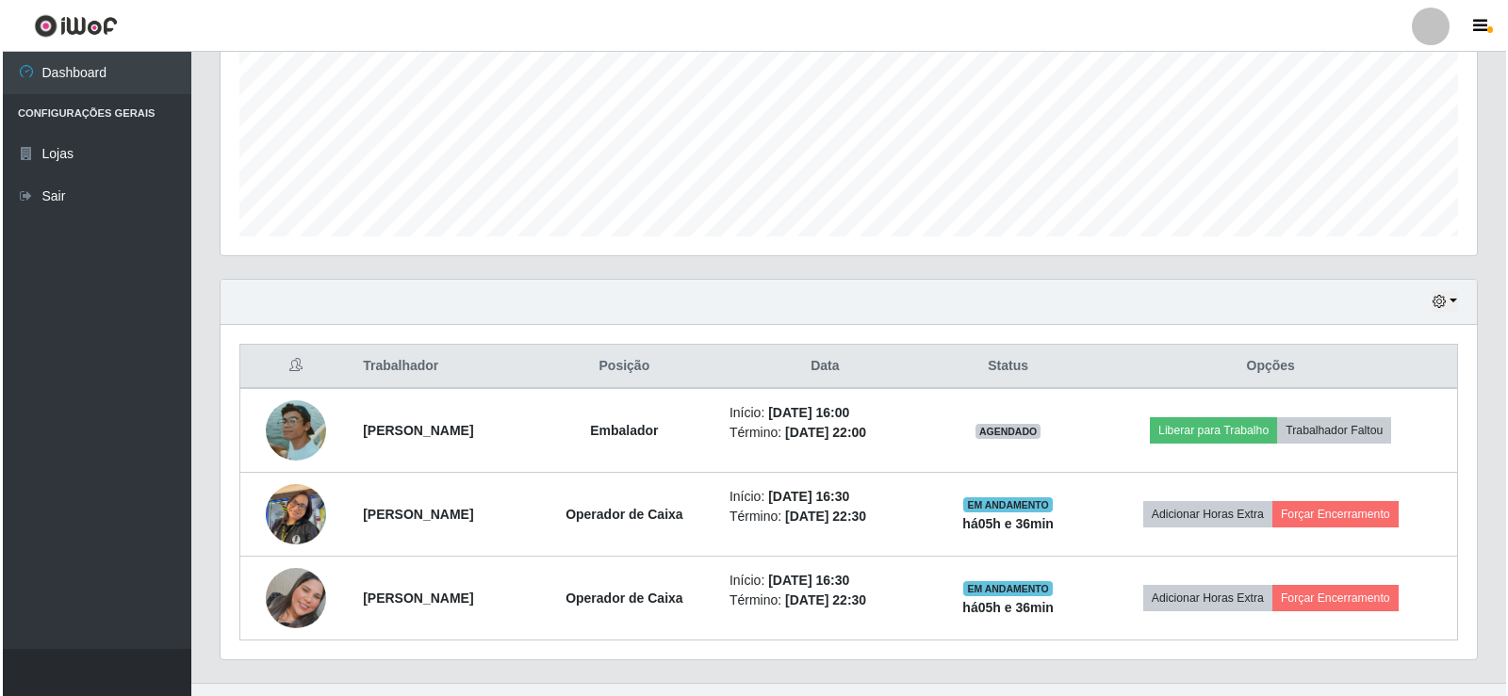
scroll to position [471, 0]
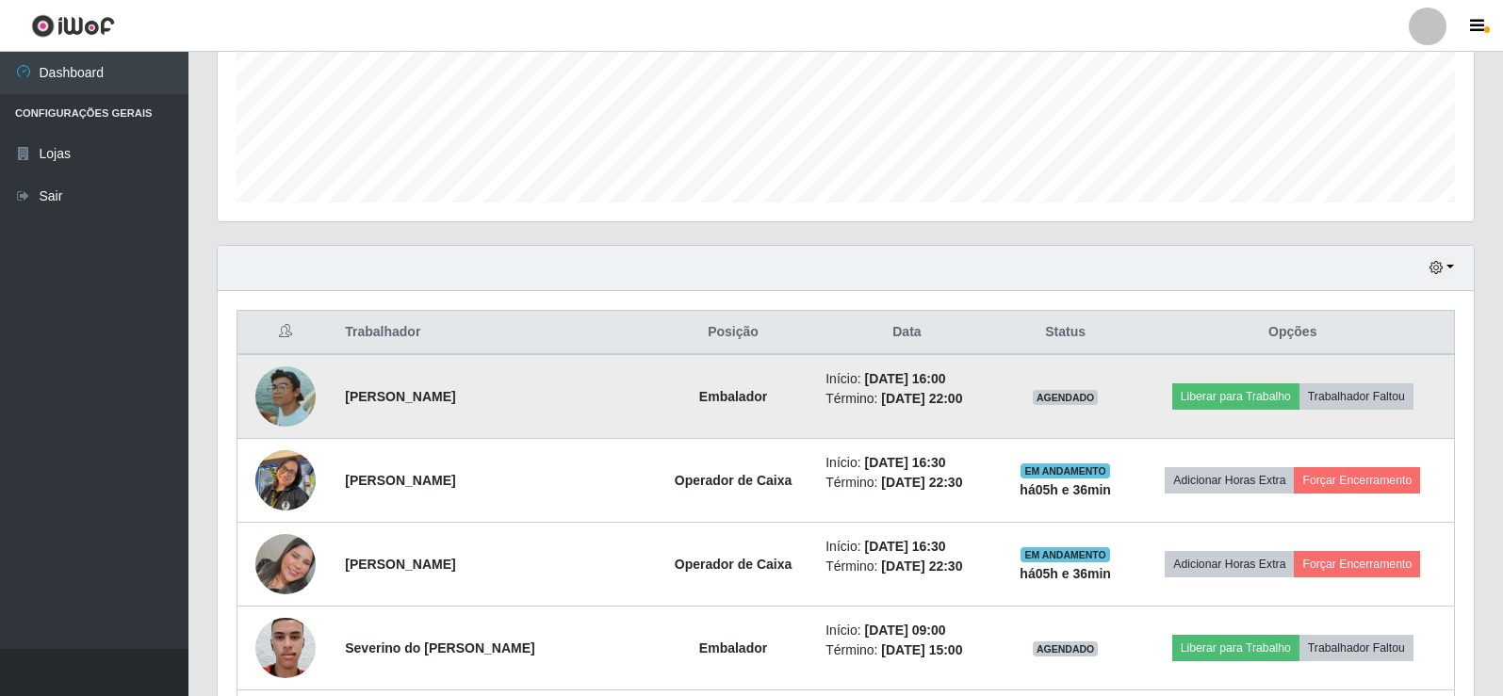
click at [277, 394] on img at bounding box center [285, 397] width 60 height 60
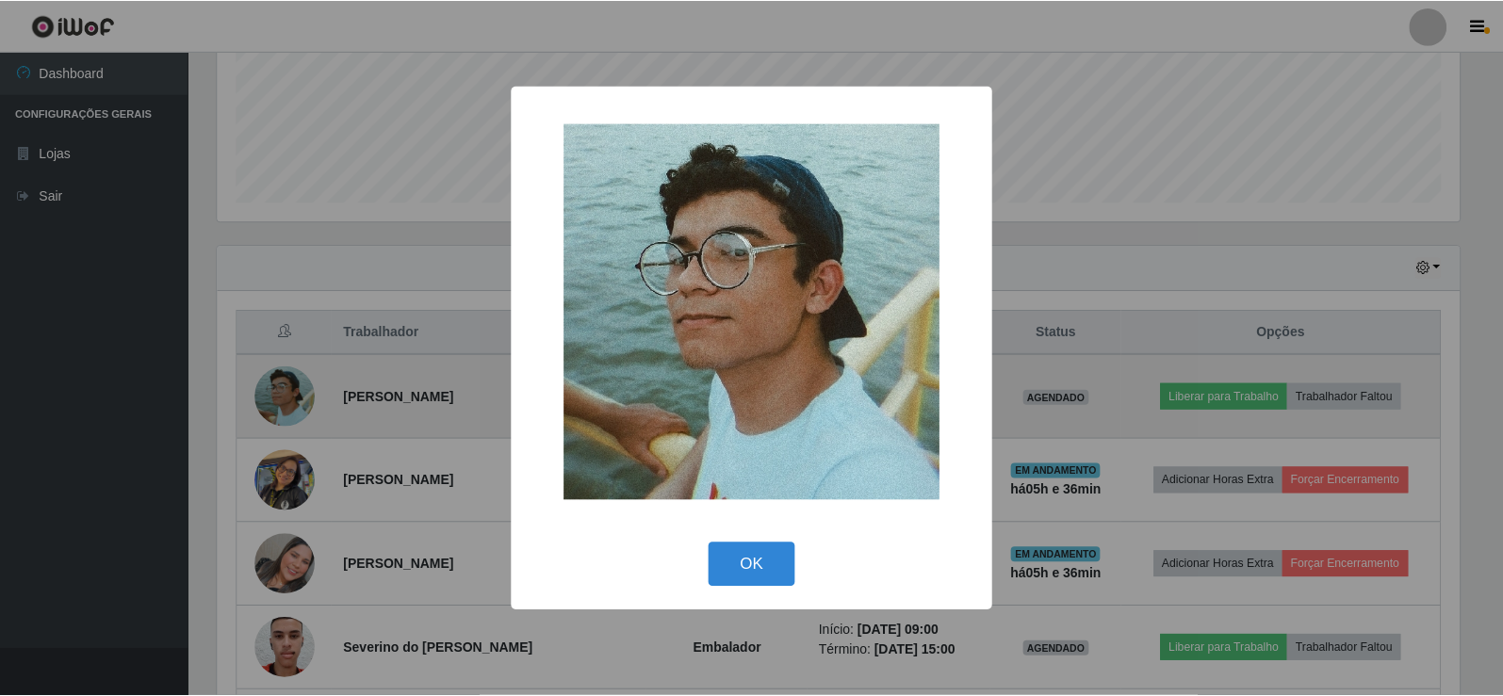
scroll to position [391, 1247]
click at [277, 394] on div "× OK Cancel" at bounding box center [754, 348] width 1508 height 696
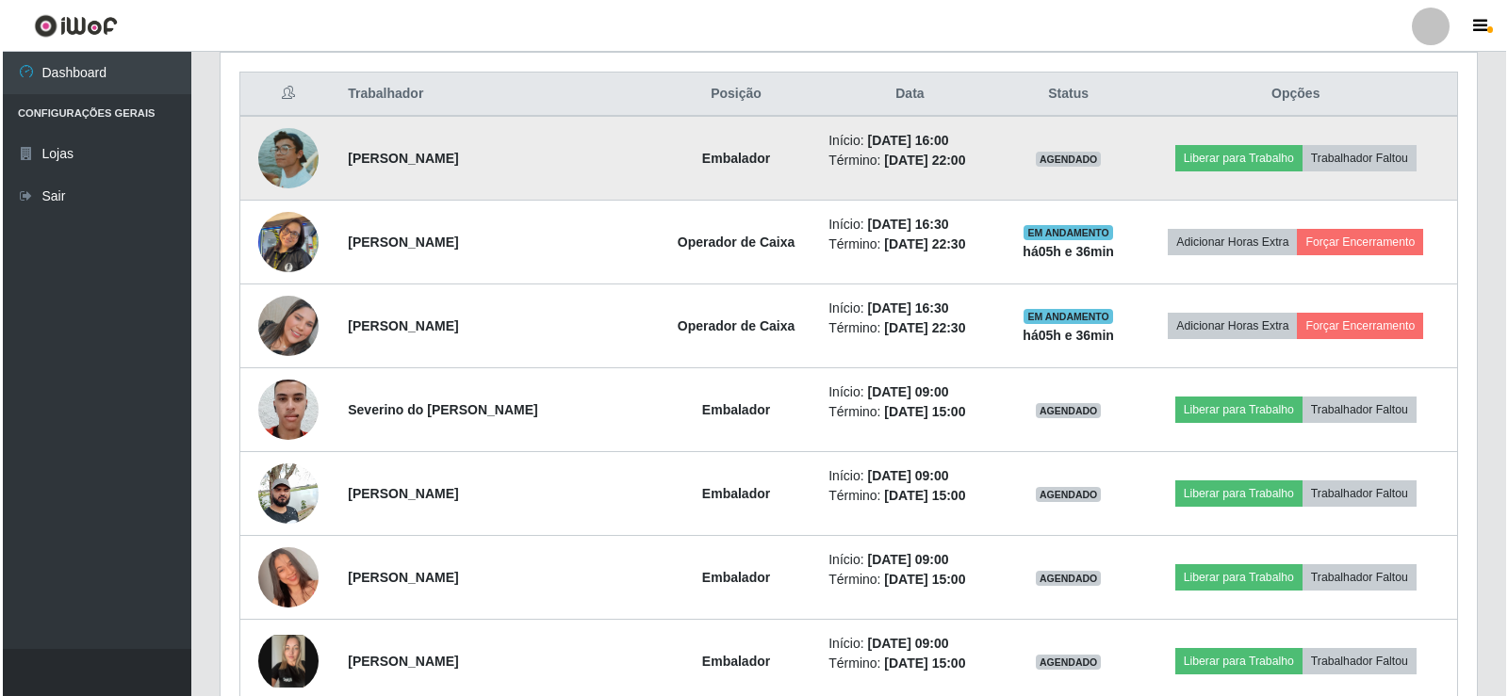
scroll to position [754, 0]
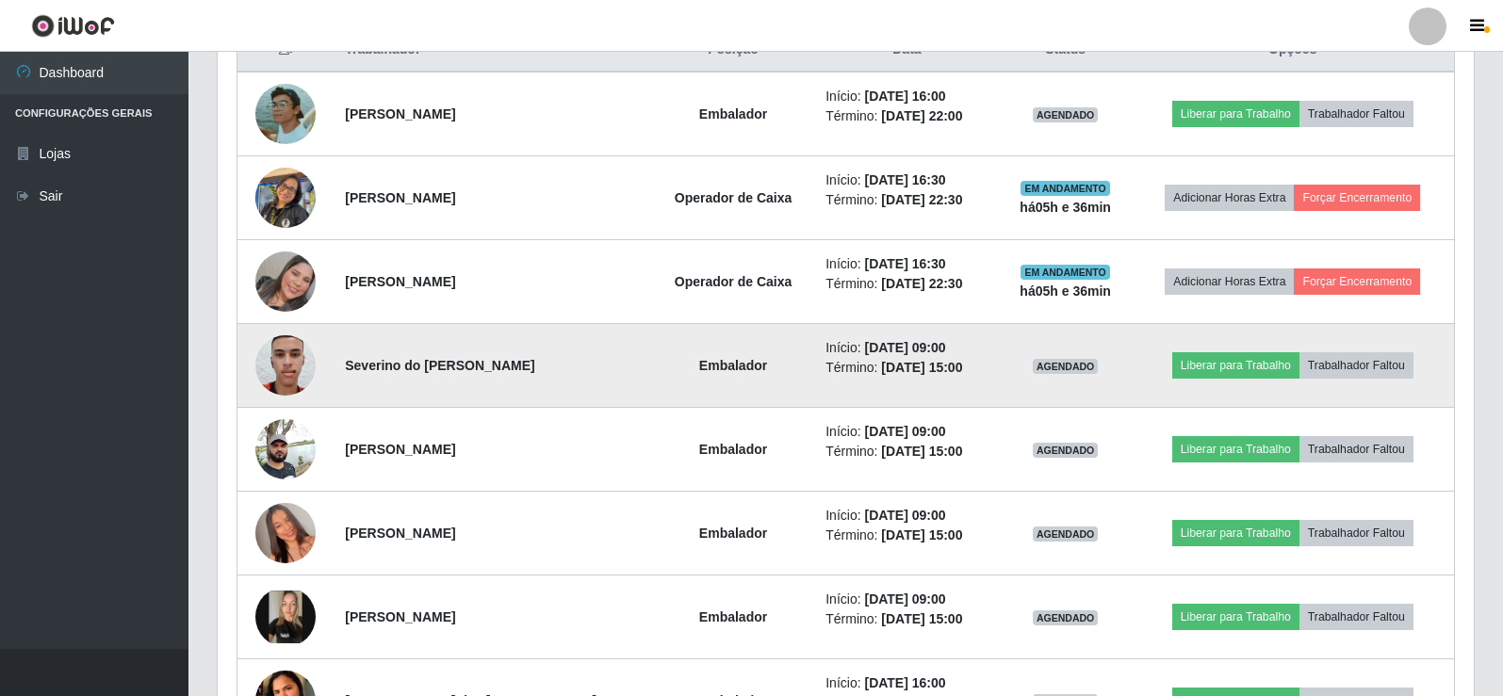
click at [285, 371] on img at bounding box center [285, 365] width 60 height 80
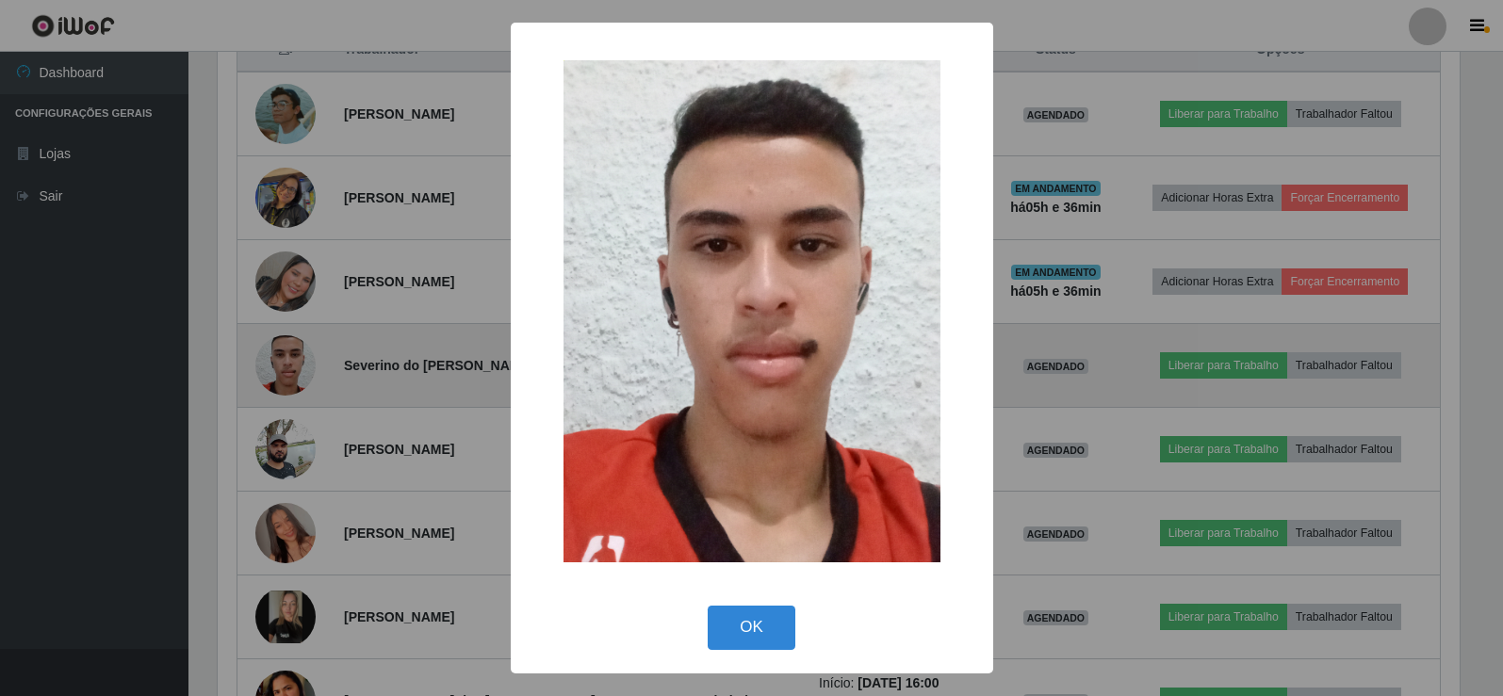
scroll to position [391, 1247]
click at [285, 371] on div "× OK Cancel" at bounding box center [754, 348] width 1508 height 696
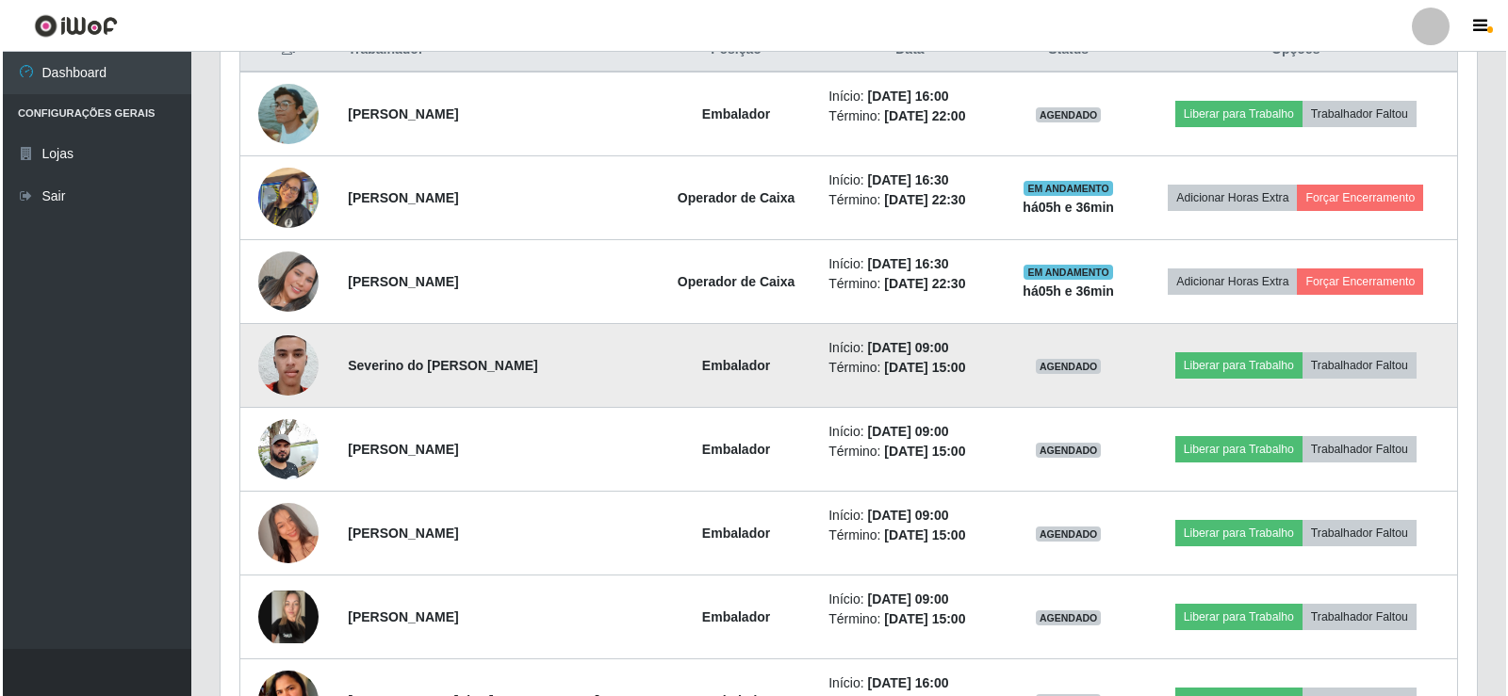
scroll to position [391, 1256]
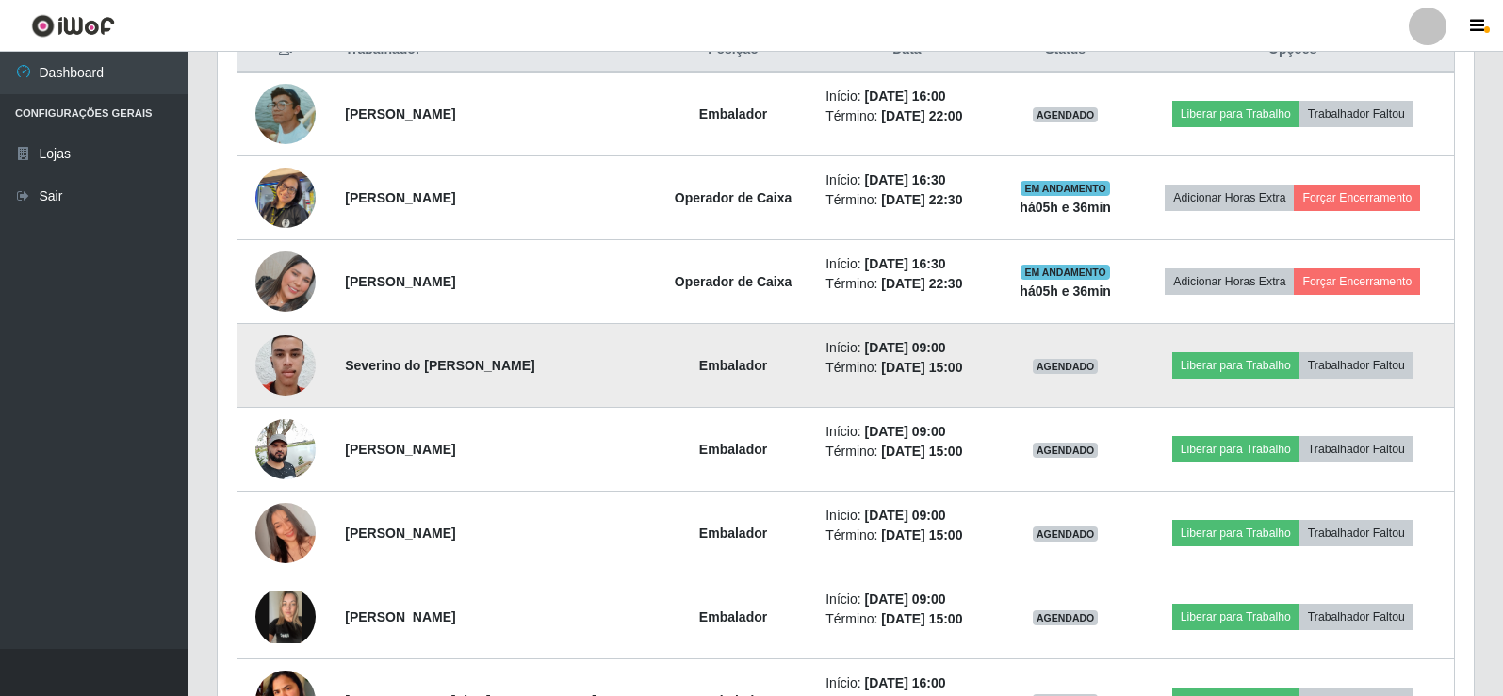
click at [285, 371] on img at bounding box center [285, 365] width 60 height 80
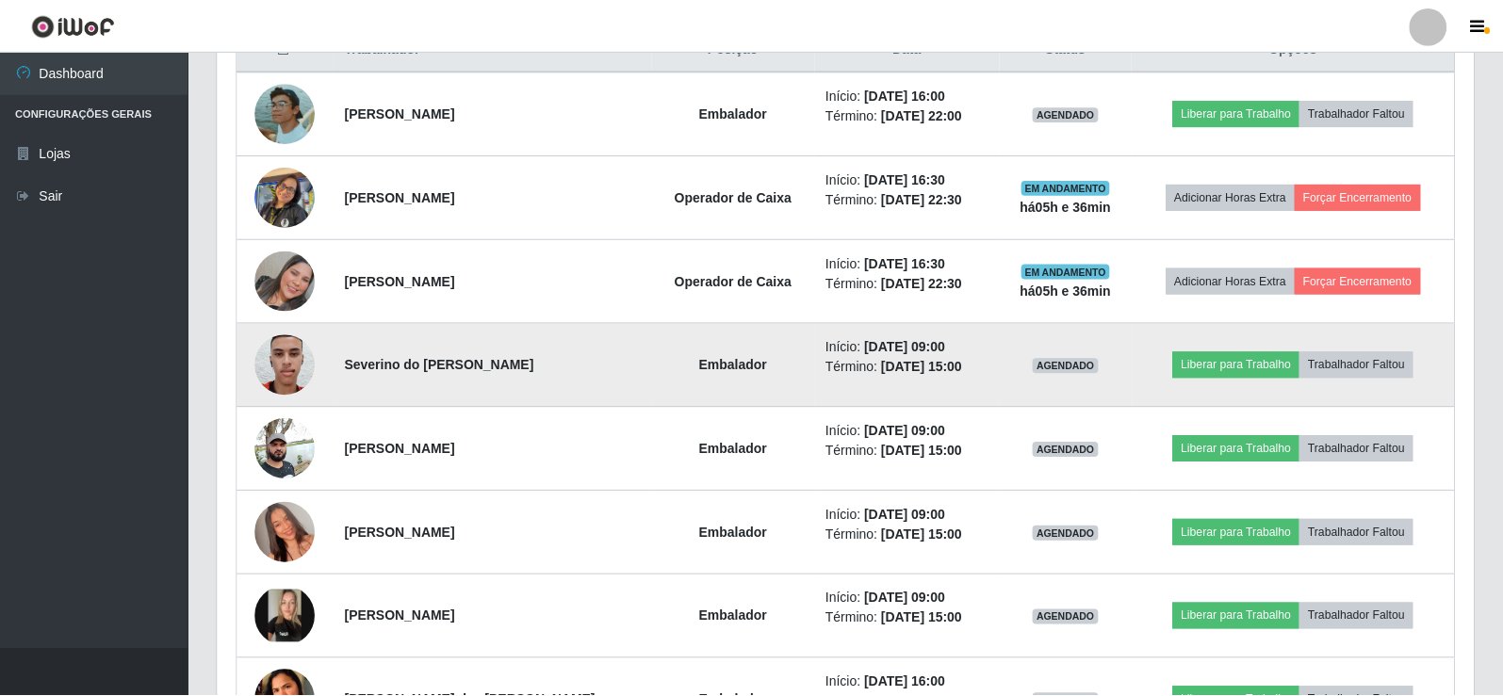
scroll to position [391, 1247]
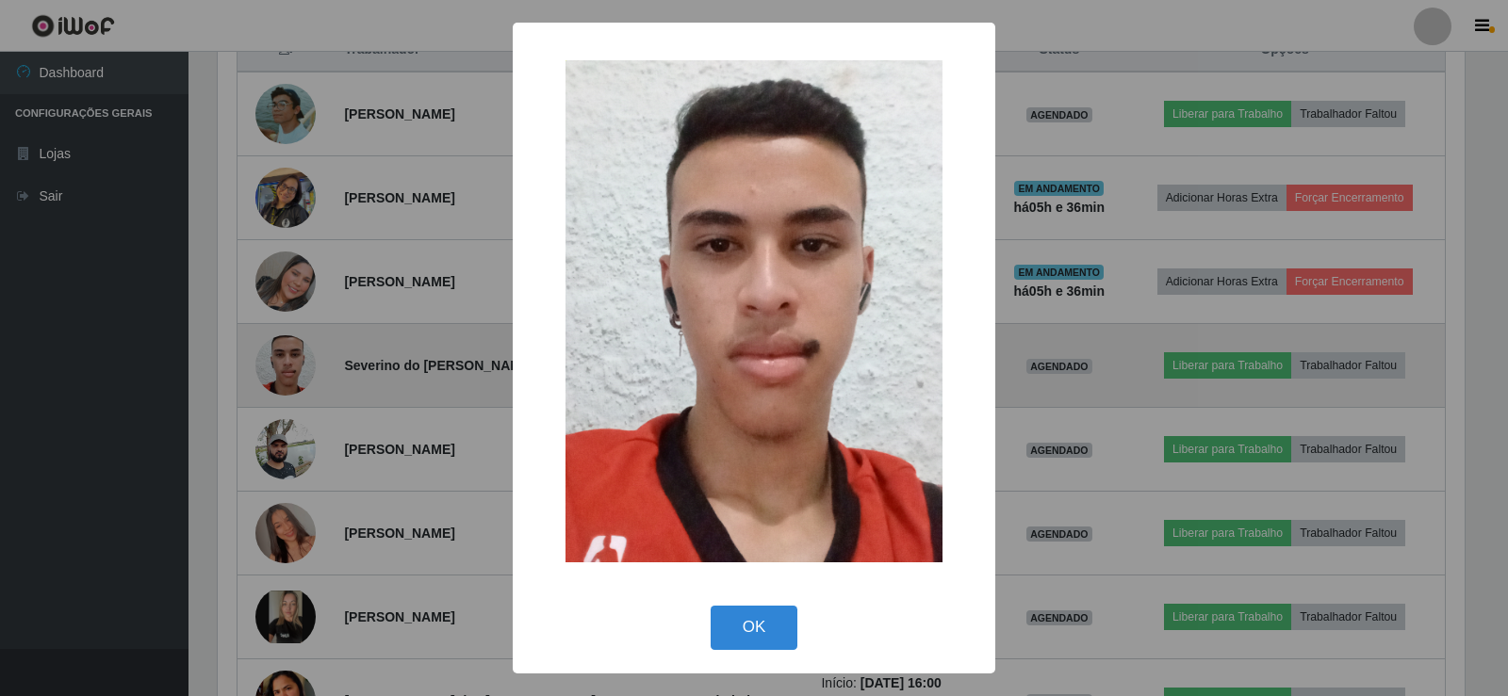
click at [285, 371] on div "× OK Cancel" at bounding box center [754, 348] width 1508 height 696
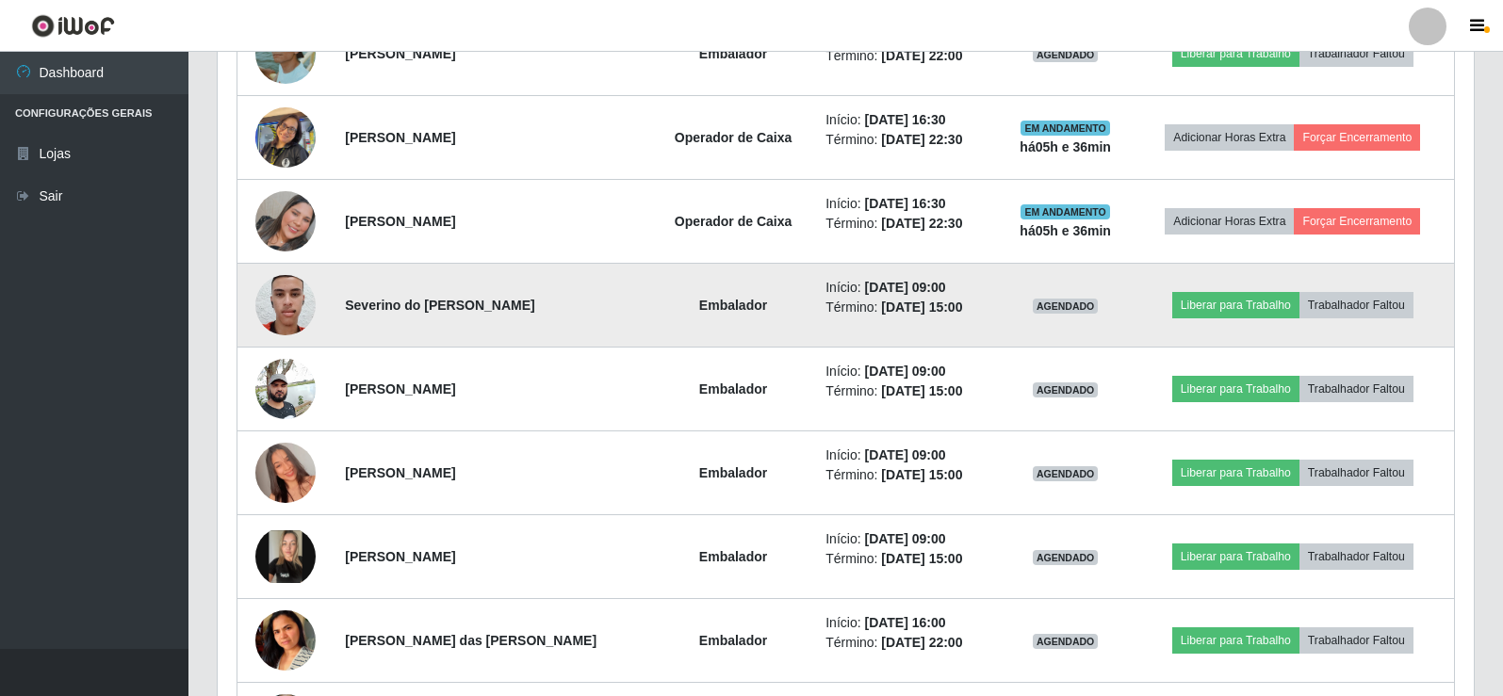
scroll to position [848, 0]
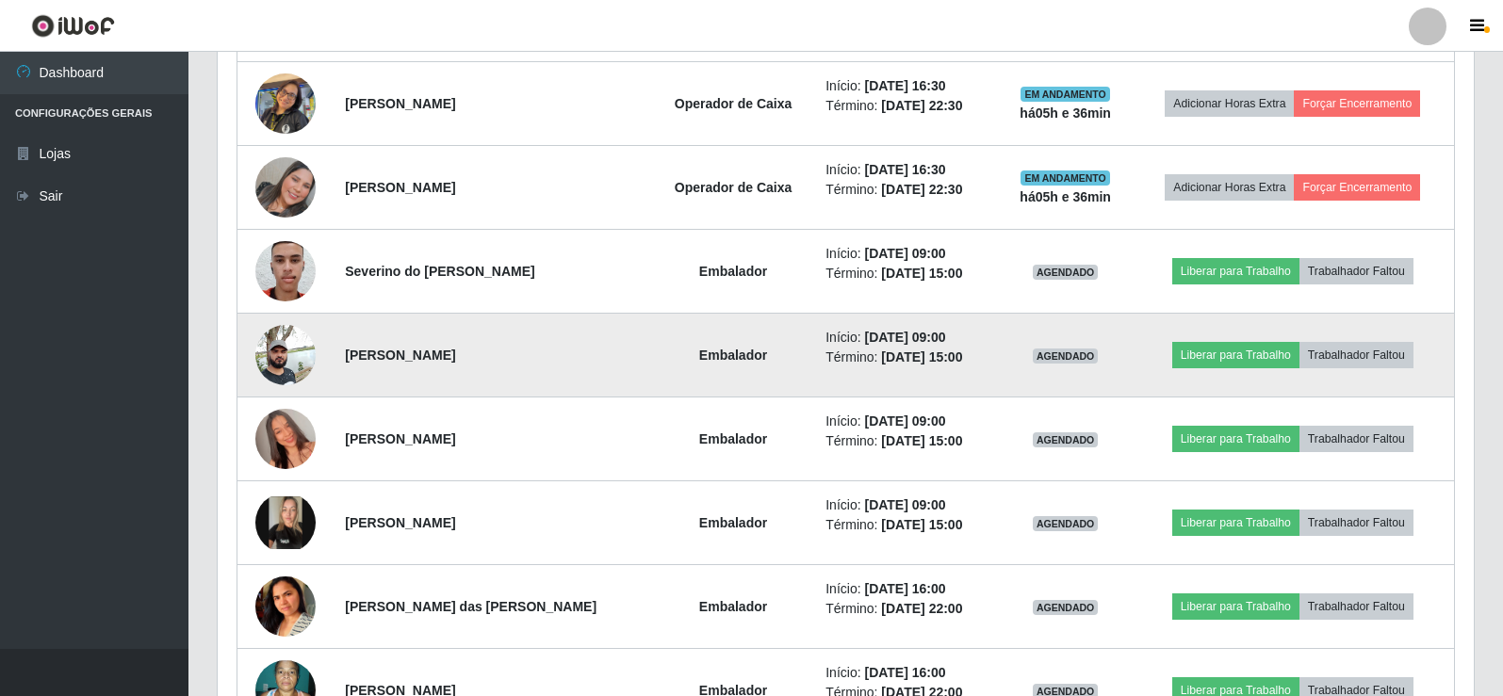
click at [285, 369] on img at bounding box center [285, 355] width 60 height 80
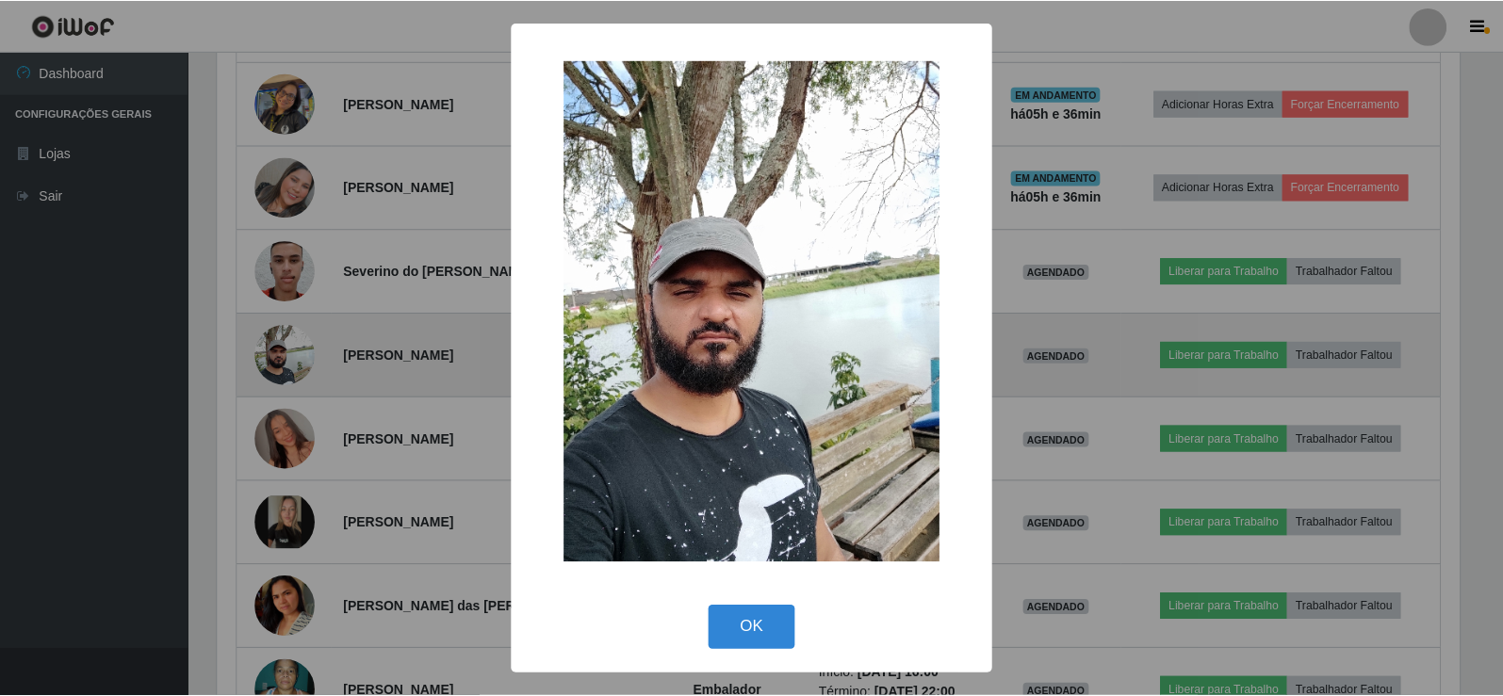
scroll to position [471, 0]
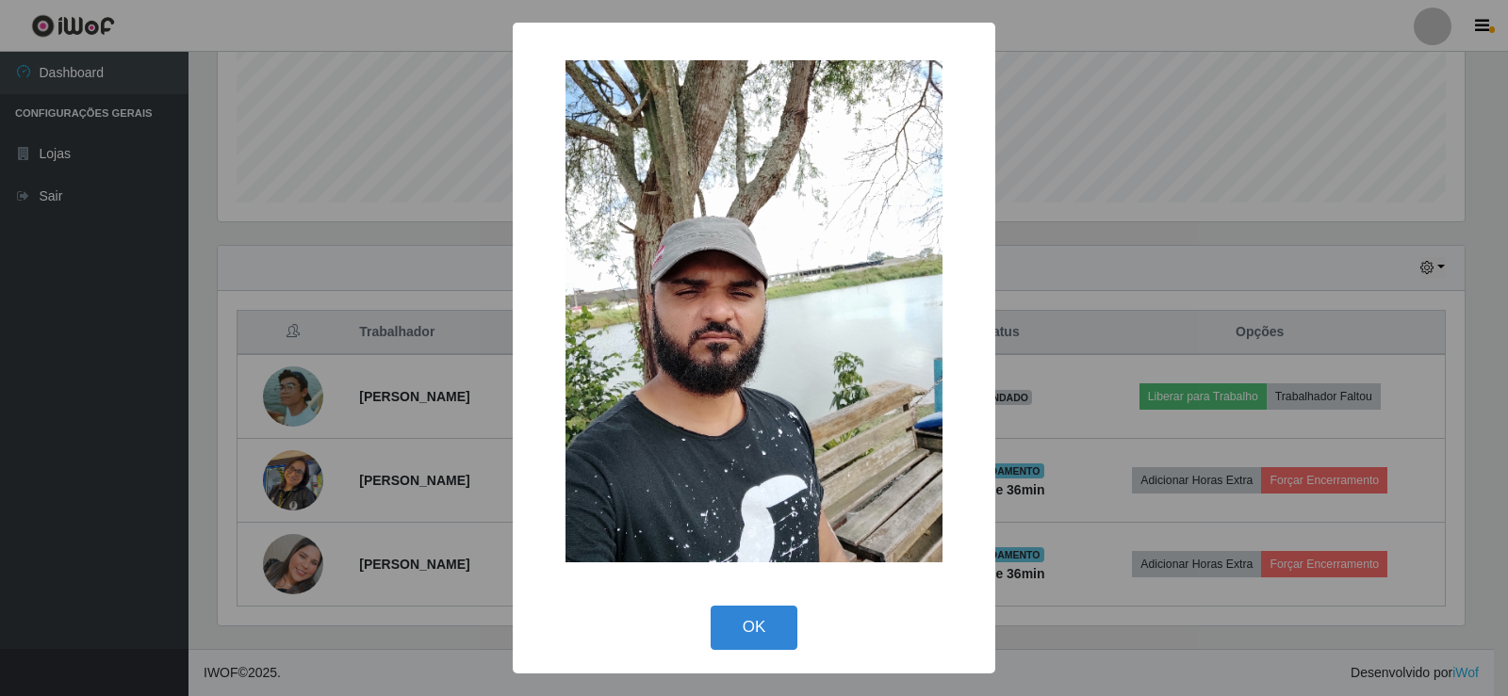
click at [285, 369] on div "× OK Cancel" at bounding box center [754, 348] width 1508 height 696
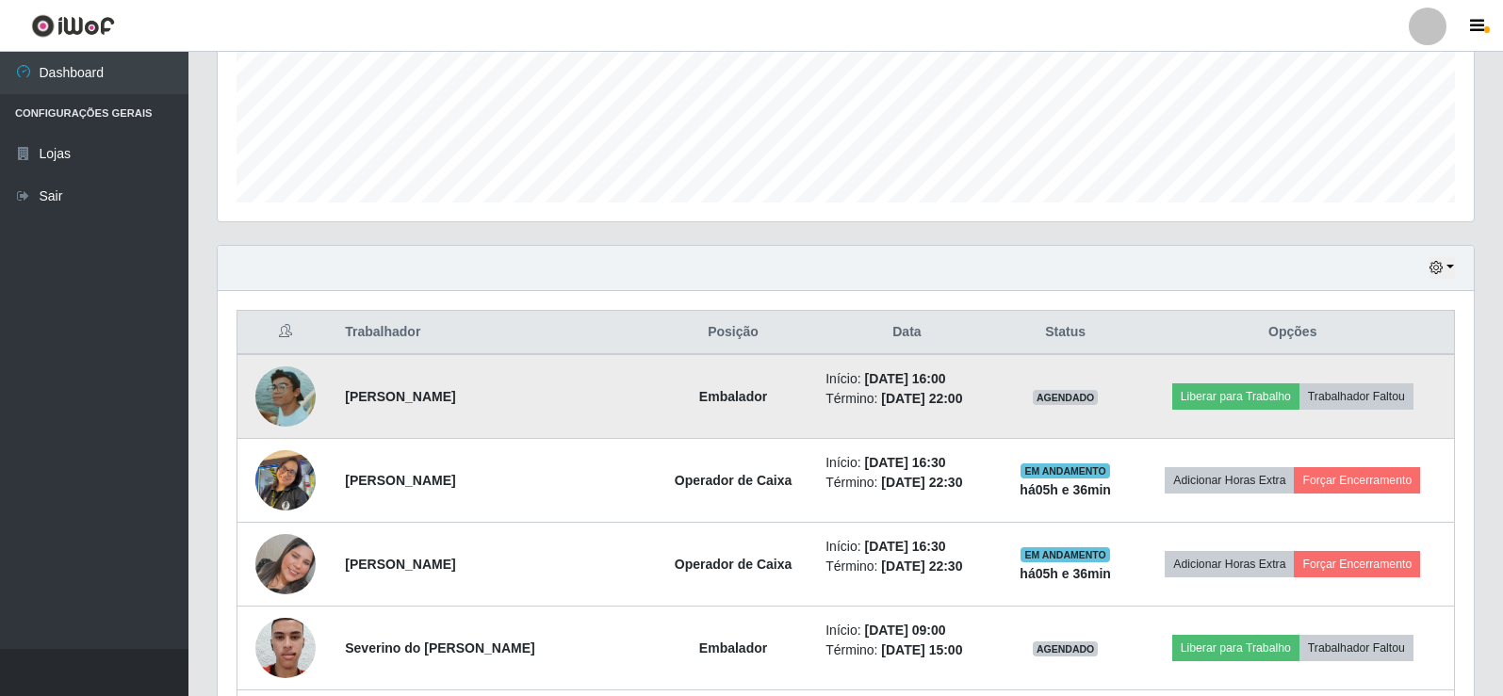
click at [305, 402] on img at bounding box center [285, 397] width 60 height 60
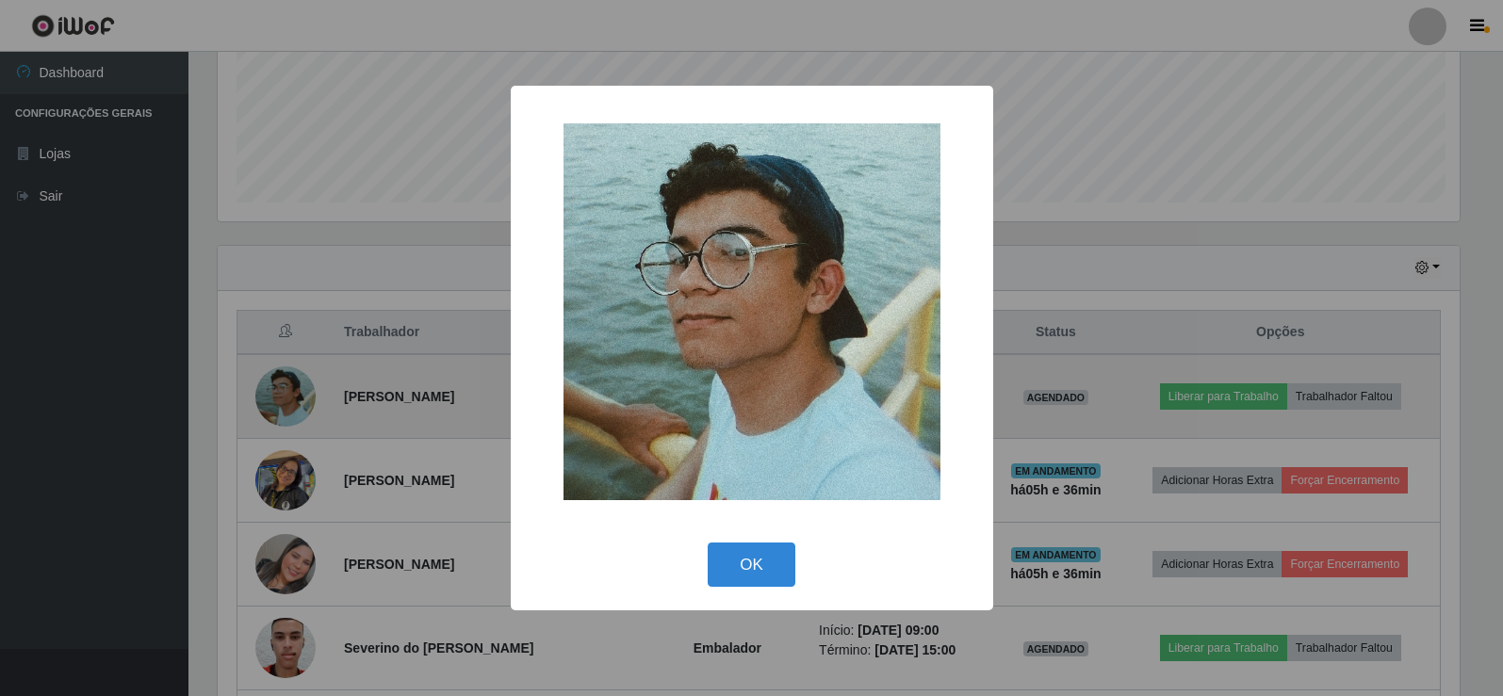
scroll to position [391, 1247]
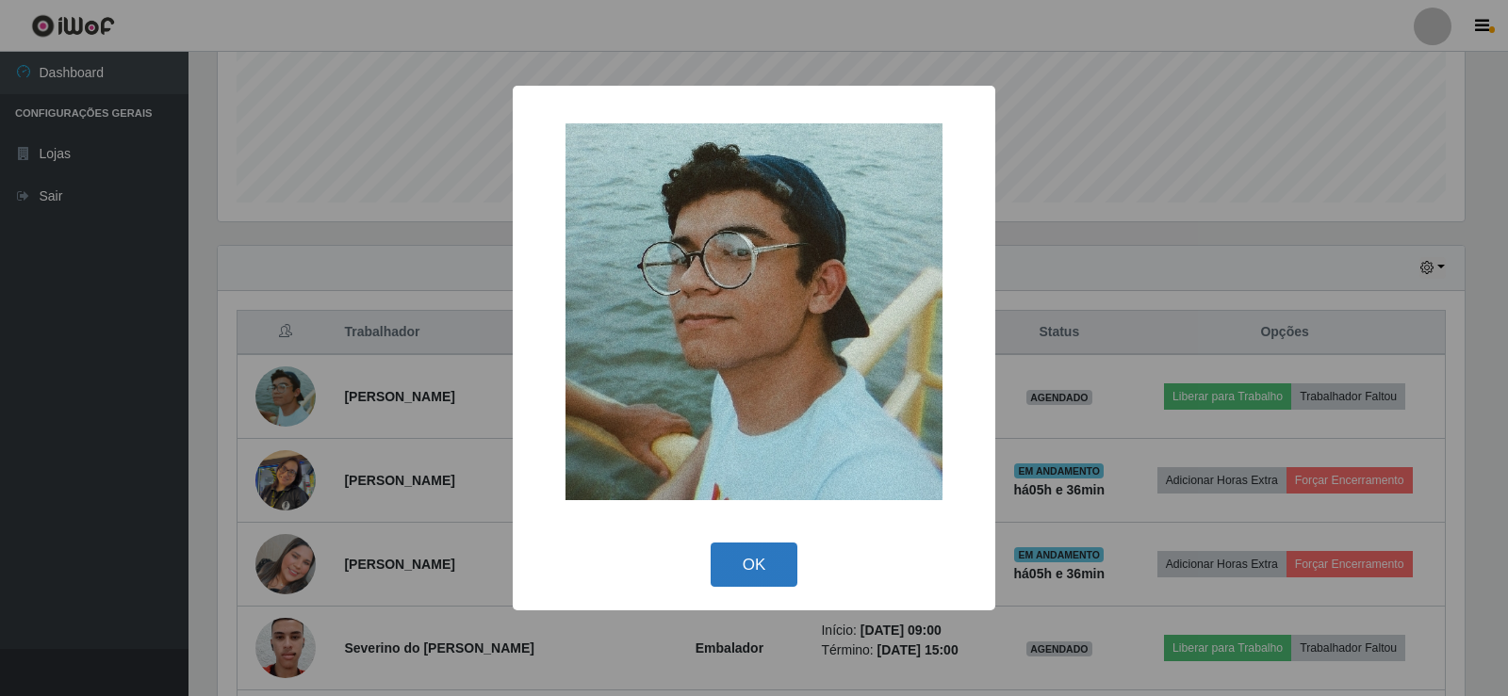
click at [770, 563] on button "OK" at bounding box center [754, 565] width 88 height 44
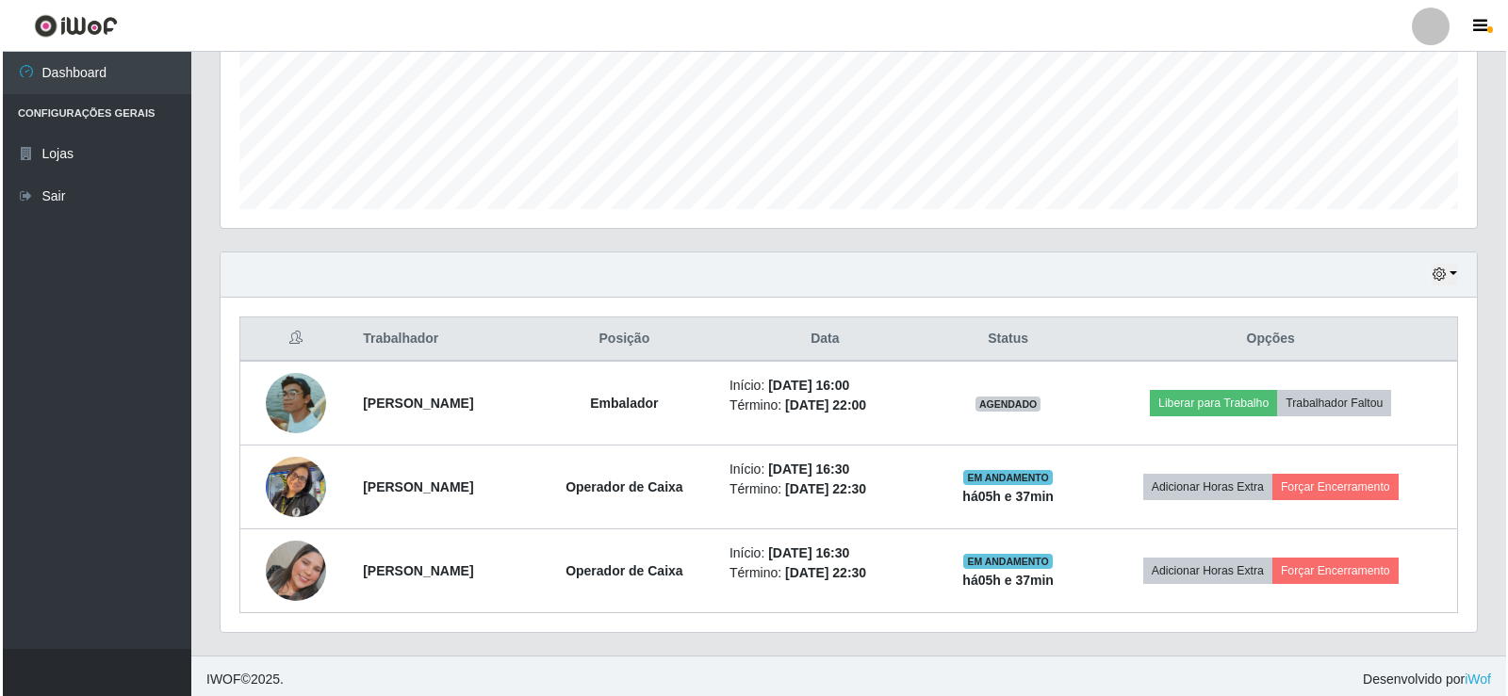
scroll to position [471, 0]
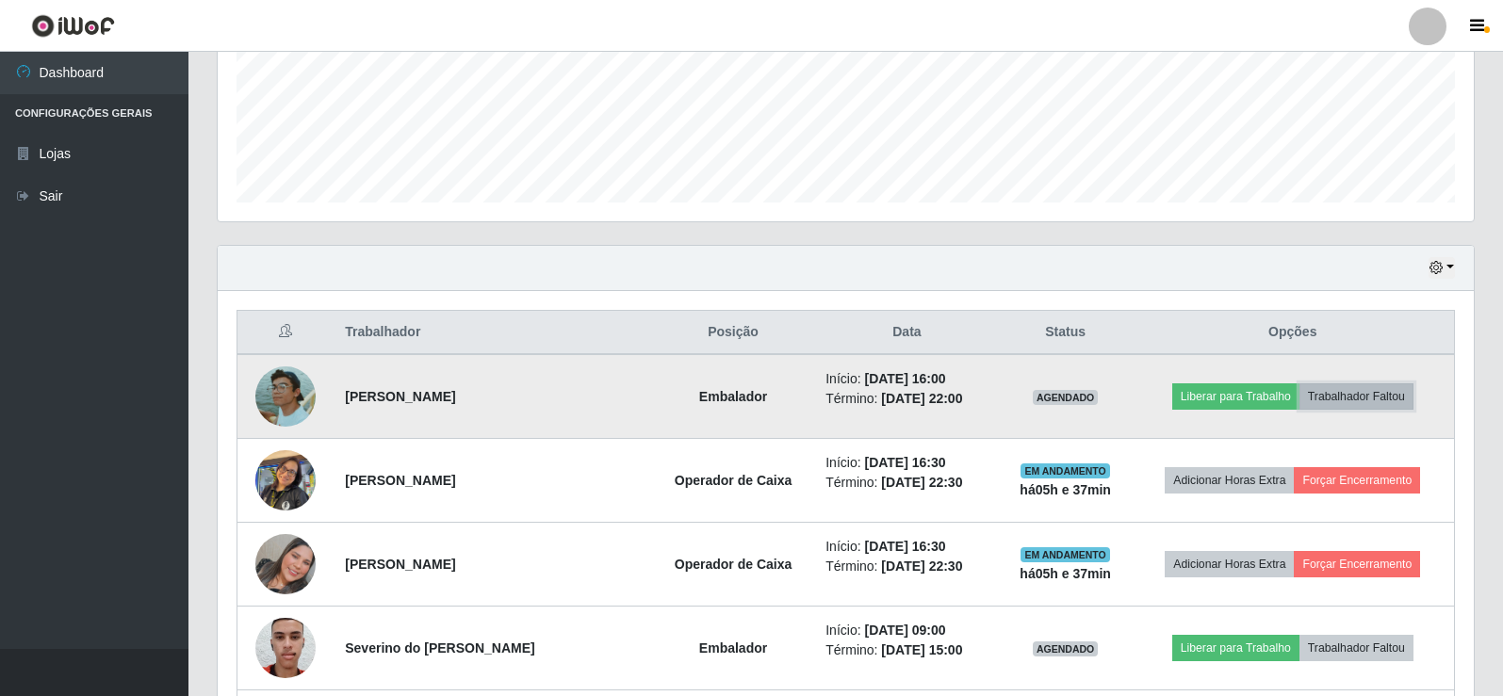
click at [1373, 393] on button "Trabalhador Faltou" at bounding box center [1356, 396] width 114 height 26
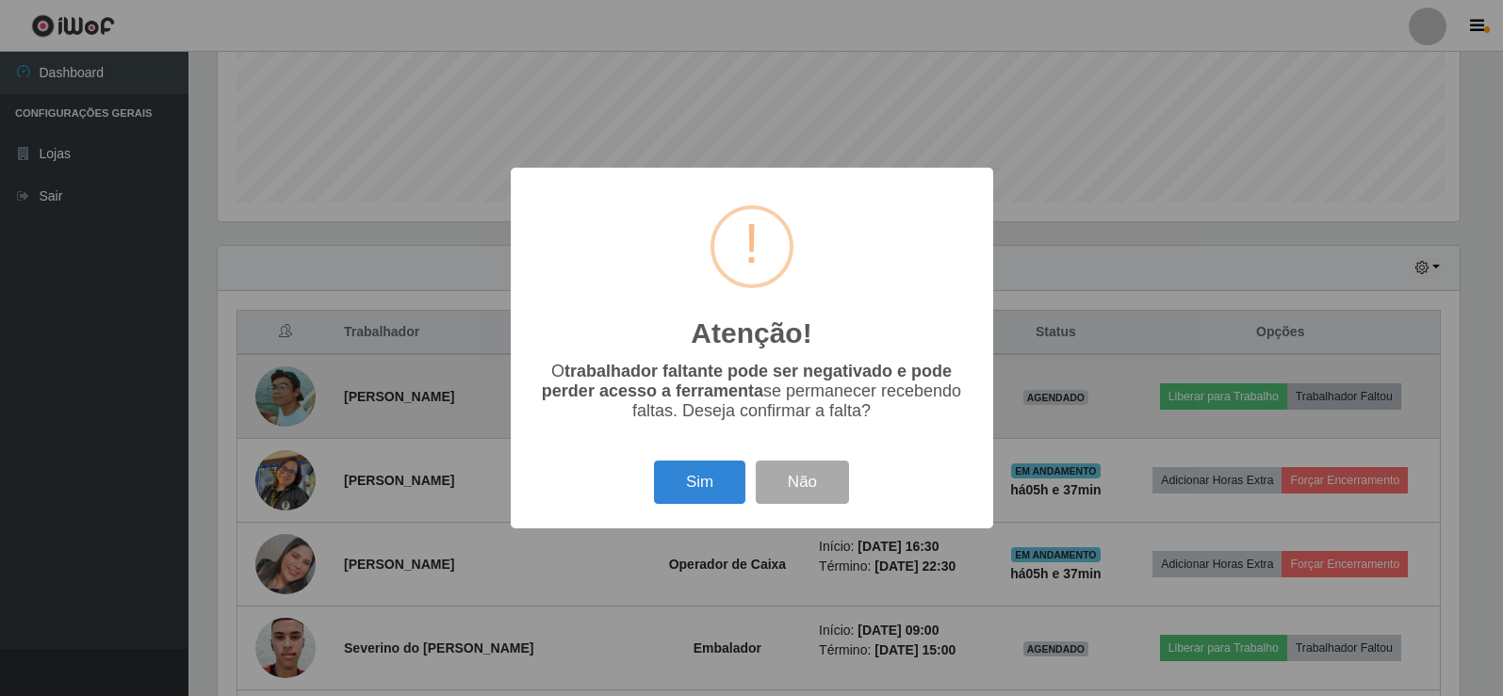
scroll to position [391, 1247]
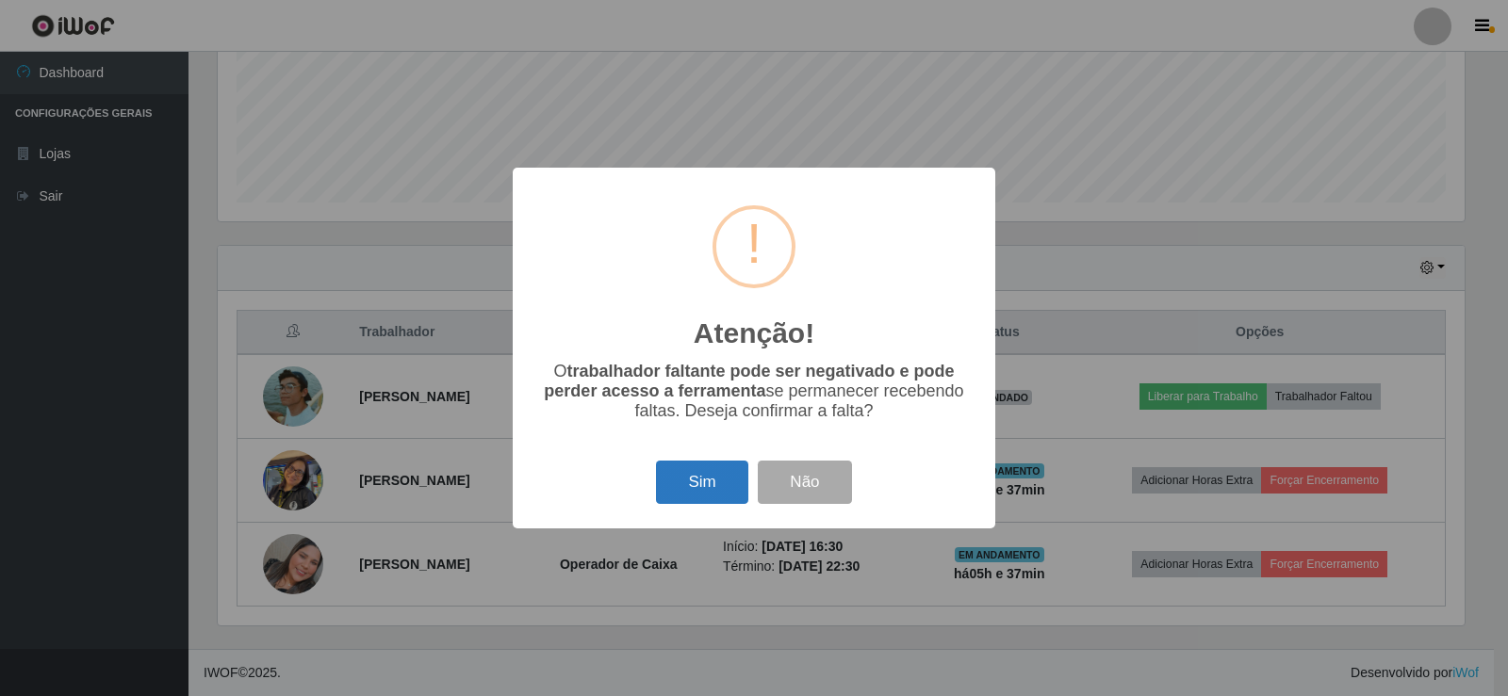
click at [701, 477] on button "Sim" at bounding box center [701, 483] width 91 height 44
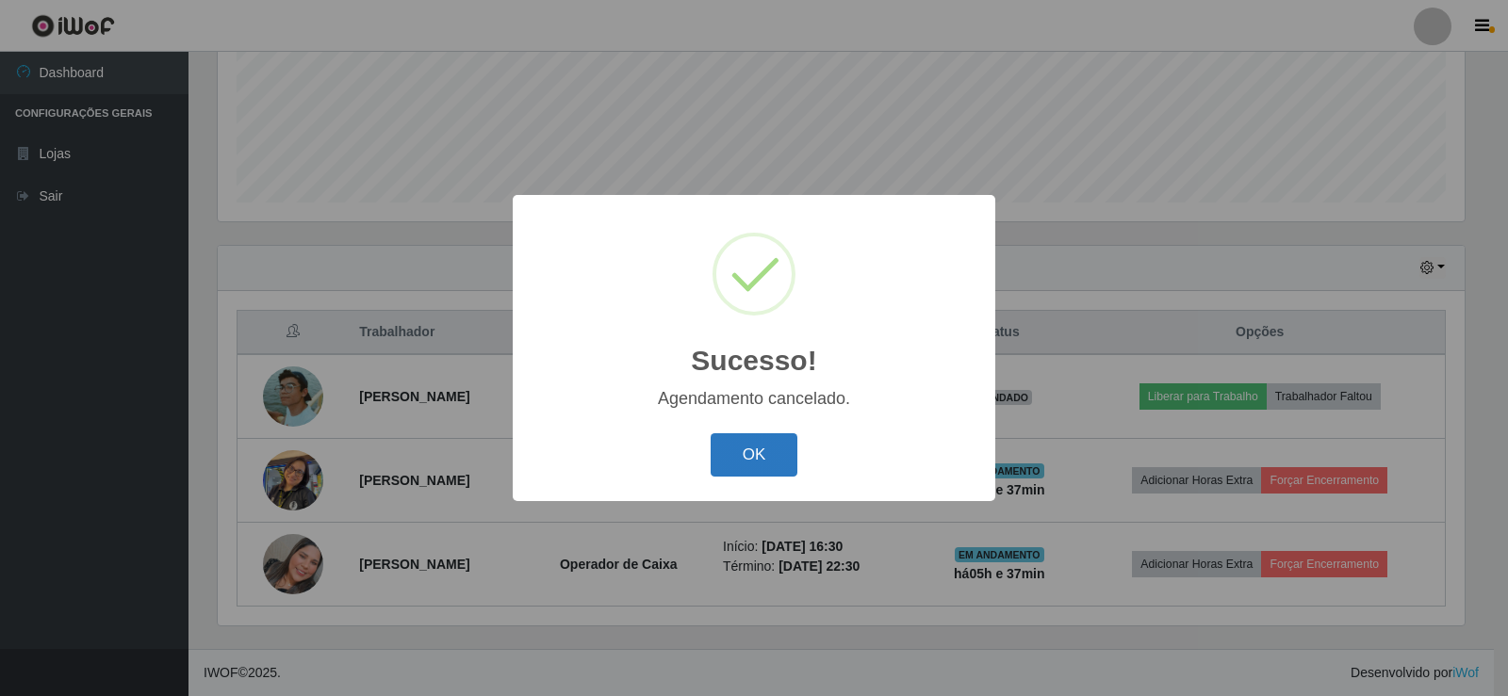
click at [758, 449] on button "OK" at bounding box center [754, 455] width 88 height 44
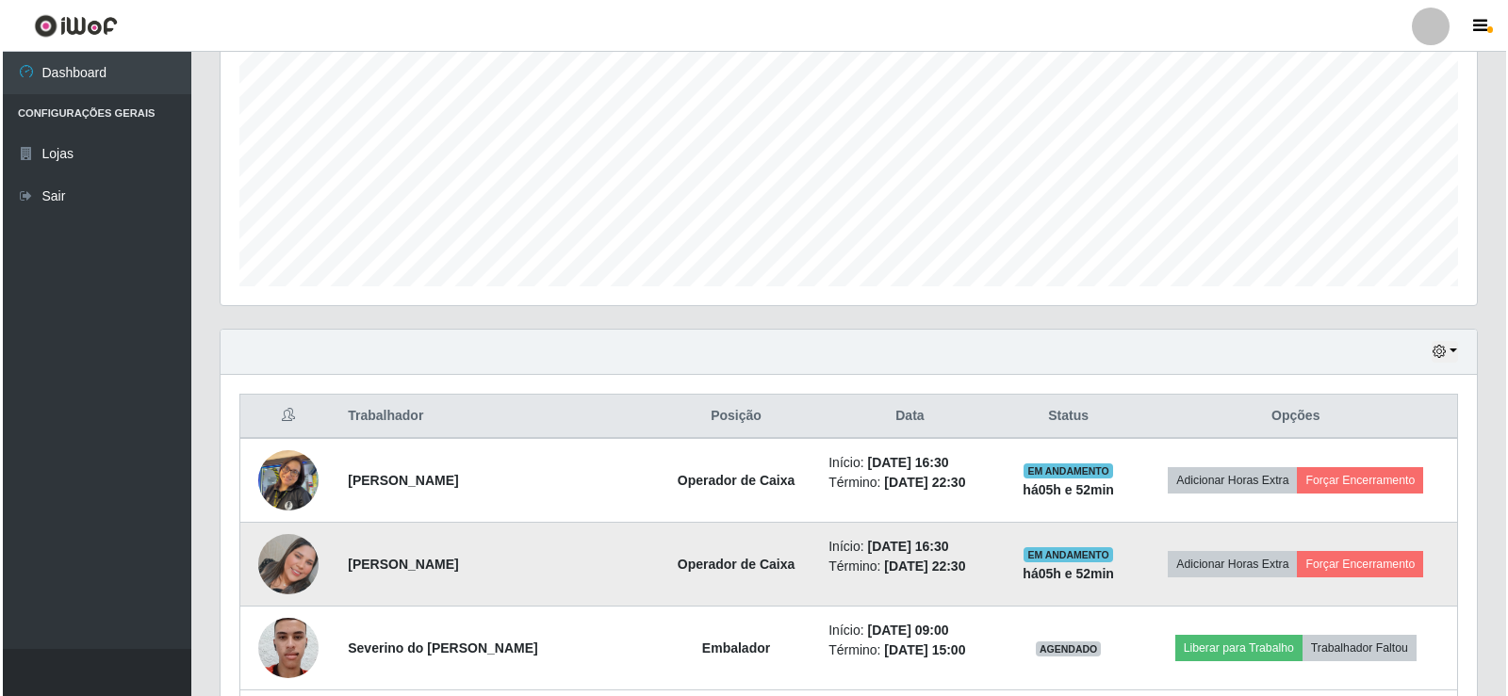
scroll to position [670, 0]
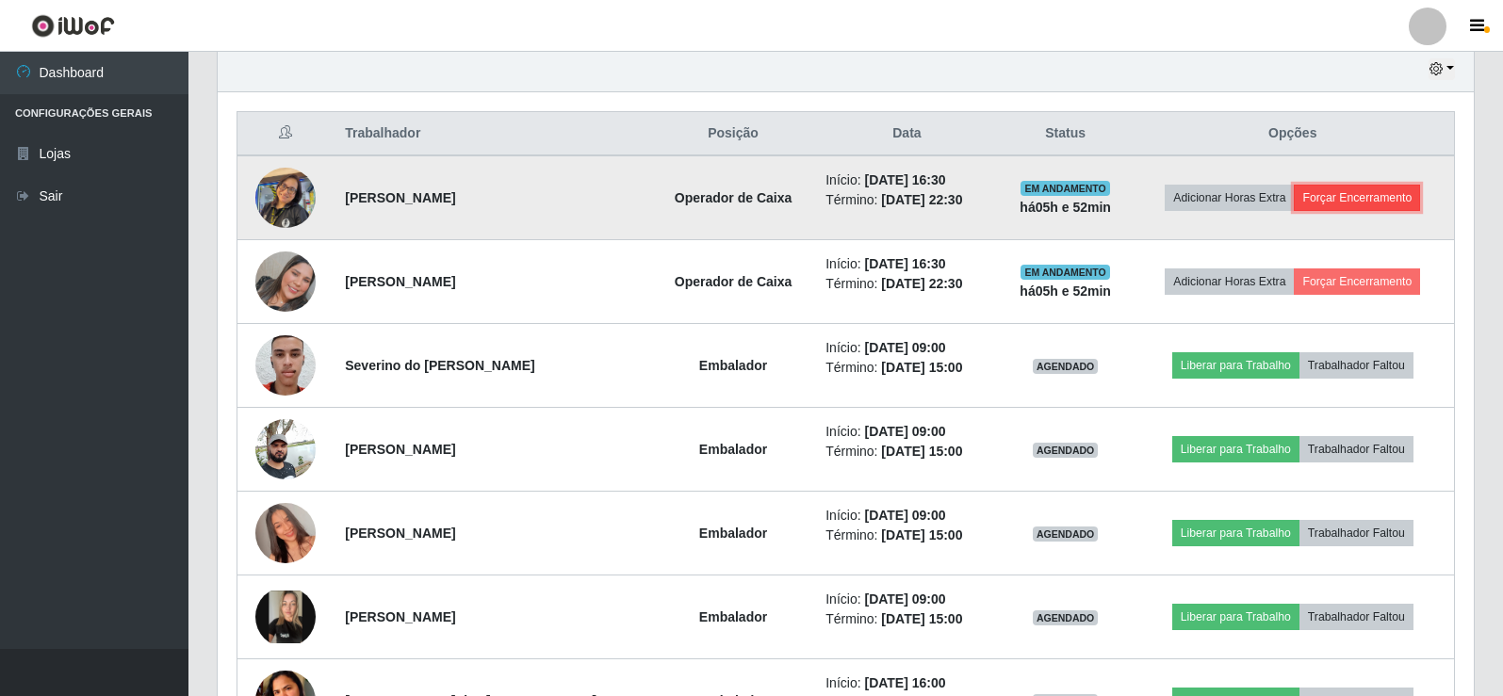
click at [1378, 200] on button "Forçar Encerramento" at bounding box center [1357, 198] width 126 height 26
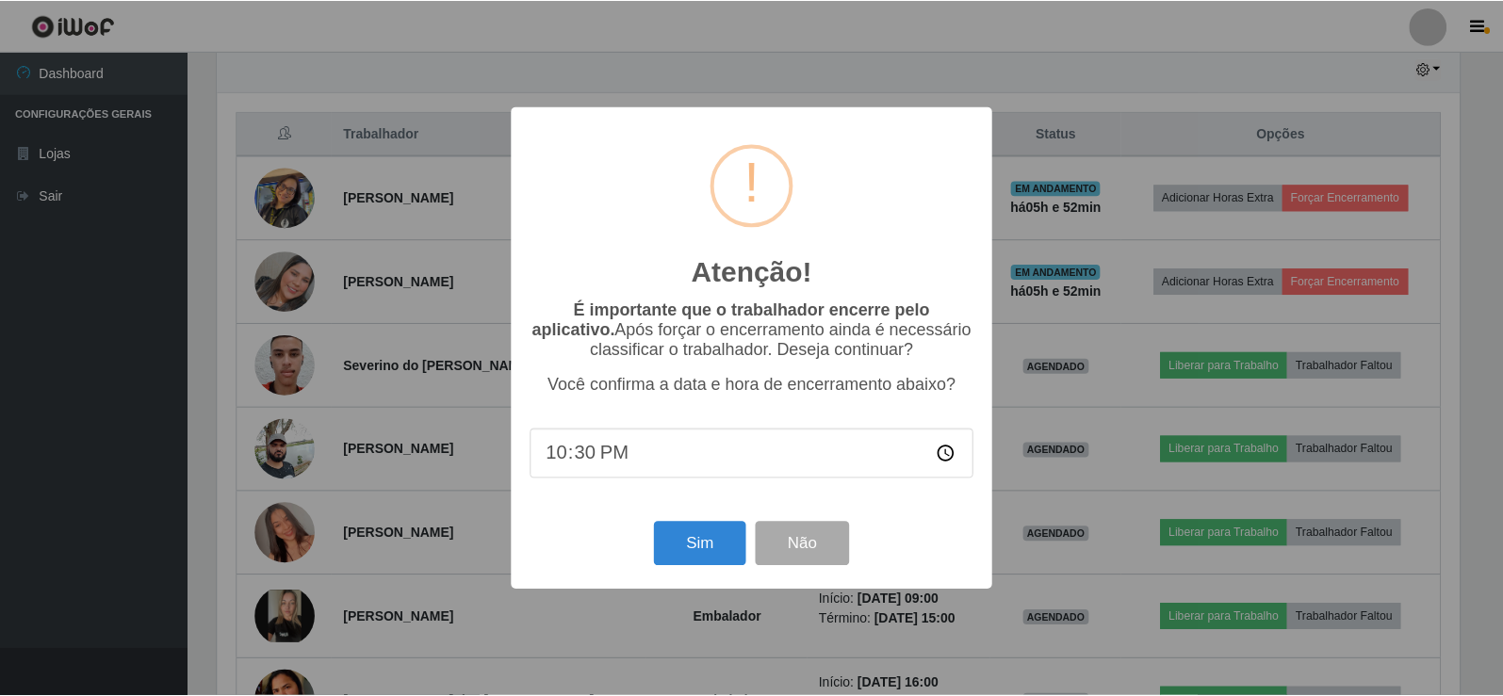
scroll to position [391, 1247]
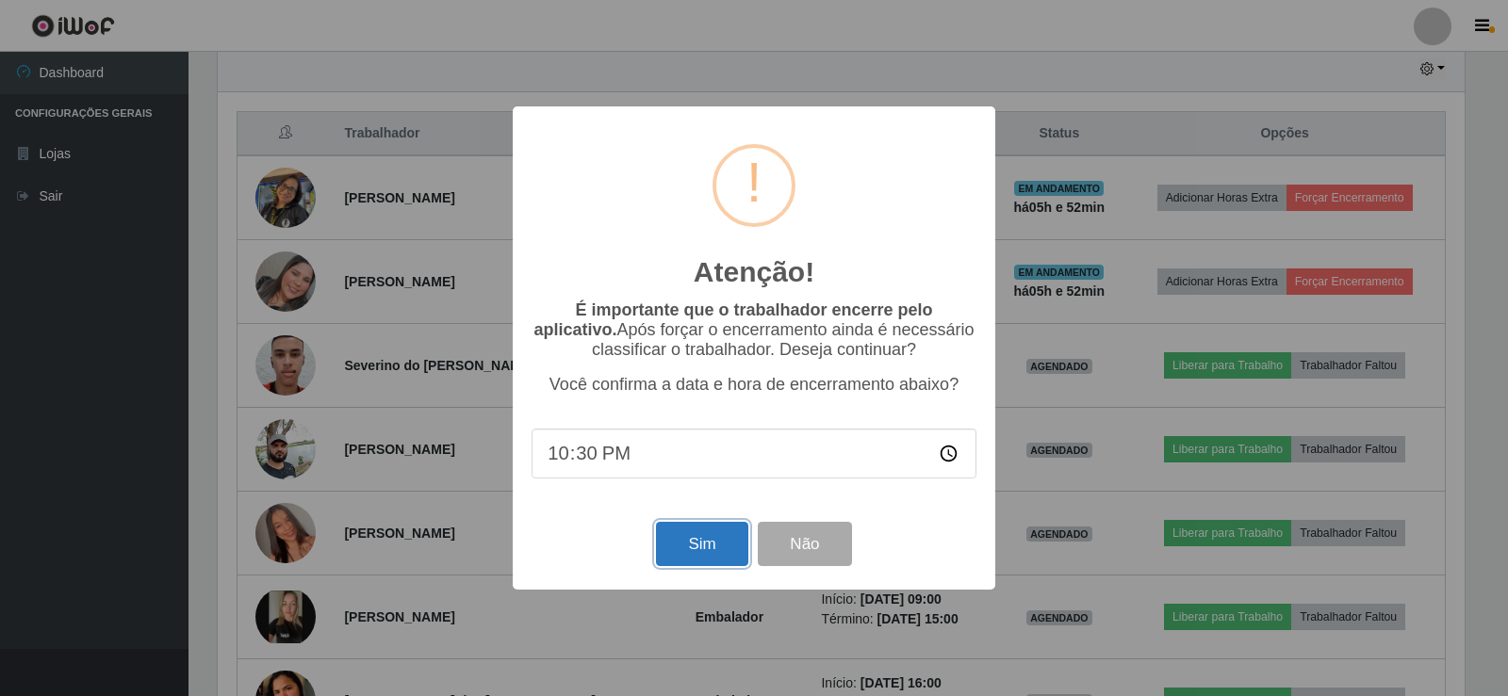
click at [713, 559] on button "Sim" at bounding box center [701, 544] width 91 height 44
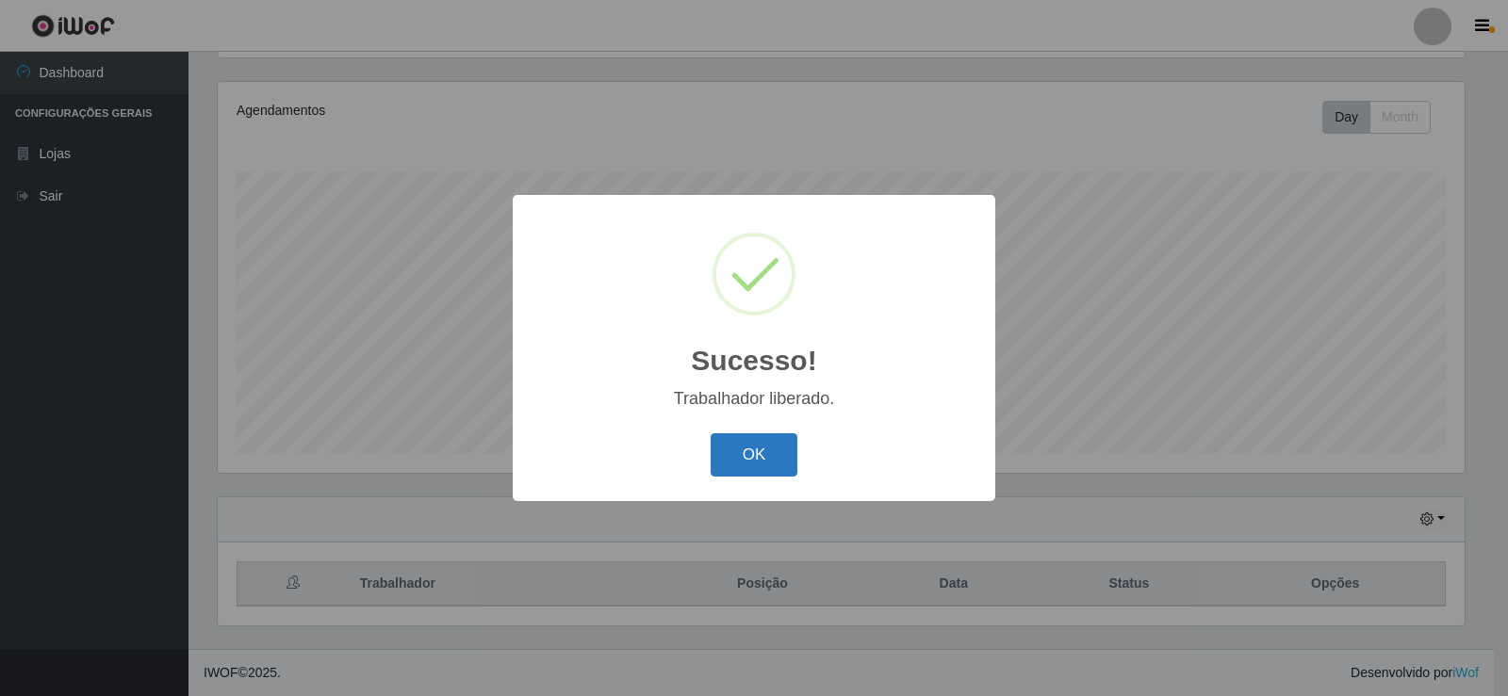
click at [781, 451] on button "OK" at bounding box center [754, 455] width 88 height 44
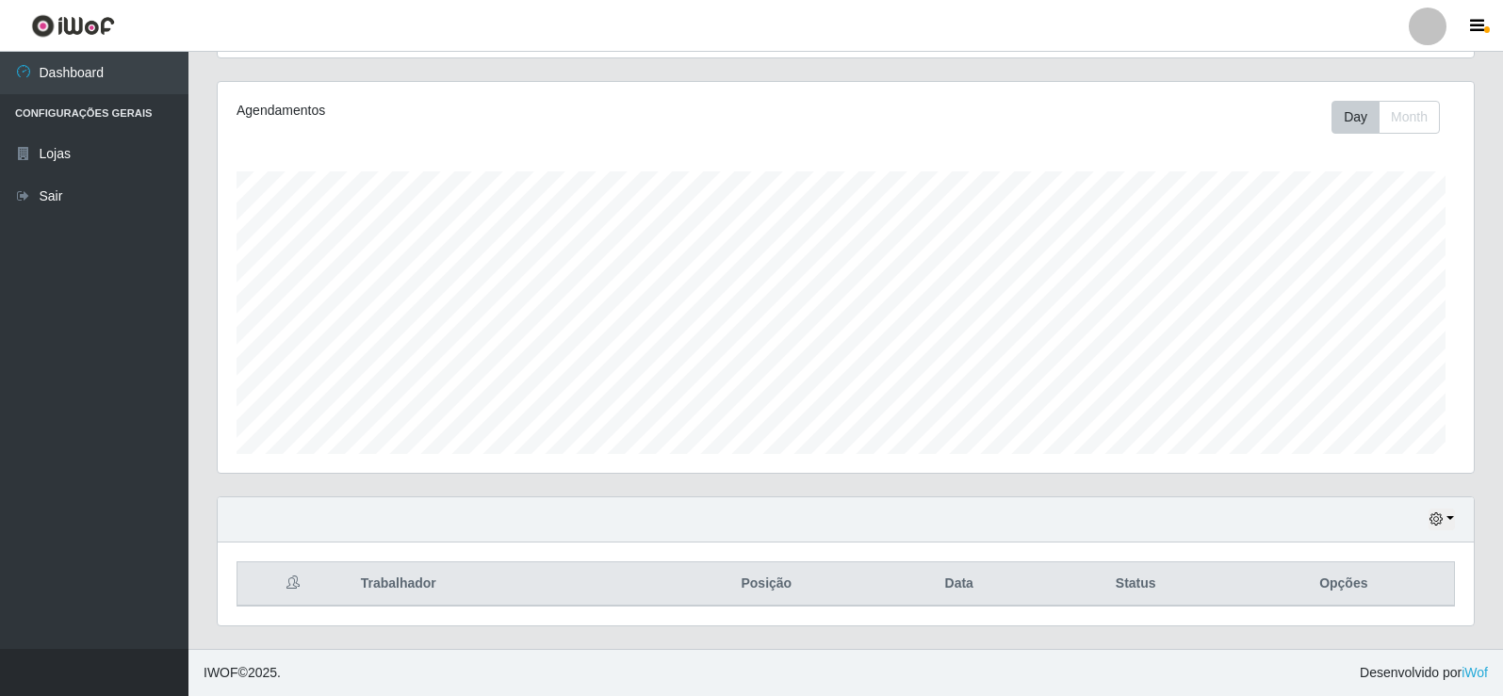
scroll to position [391, 1256]
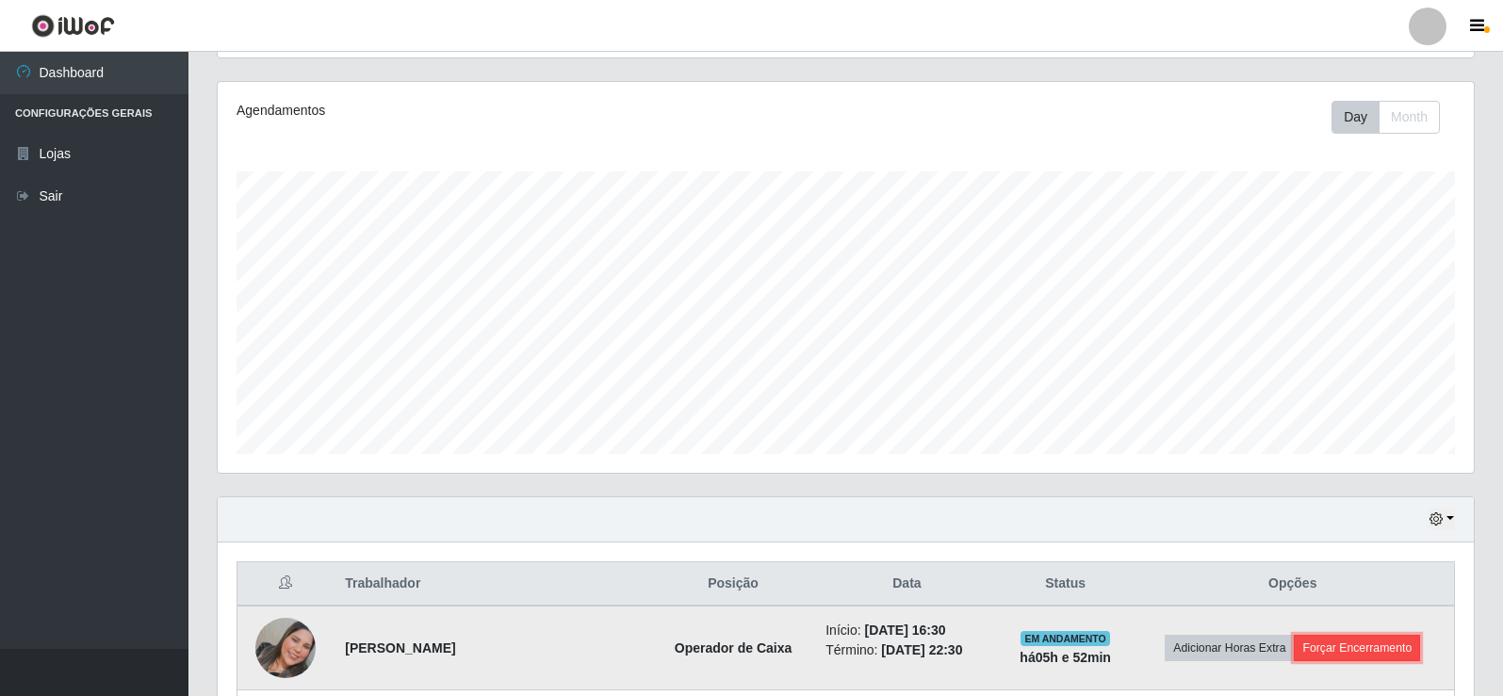
click at [1359, 649] on button "Forçar Encerramento" at bounding box center [1357, 648] width 126 height 26
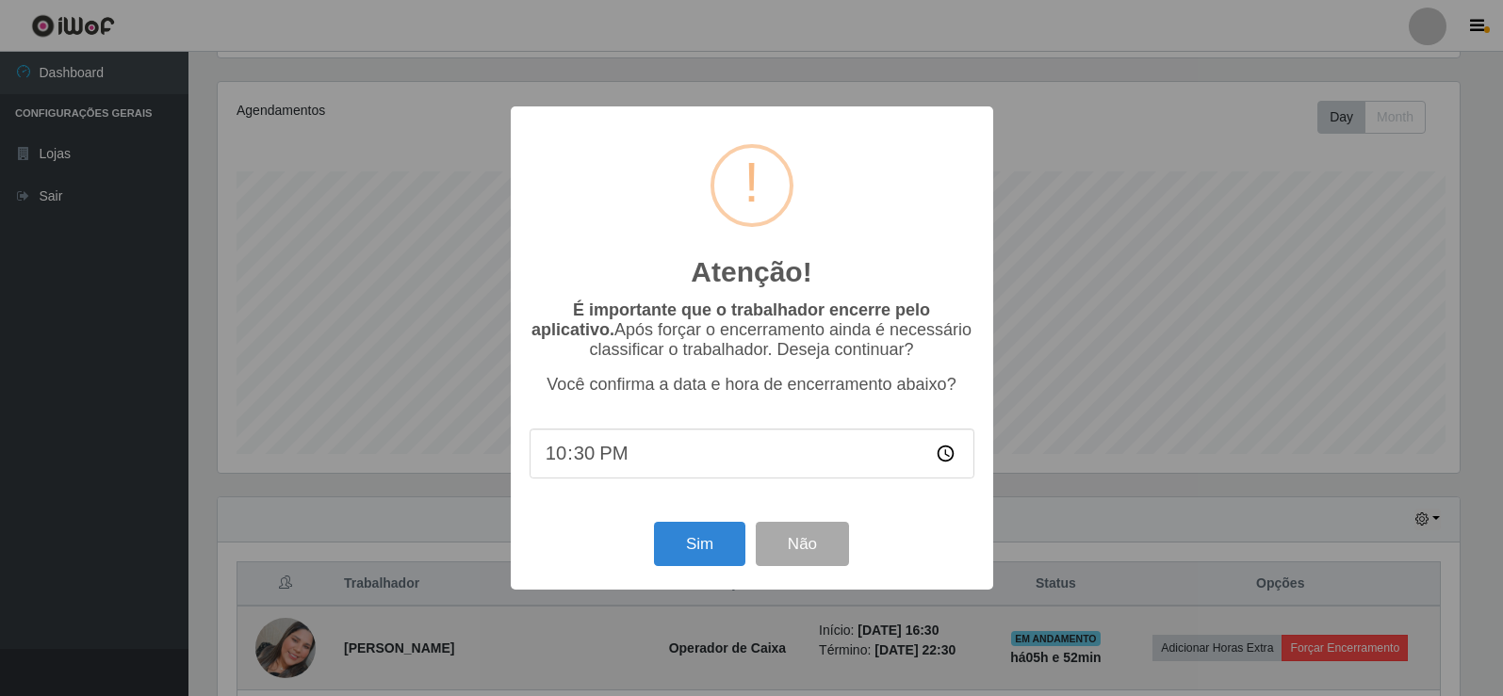
scroll to position [391, 1247]
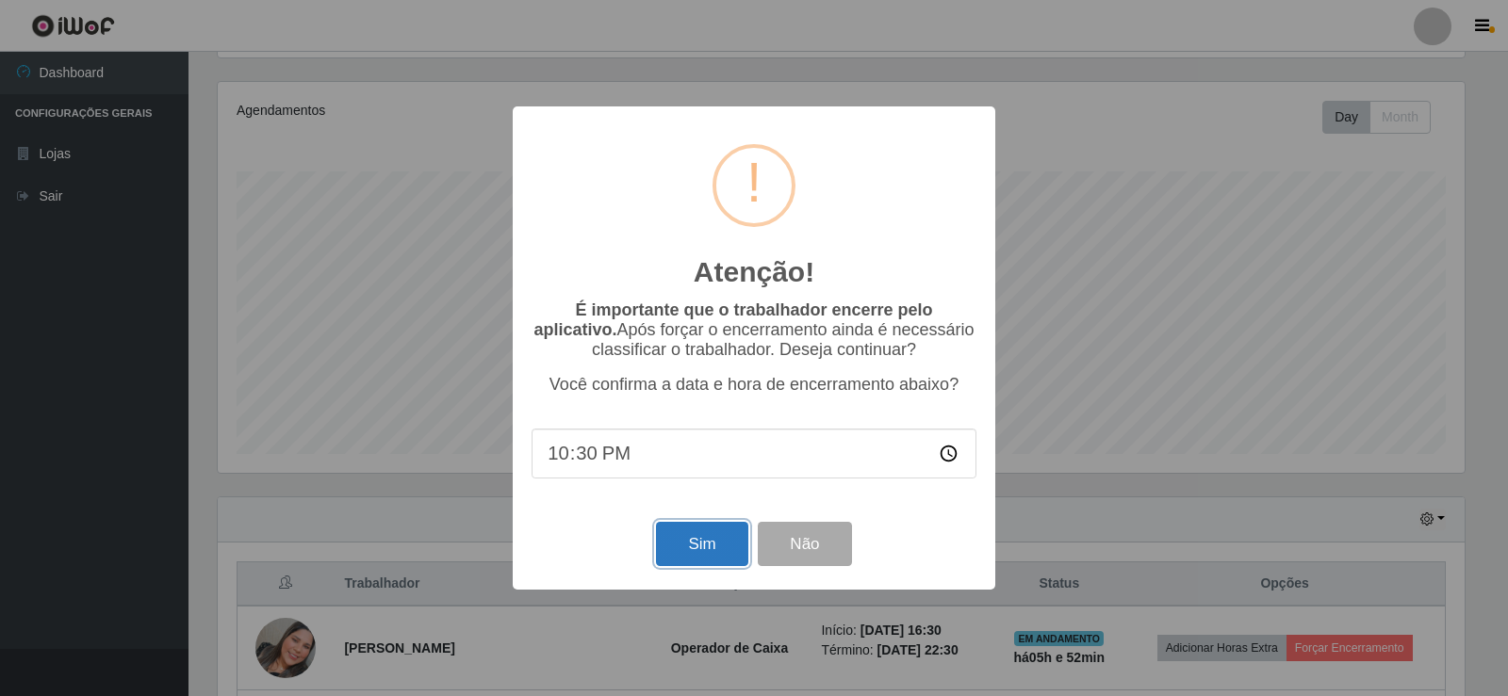
click at [720, 549] on button "Sim" at bounding box center [701, 544] width 91 height 44
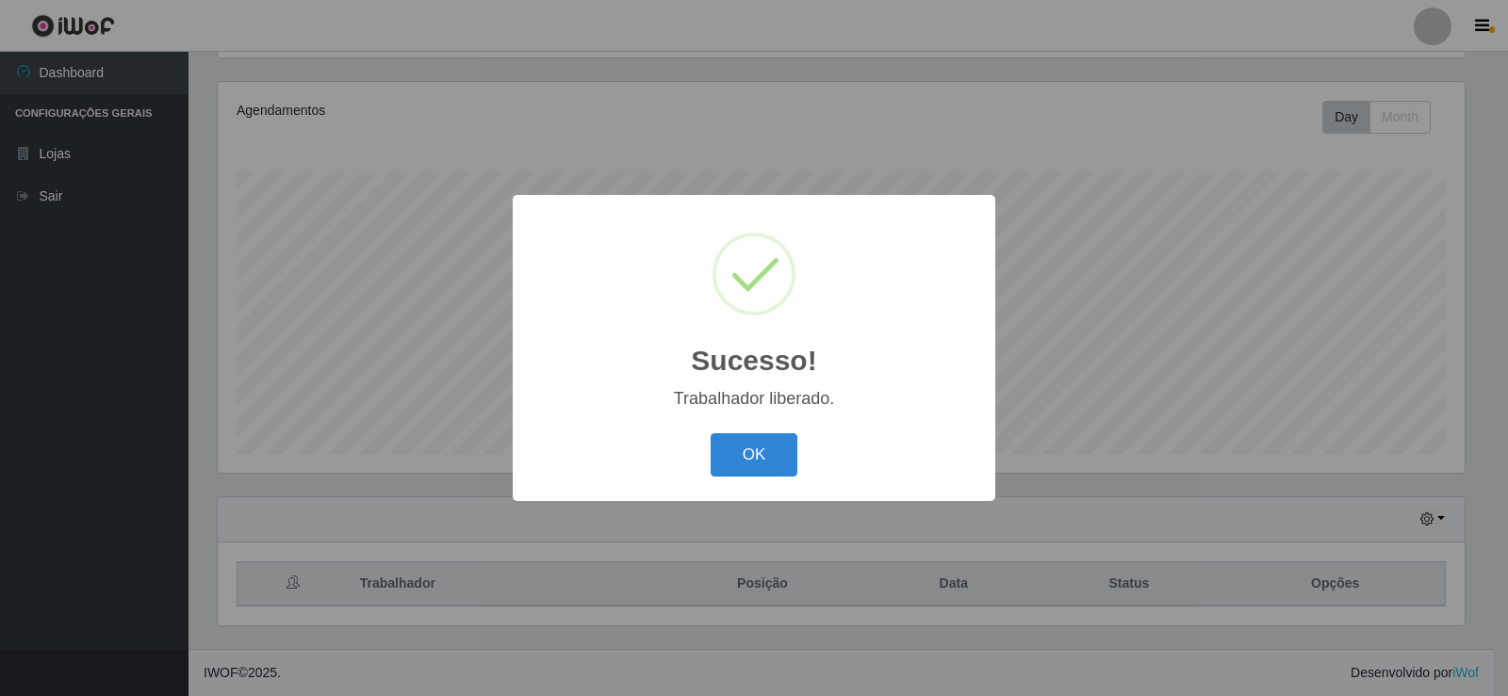
click at [741, 481] on div "OK Cancel" at bounding box center [753, 455] width 445 height 54
click at [781, 453] on button "OK" at bounding box center [754, 455] width 88 height 44
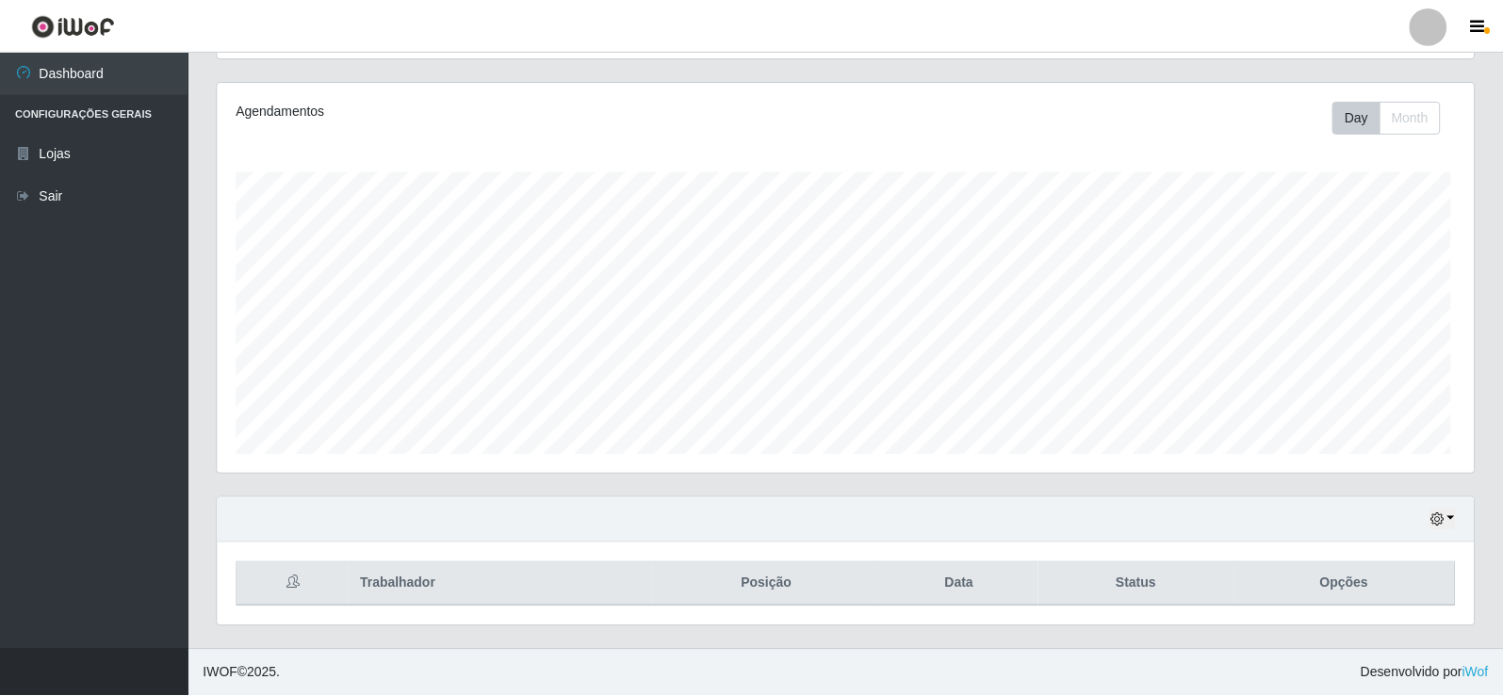
scroll to position [391, 1256]
